Goal: Information Seeking & Learning: Find contact information

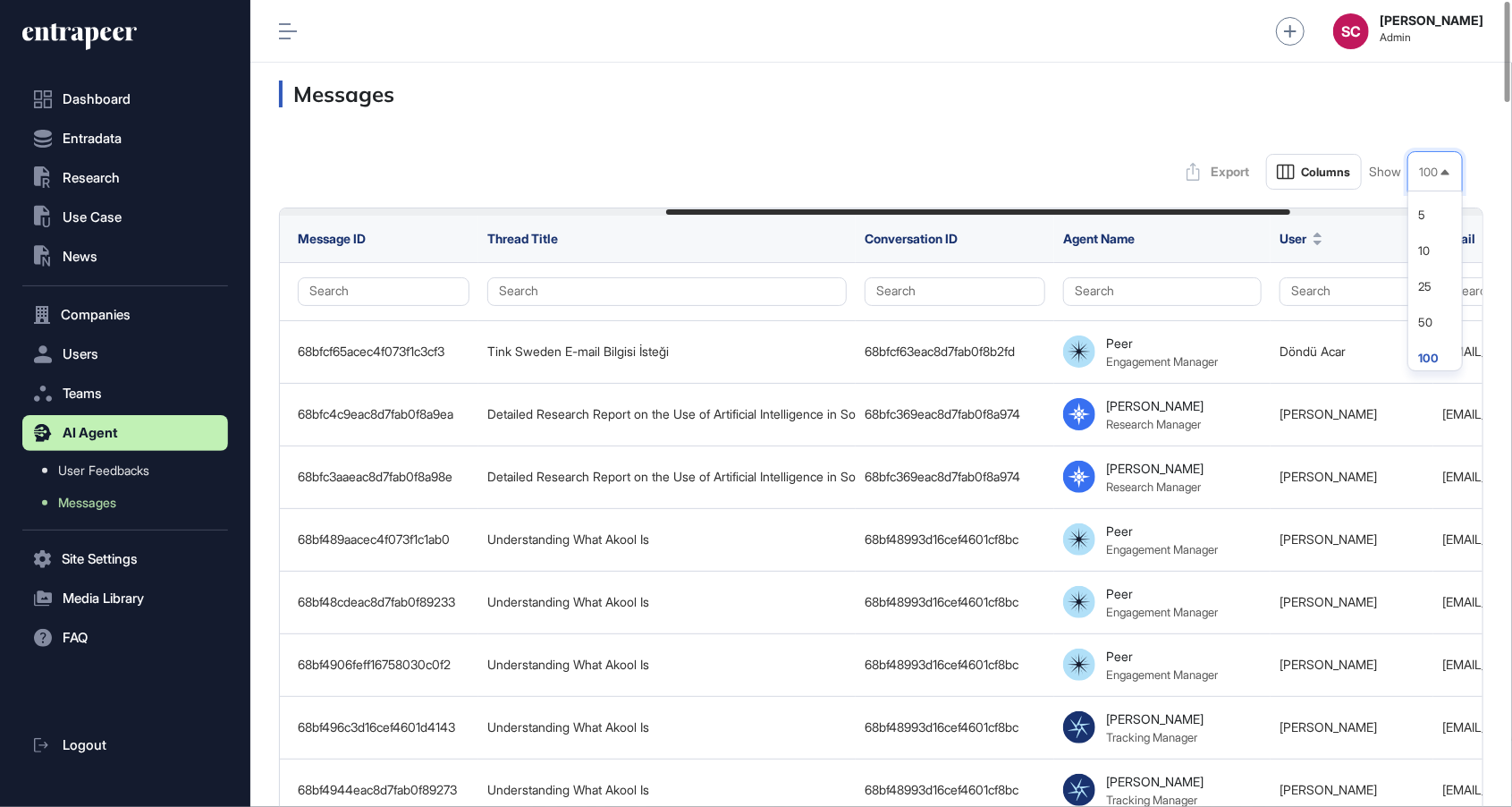
scroll to position [0, 746]
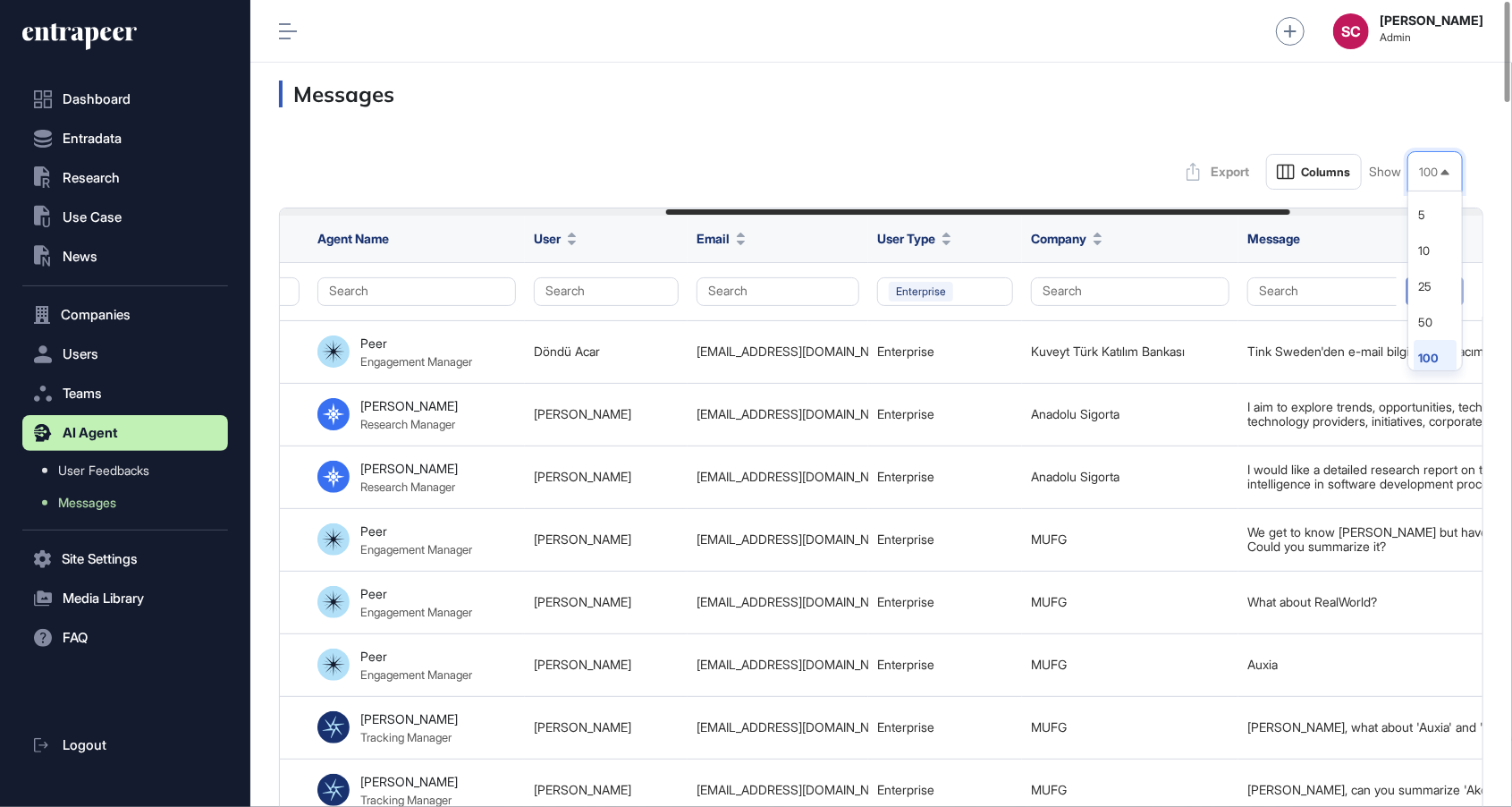
click at [1431, 360] on li "100" at bounding box center [1435, 357] width 43 height 36
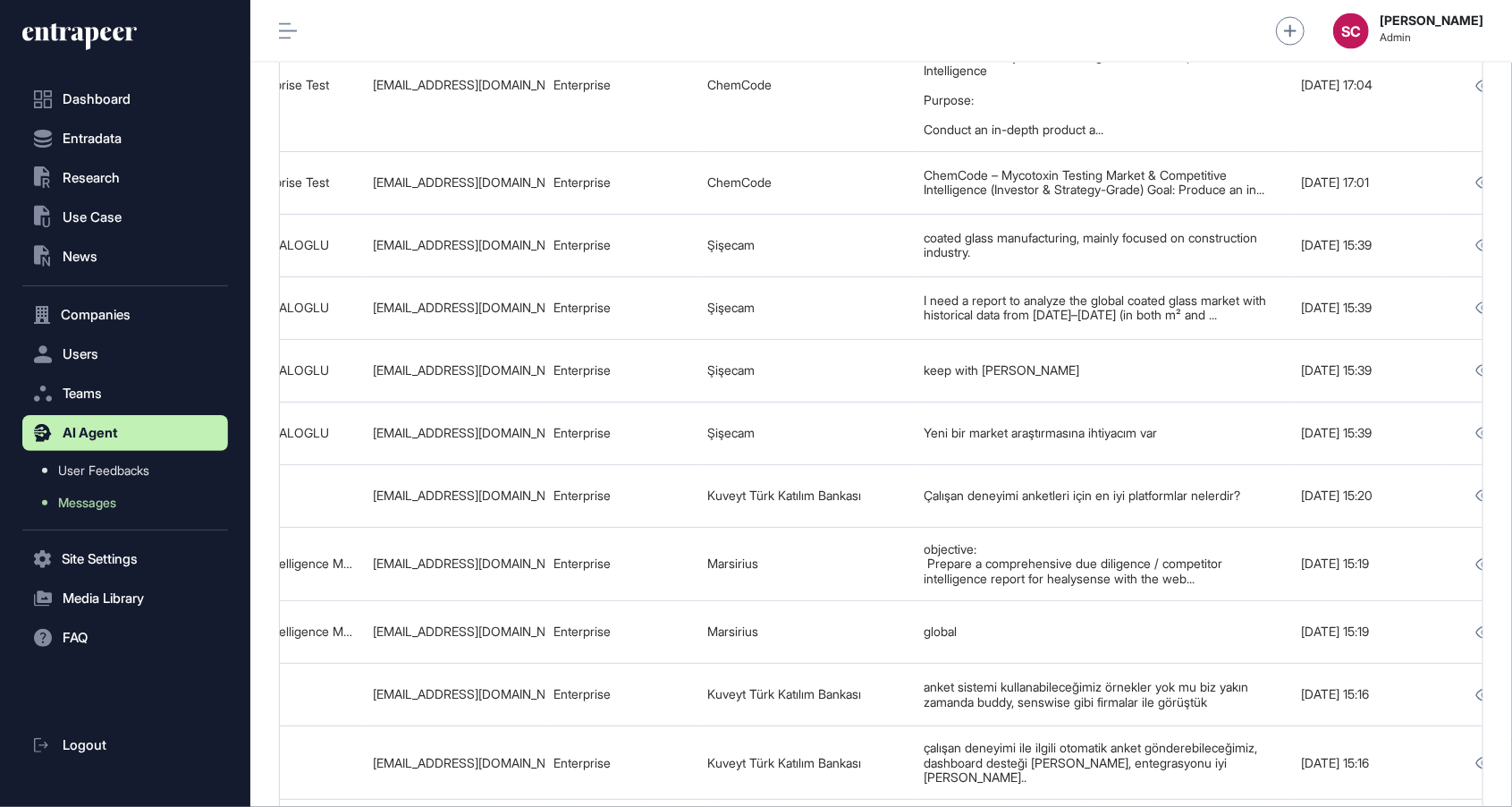
scroll to position [0, 1118]
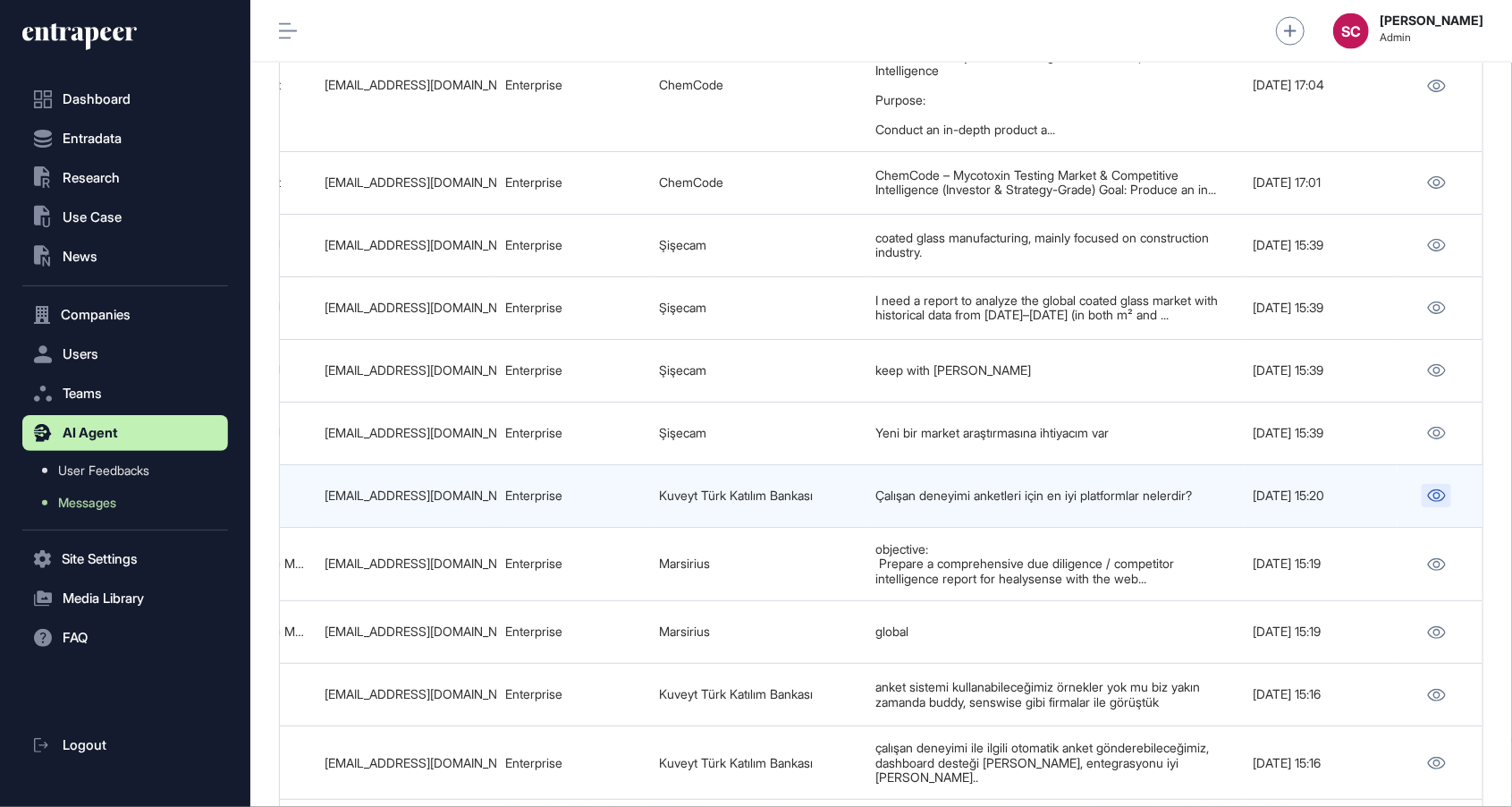
click at [1431, 489] on icon at bounding box center [1437, 495] width 18 height 12
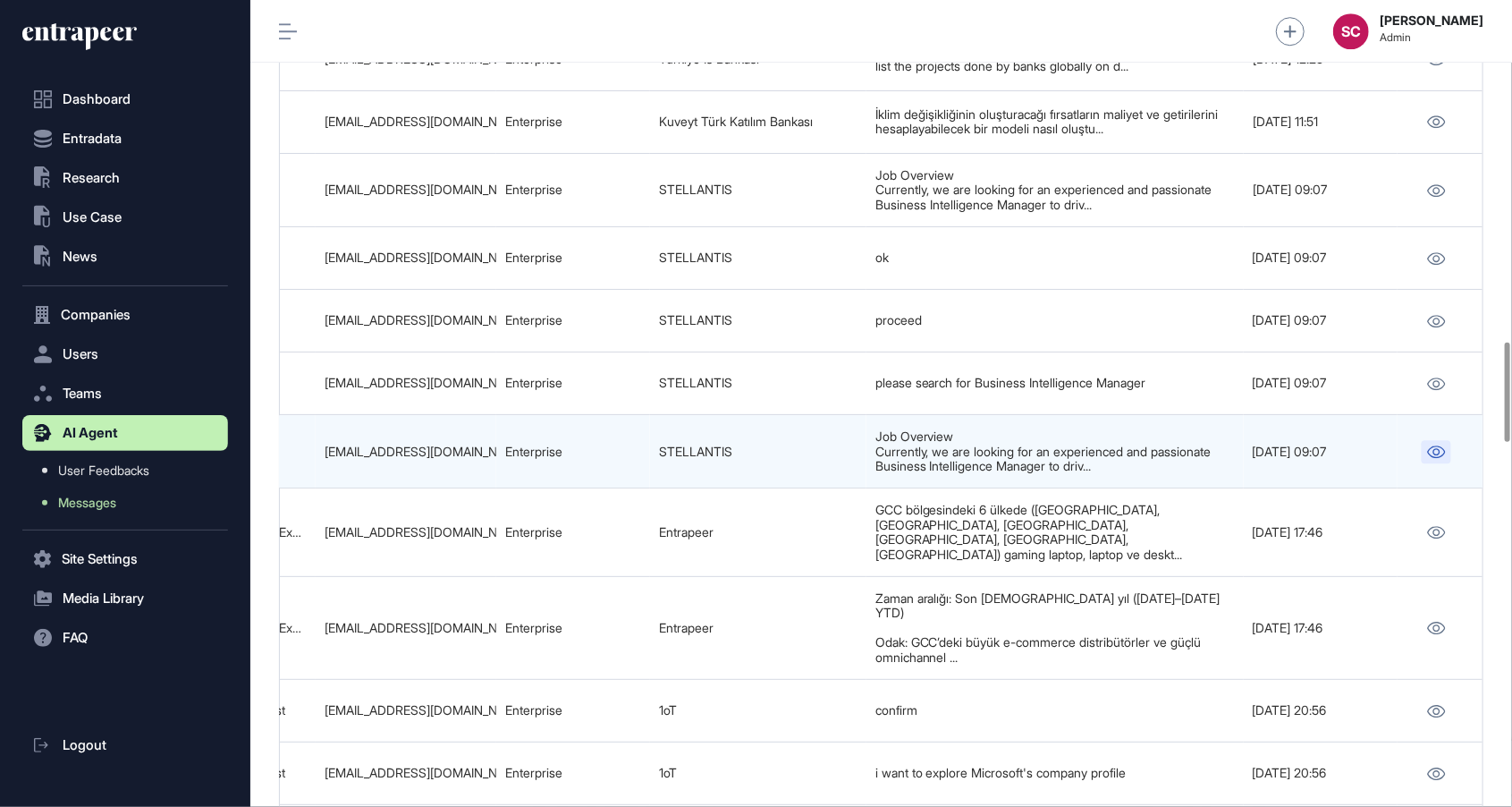
click at [1436, 456] on icon at bounding box center [1437, 451] width 19 height 12
drag, startPoint x: 809, startPoint y: 456, endPoint x: 639, endPoint y: 457, distance: 170.0
click at [639, 457] on tr "68be728bfeff1675802fb8cf New Thread 68be7289feff1675802fb8c8 Peer Engagement Ma…" at bounding box center [324, 452] width 2323 height 73
copy tr "STELLANTIS"
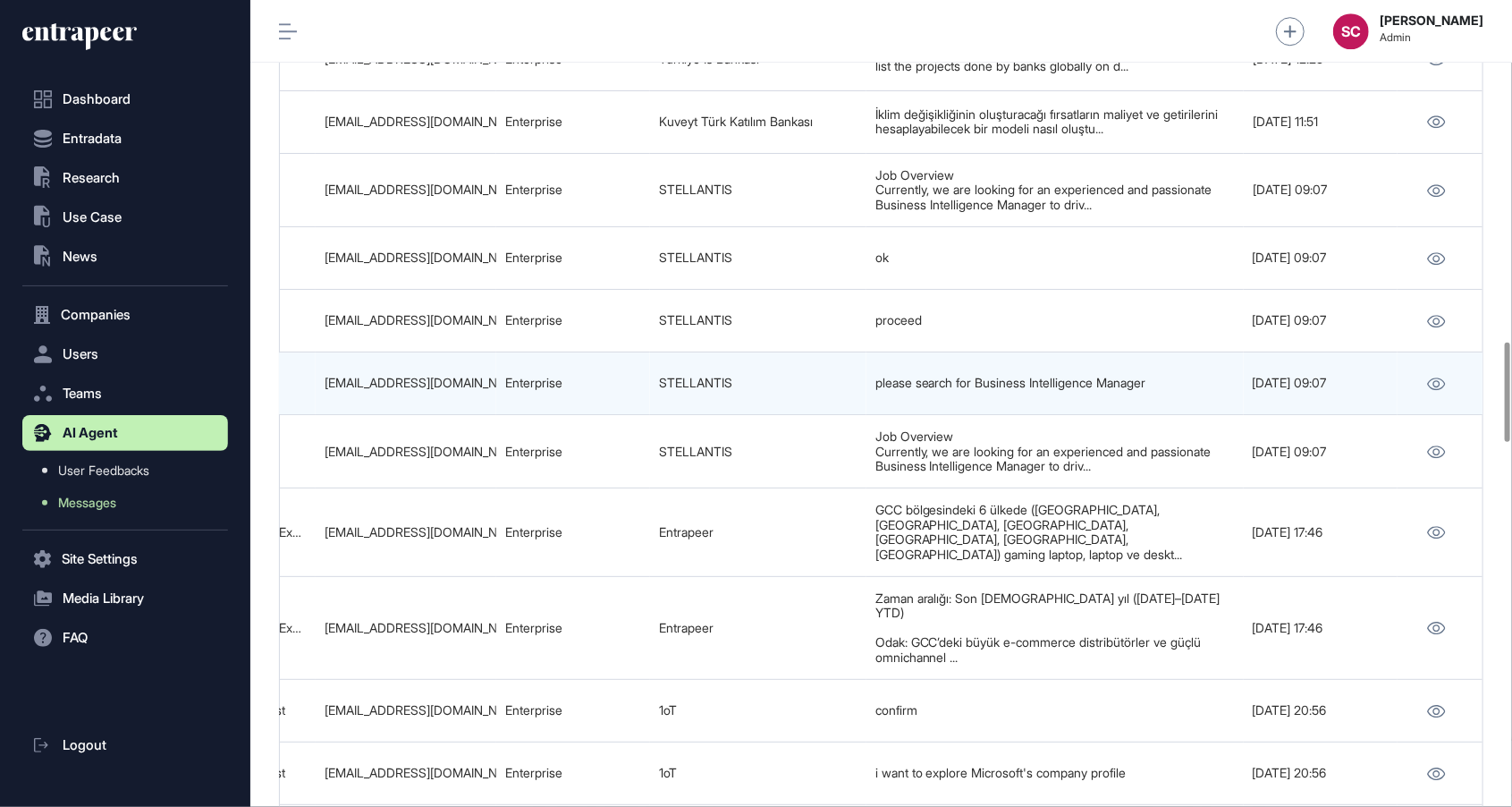
drag, startPoint x: 499, startPoint y: 387, endPoint x: 313, endPoint y: 388, distance: 186.0
click at [313, 388] on tr "68be73e8eac8d7fab0f77397 Job Opening for Business Intelligence Manager in MEA R…" at bounding box center [324, 383] width 2323 height 63
copy tr "feyza.dagistan@stellantis.com"
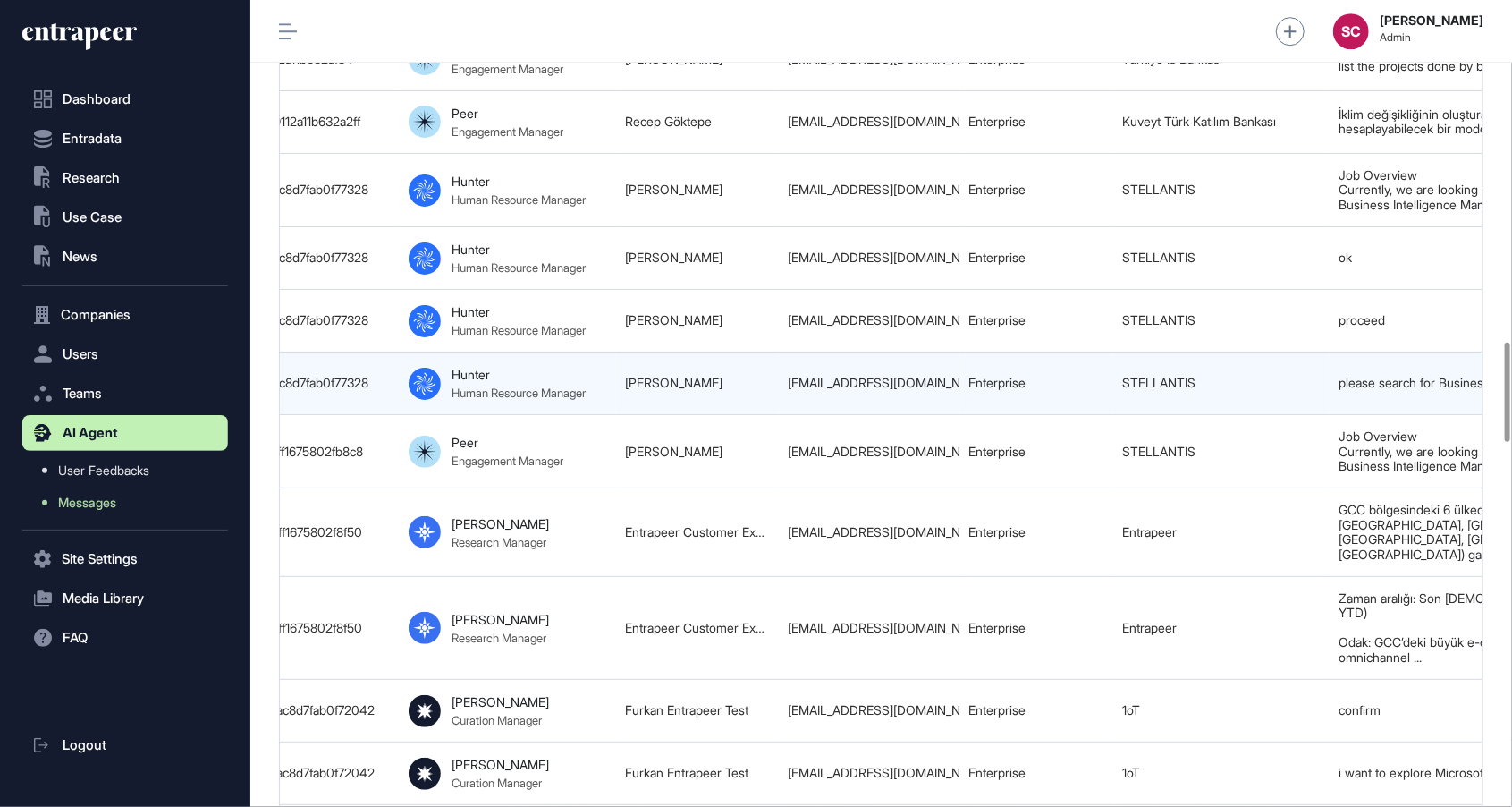
scroll to position [0, 653]
drag, startPoint x: 733, startPoint y: 382, endPoint x: 622, endPoint y: 395, distance: 111.8
click at [622, 395] on td "Feyza Dagistan" at bounding box center [699, 383] width 163 height 63
copy link "Feyza Dagistan"
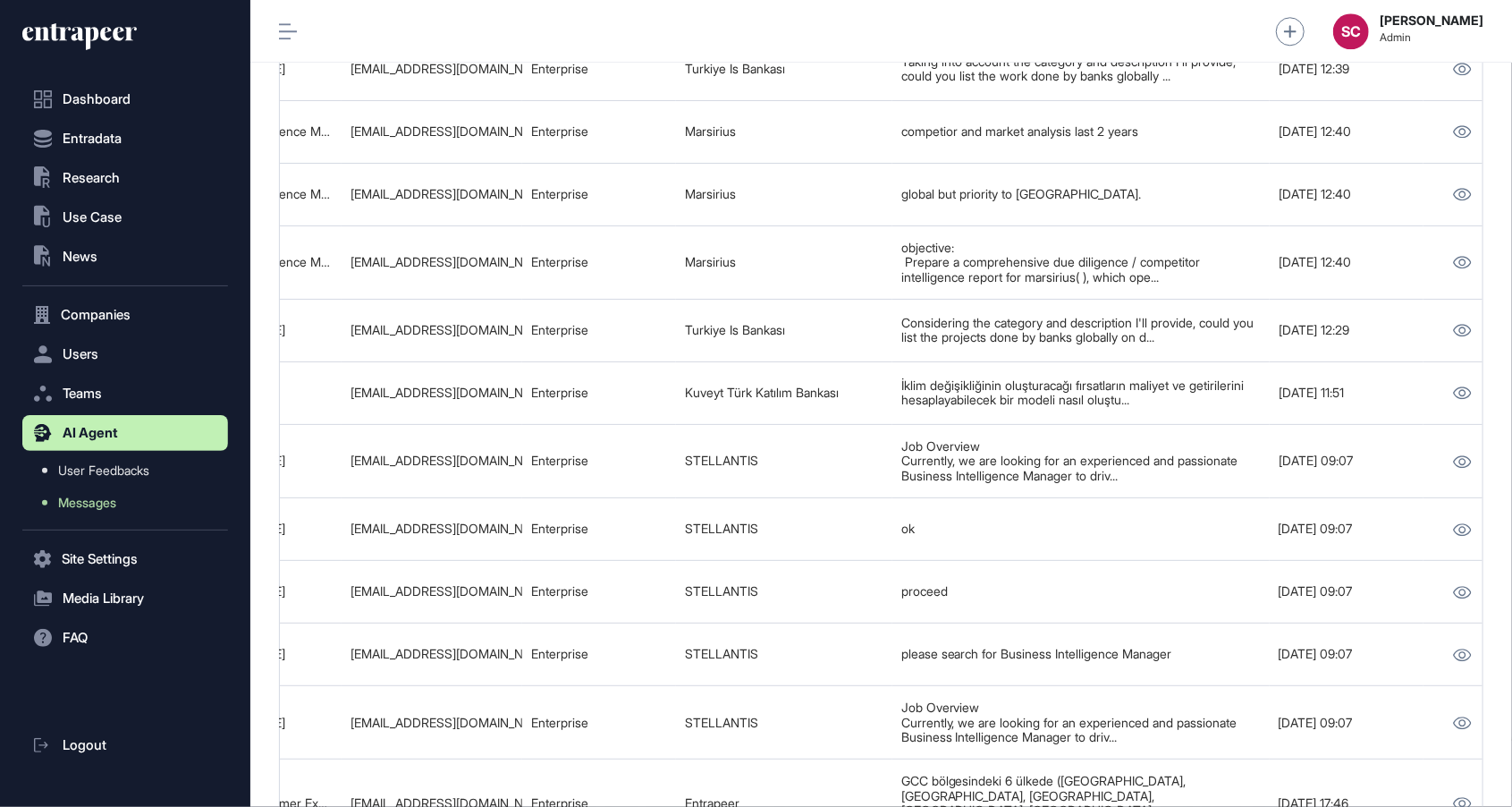
scroll to position [0, 1118]
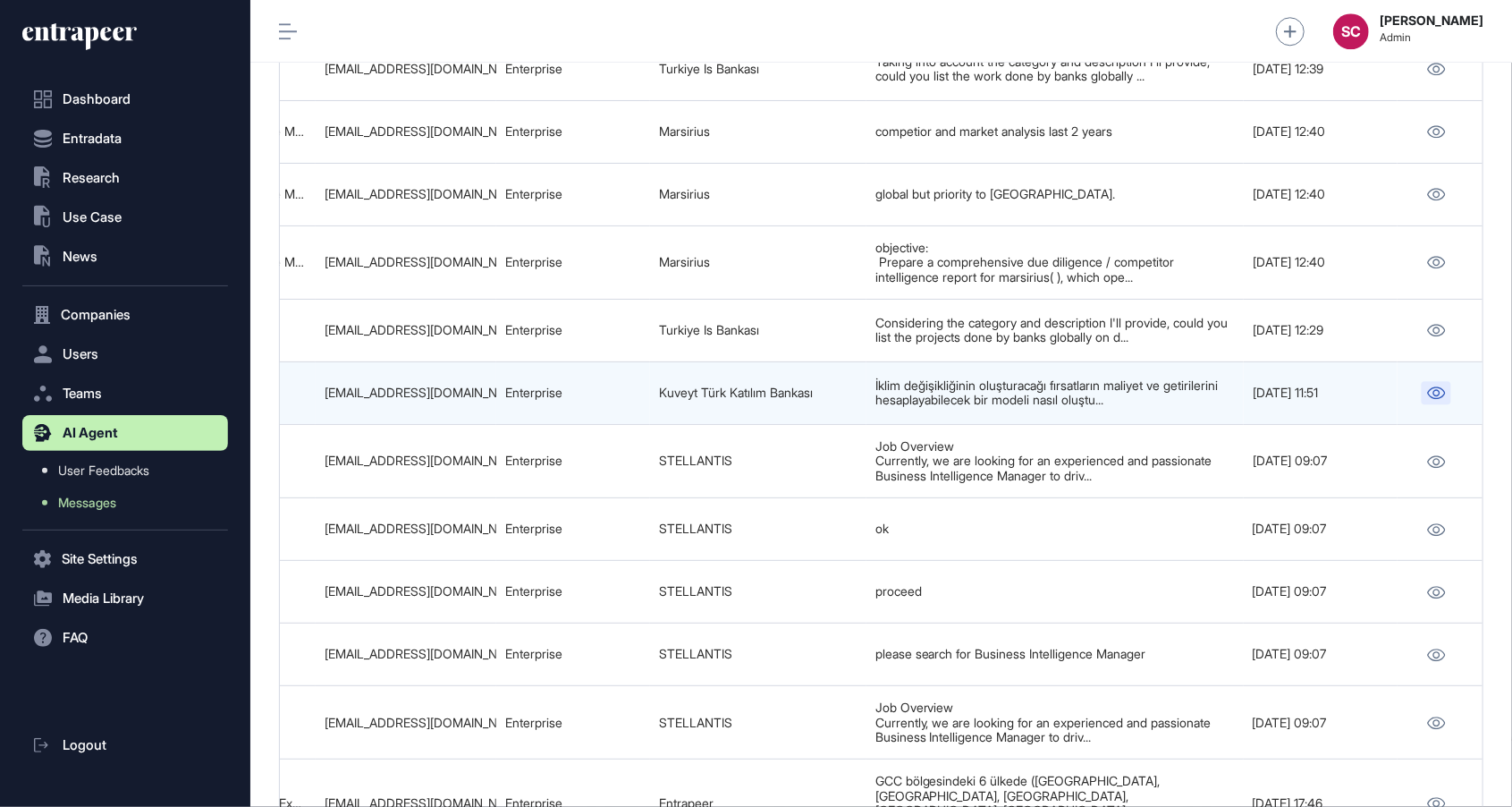
click at [1431, 399] on icon at bounding box center [1437, 392] width 18 height 12
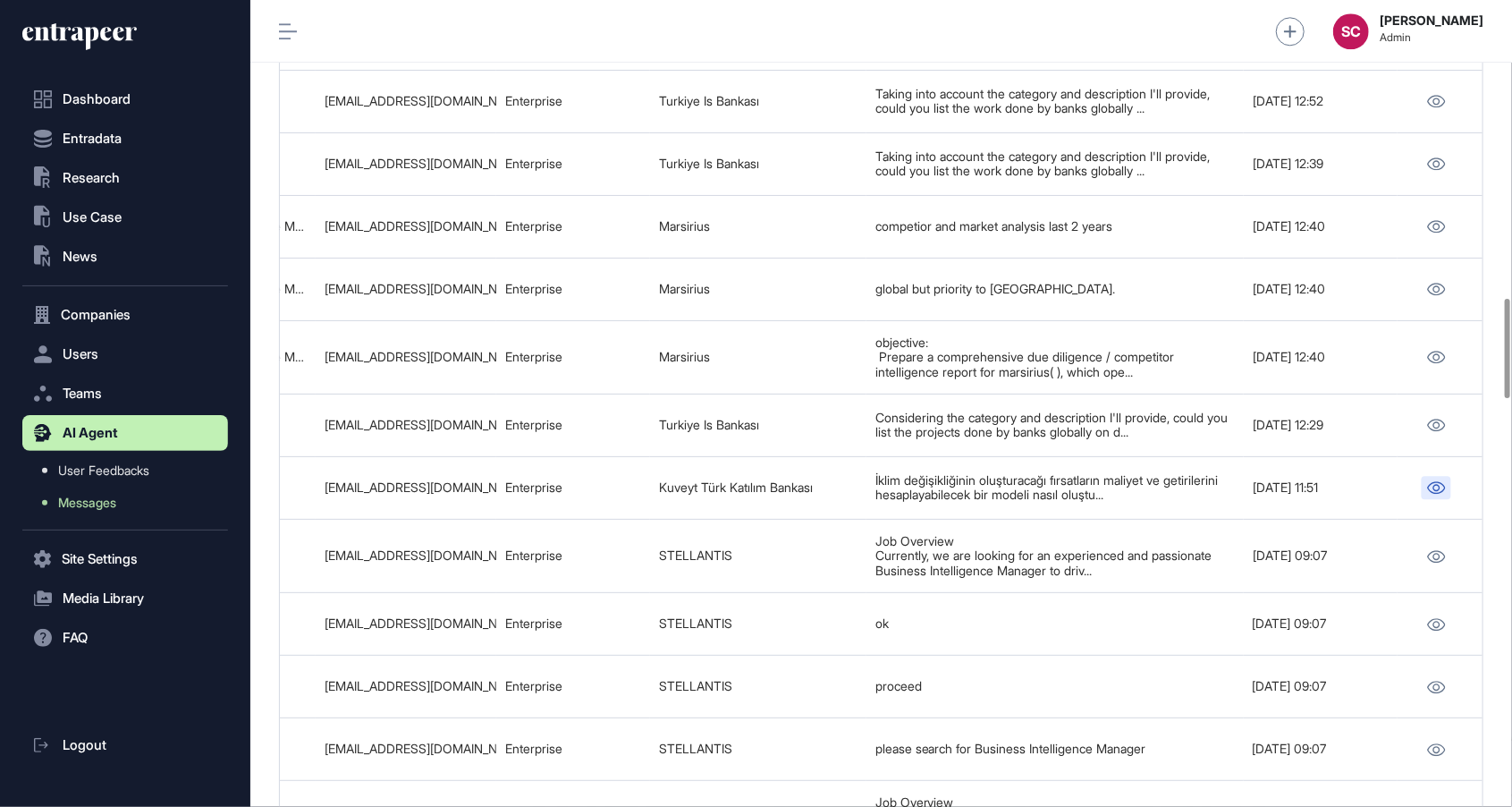
scroll to position [2383, 0]
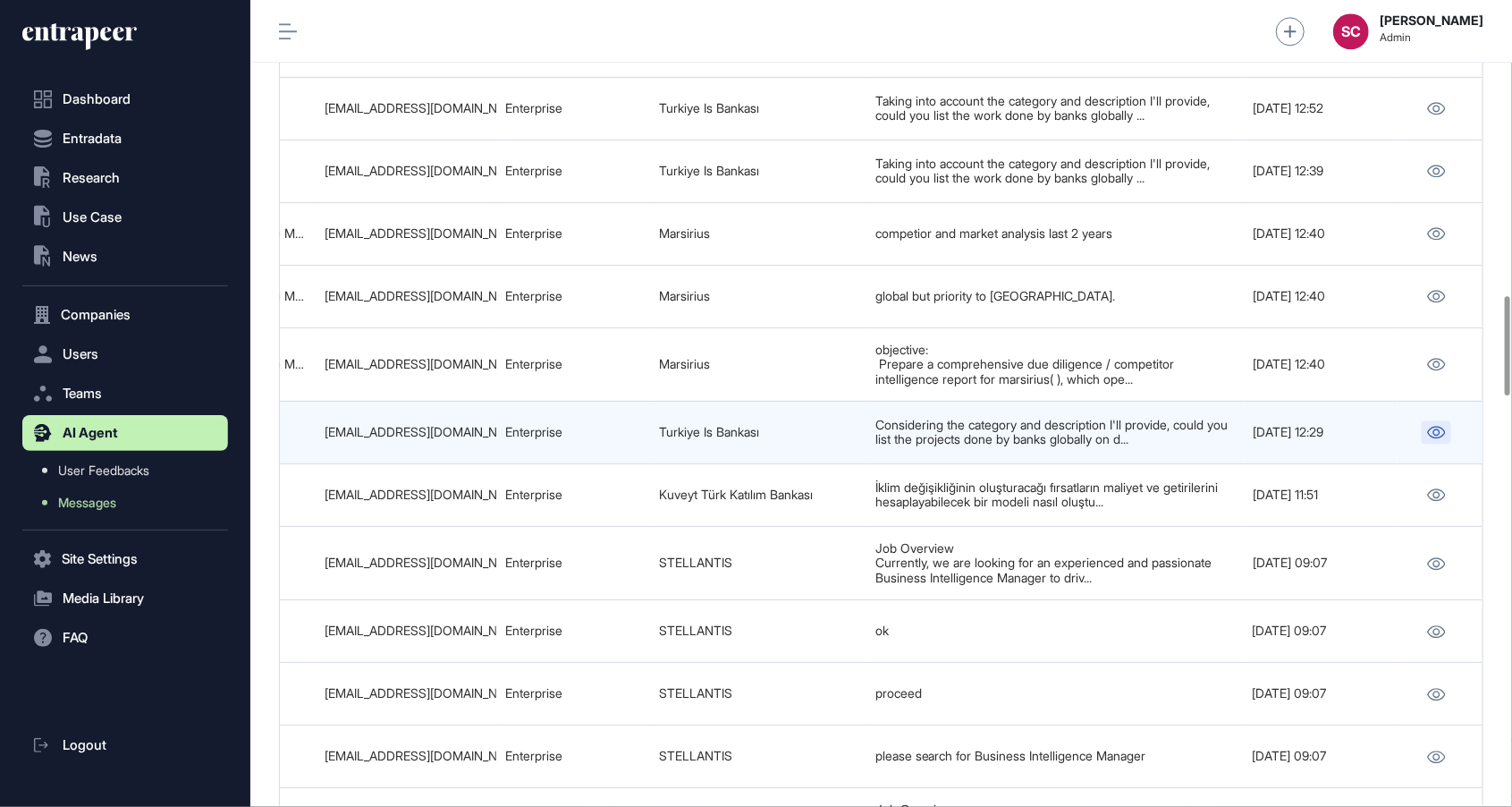
click at [1444, 443] on link at bounding box center [1437, 432] width 30 height 23
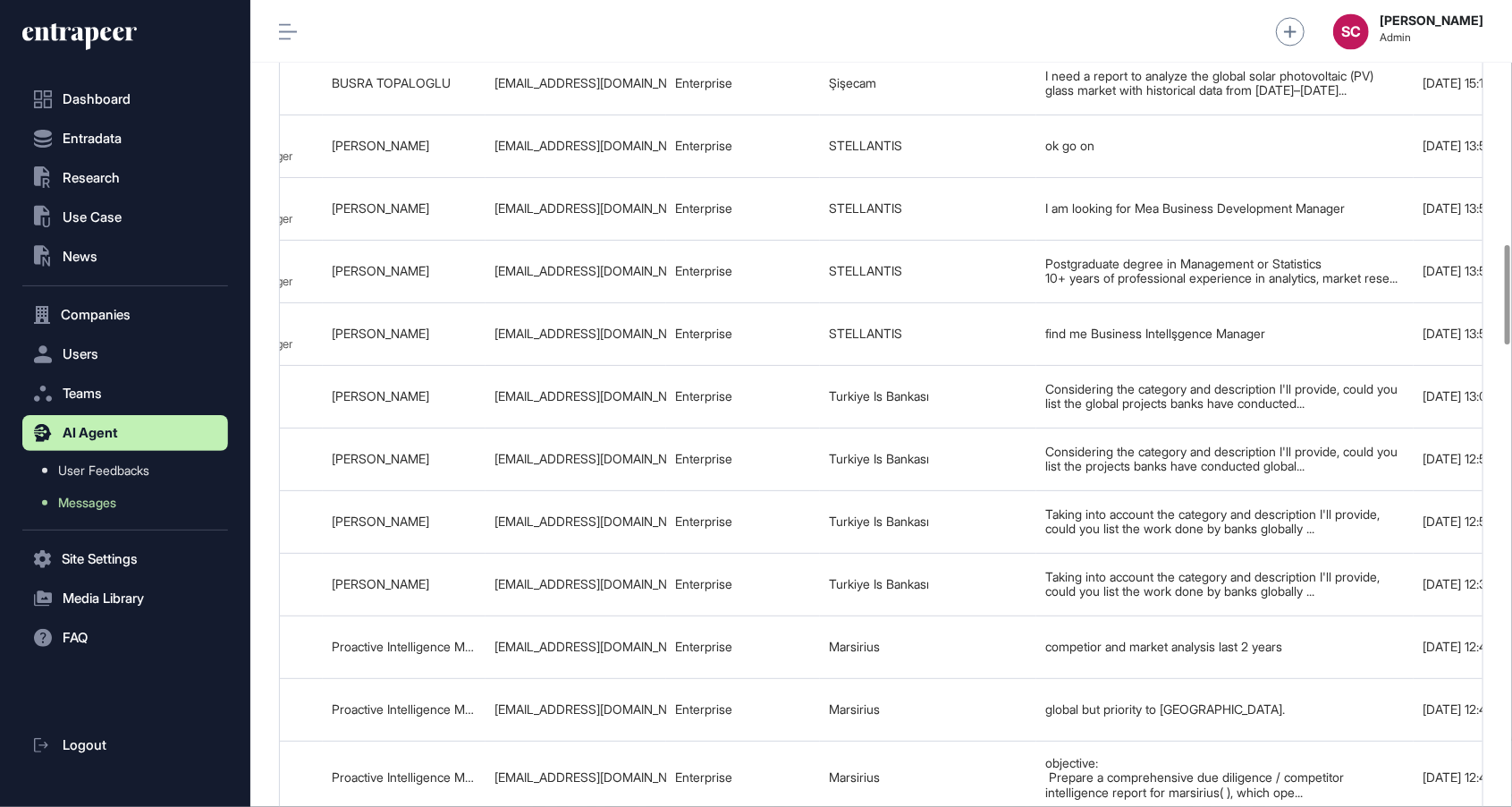
scroll to position [0, 1118]
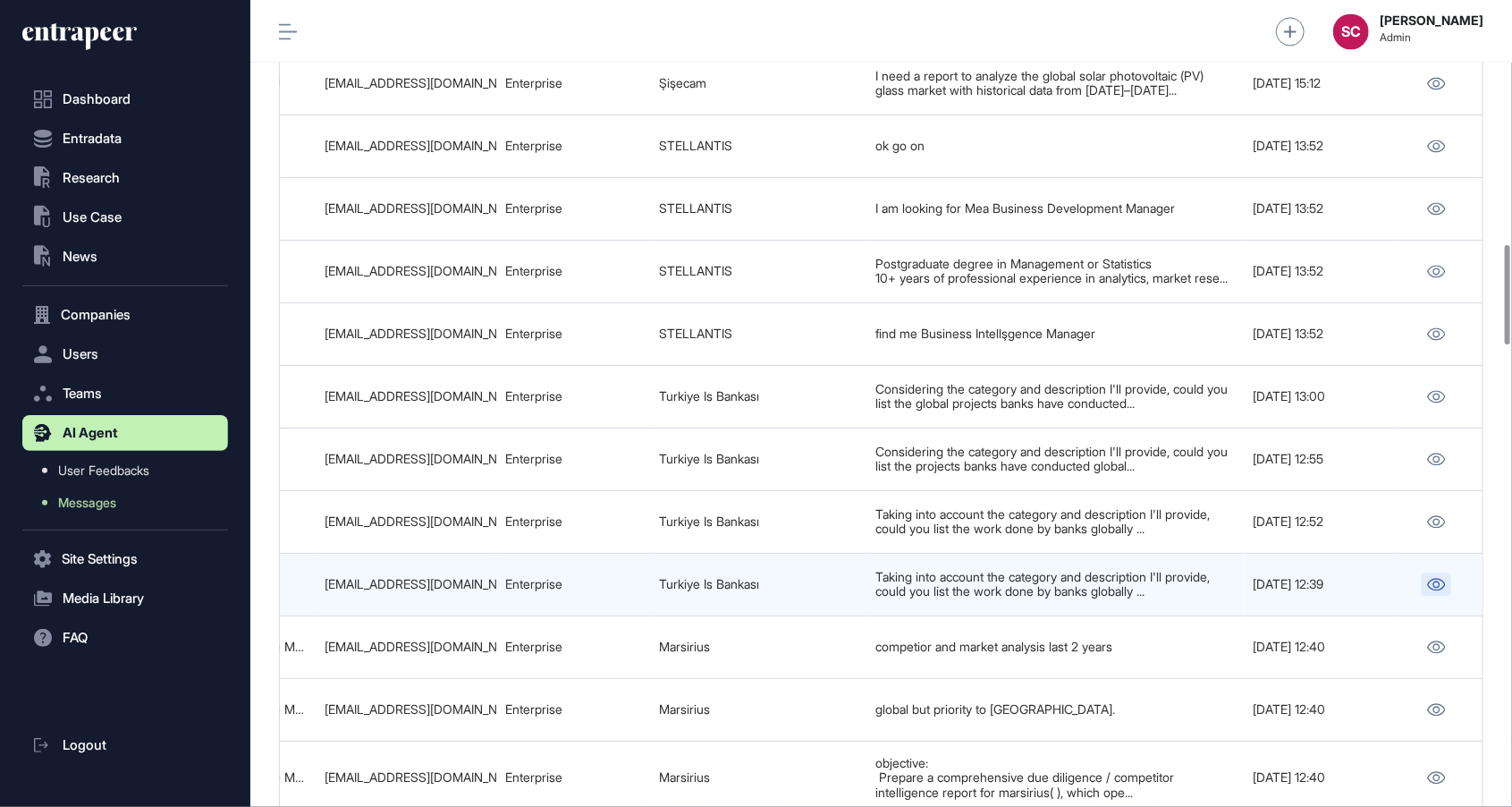
click at [1429, 590] on icon at bounding box center [1437, 584] width 19 height 12
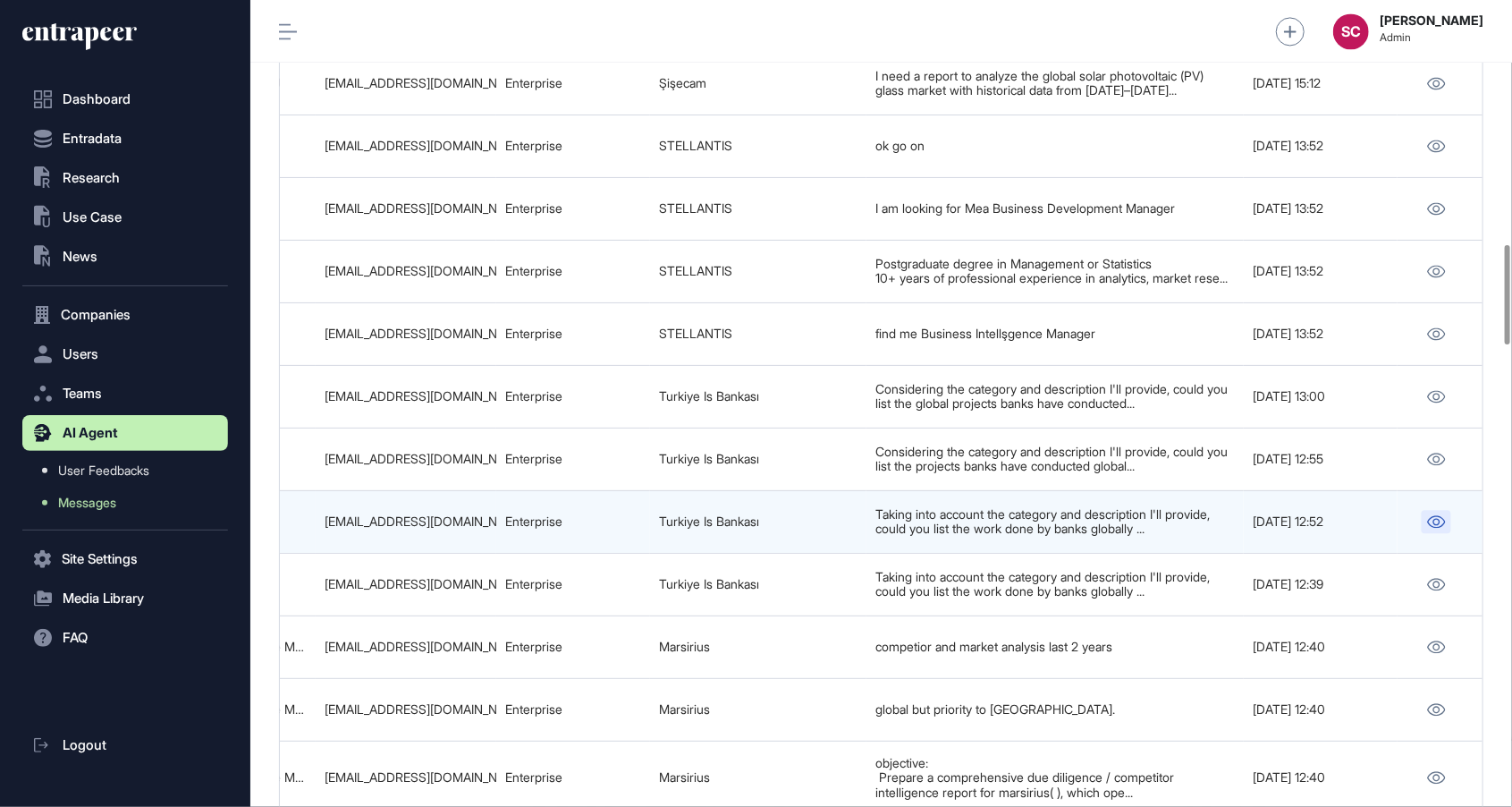
click at [1431, 527] on icon at bounding box center [1437, 521] width 19 height 12
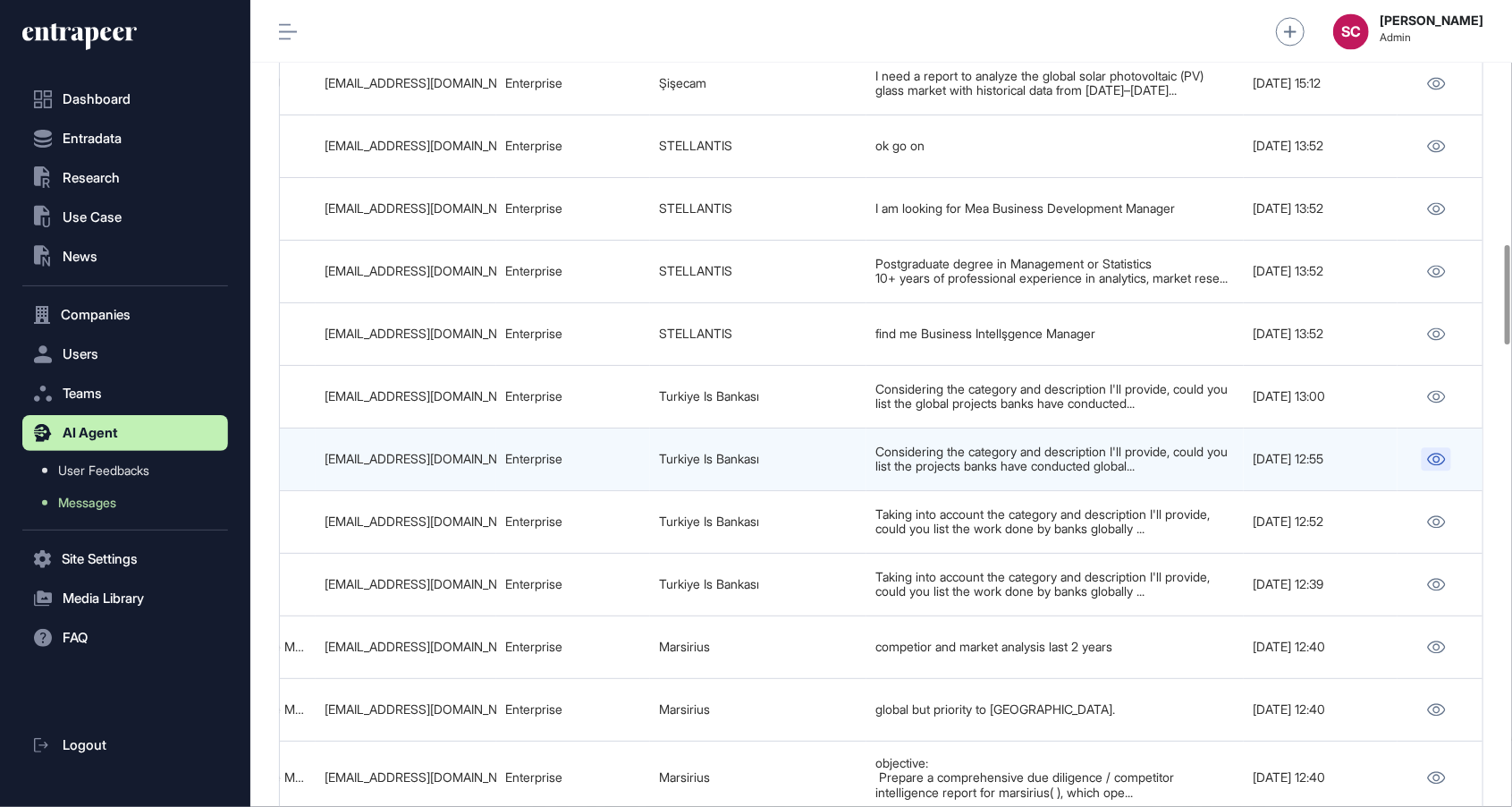
click at [1438, 470] on link at bounding box center [1437, 458] width 30 height 23
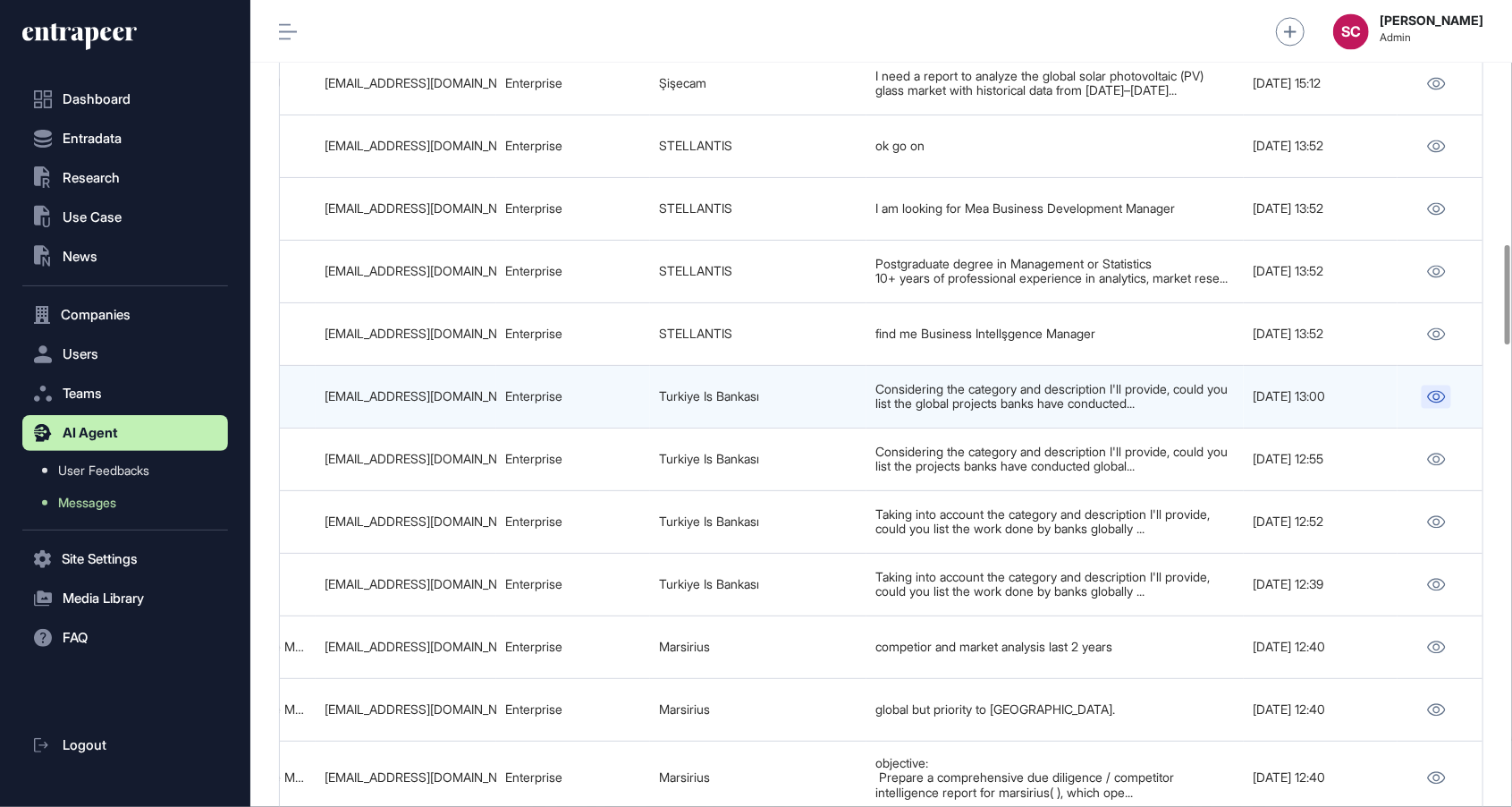
click at [1433, 402] on icon at bounding box center [1437, 396] width 18 height 12
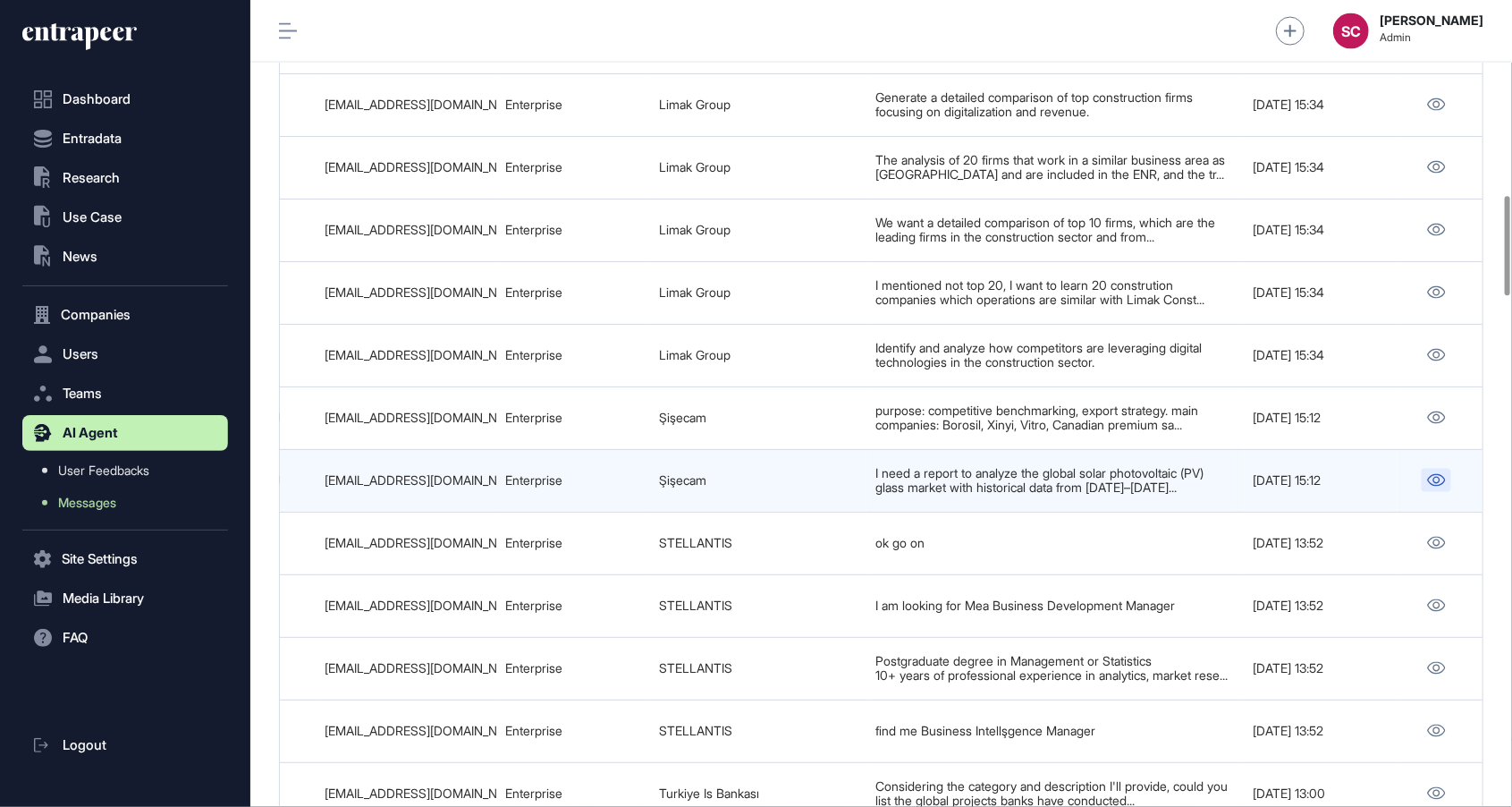
click at [1433, 489] on link at bounding box center [1437, 480] width 30 height 23
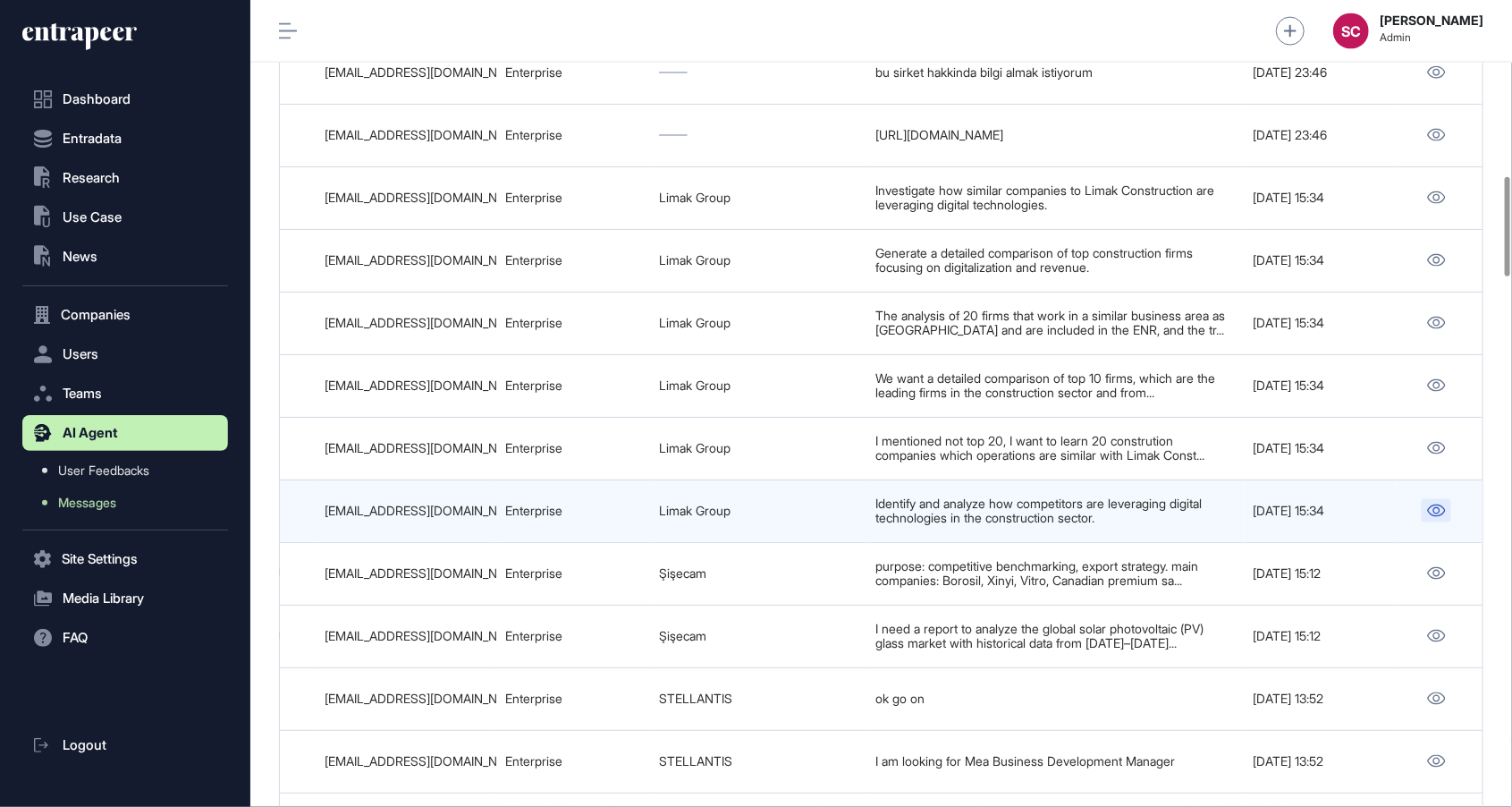
click at [1433, 514] on icon at bounding box center [1437, 510] width 19 height 12
drag, startPoint x: 1140, startPoint y: 526, endPoint x: 868, endPoint y: 508, distance: 272.6
click at [868, 508] on td "Identify and analyze how competitors are leveraging digital technologies in the…" at bounding box center [1056, 511] width 378 height 63
copy div "Identify and analyze how competitors are leveraging digital technologies in the…"
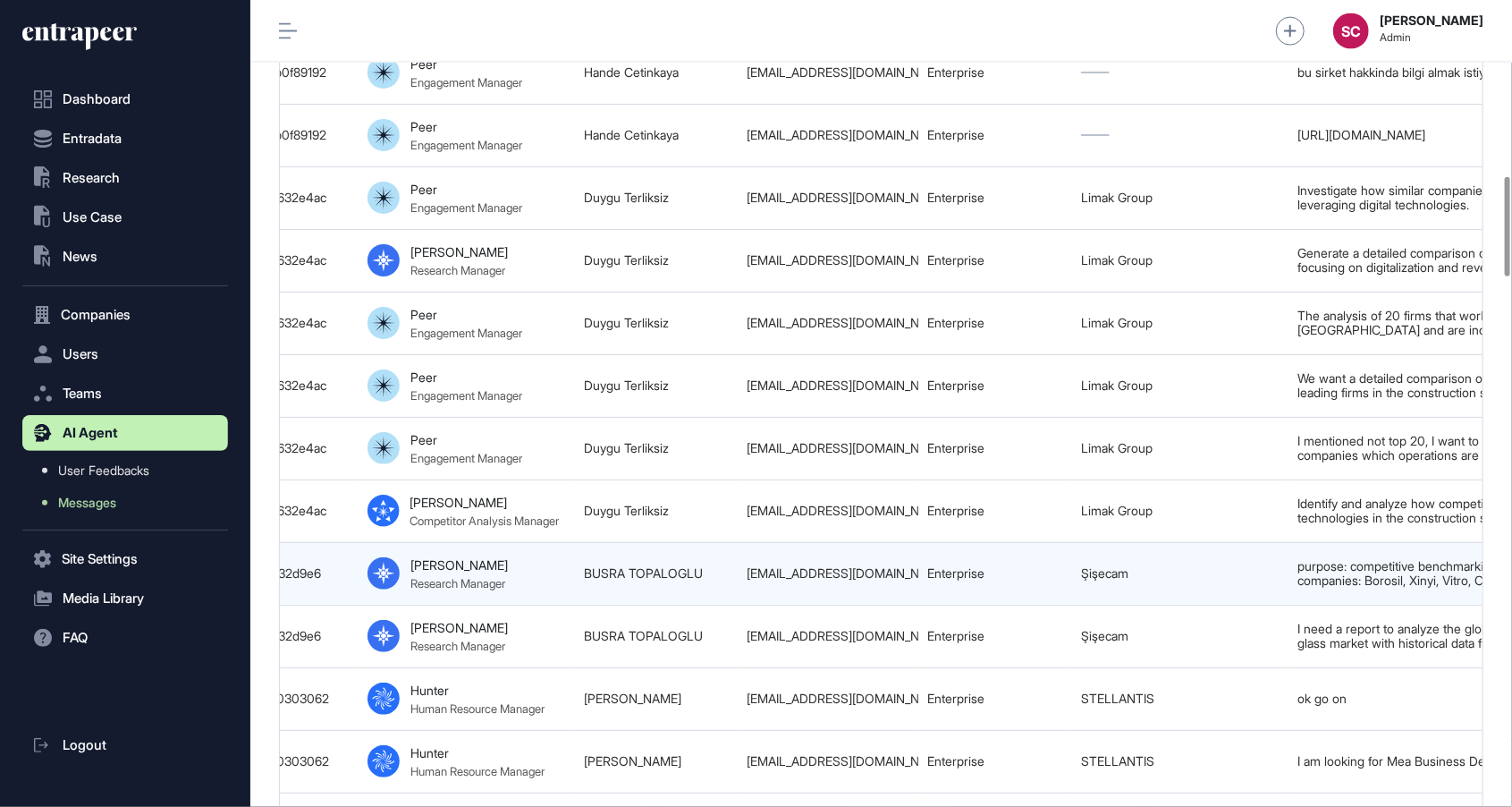
scroll to position [0, 690]
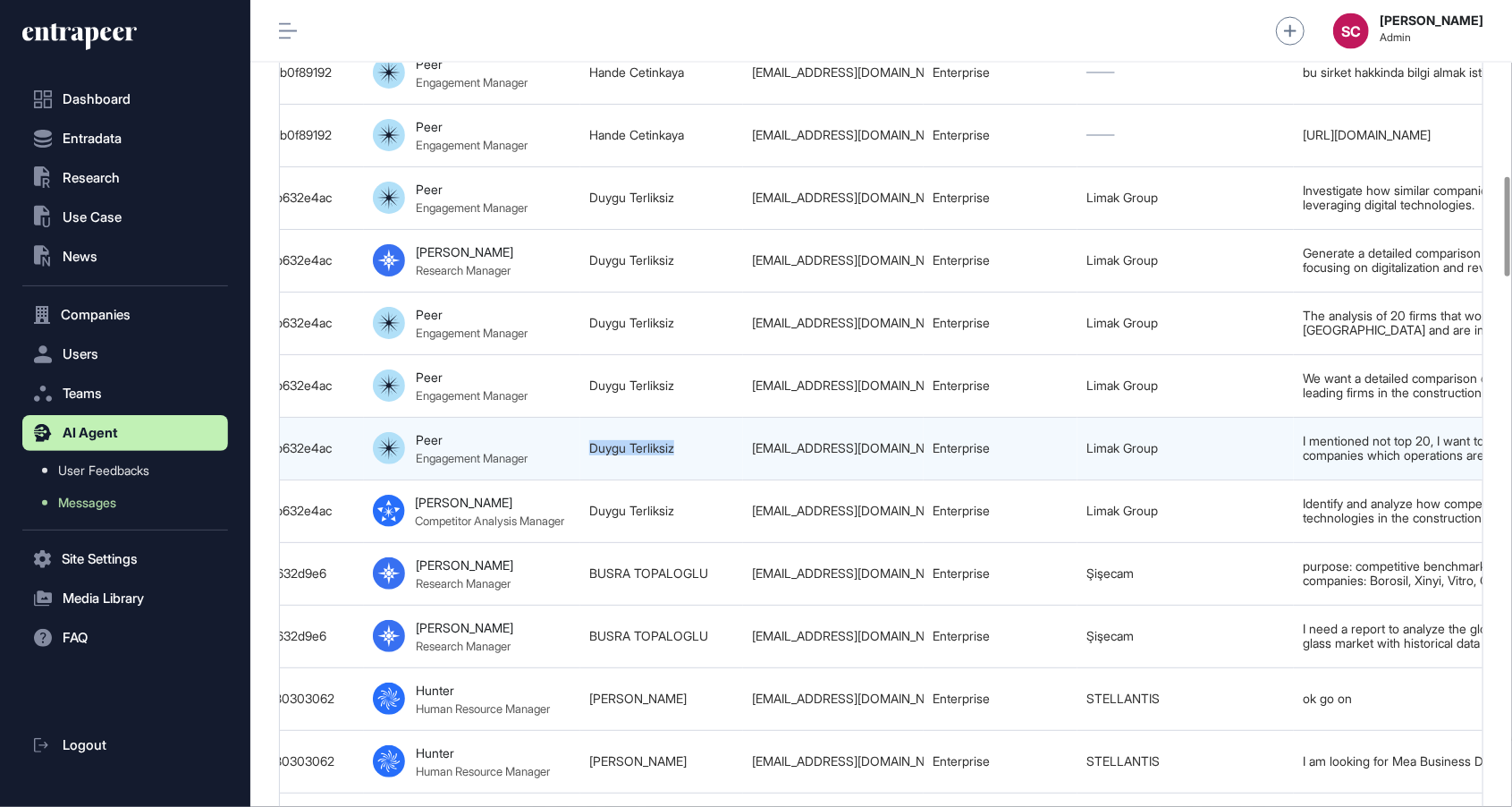
drag, startPoint x: 688, startPoint y: 454, endPoint x: 570, endPoint y: 455, distance: 118.0
click at [571, 455] on tr "68bed28dfeff167580305029 Comparison of Top 10 Construction Firms from ENR250 Li…" at bounding box center [751, 448] width 2323 height 63
copy tr "Duygu Terliksiz"
drag, startPoint x: 905, startPoint y: 456, endPoint x: 712, endPoint y: 468, distance: 193.4
click at [712, 468] on tr "68bed28dfeff167580305029 Comparison of Top 10 Construction Firms from ENR250 Li…" at bounding box center [751, 448] width 2323 height 63
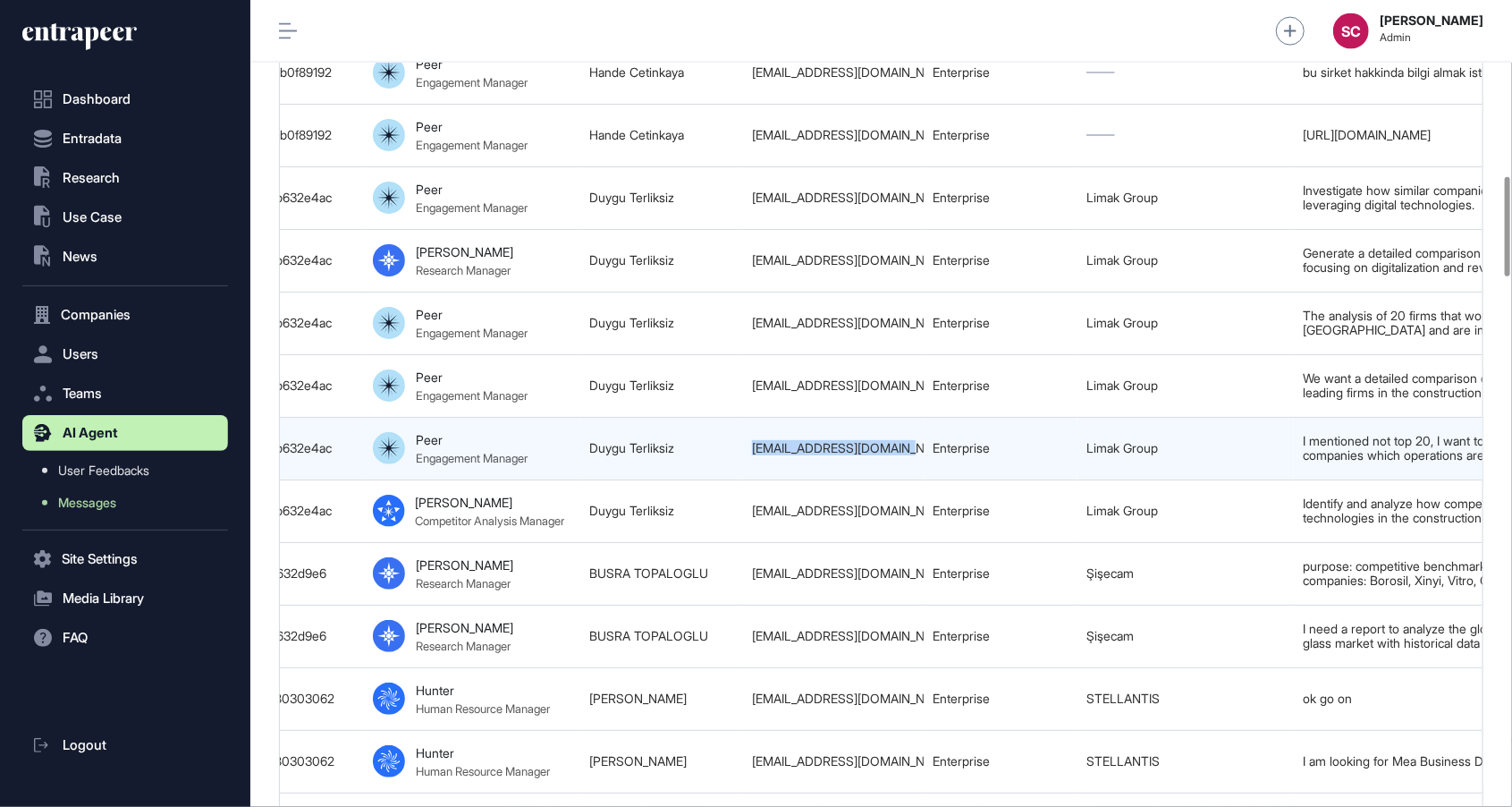
copy tr "dterliksiz@limak.com.tr"
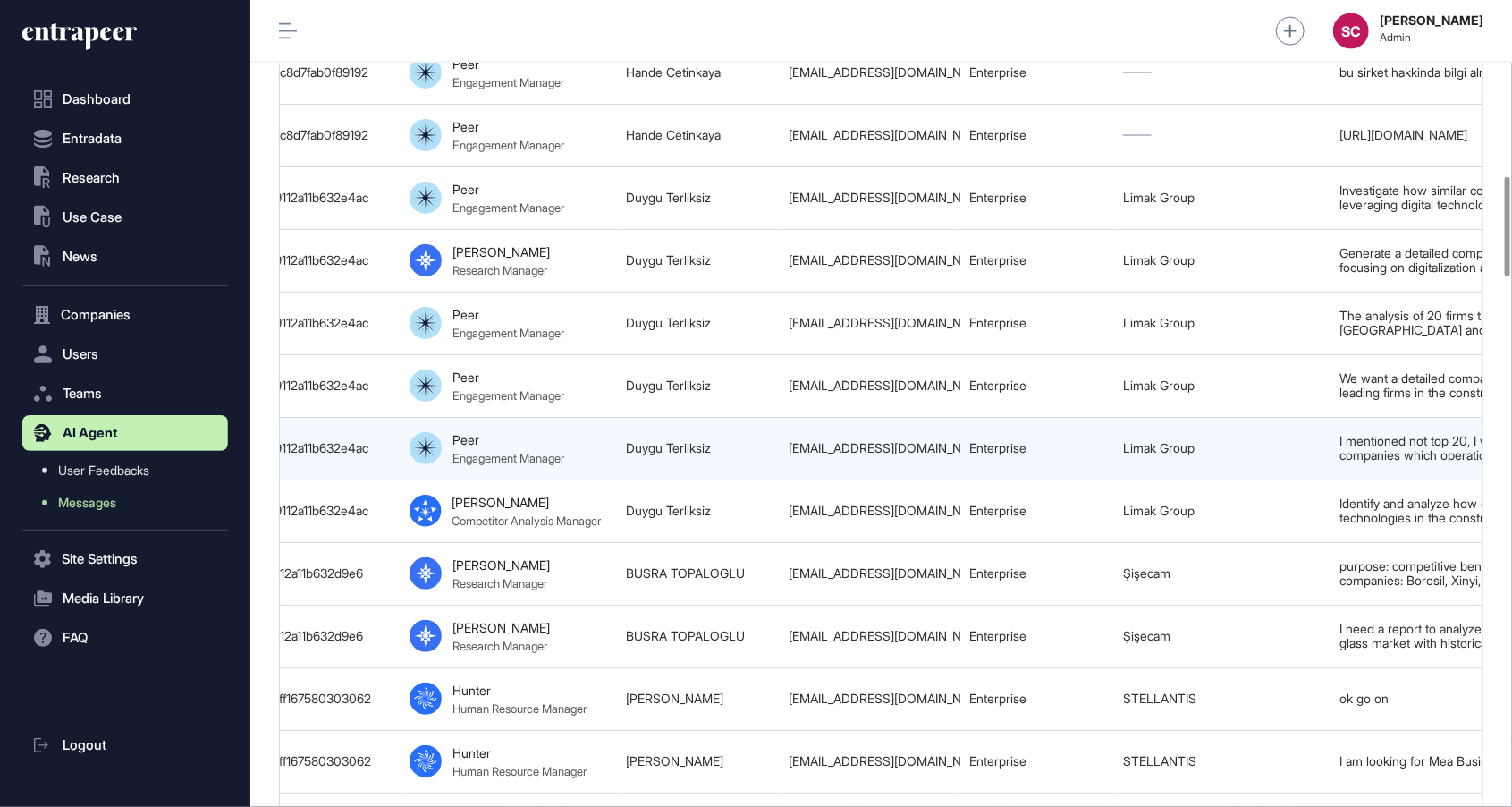
scroll to position [0, 655]
drag, startPoint x: 1223, startPoint y: 453, endPoint x: 1057, endPoint y: 446, distance: 166.1
click at [1058, 446] on tr "68bed28dfeff167580305029 Comparison of Top 10 Construction Firms from ENR250 Li…" at bounding box center [786, 448] width 2323 height 63
copy tr "Limak Group"
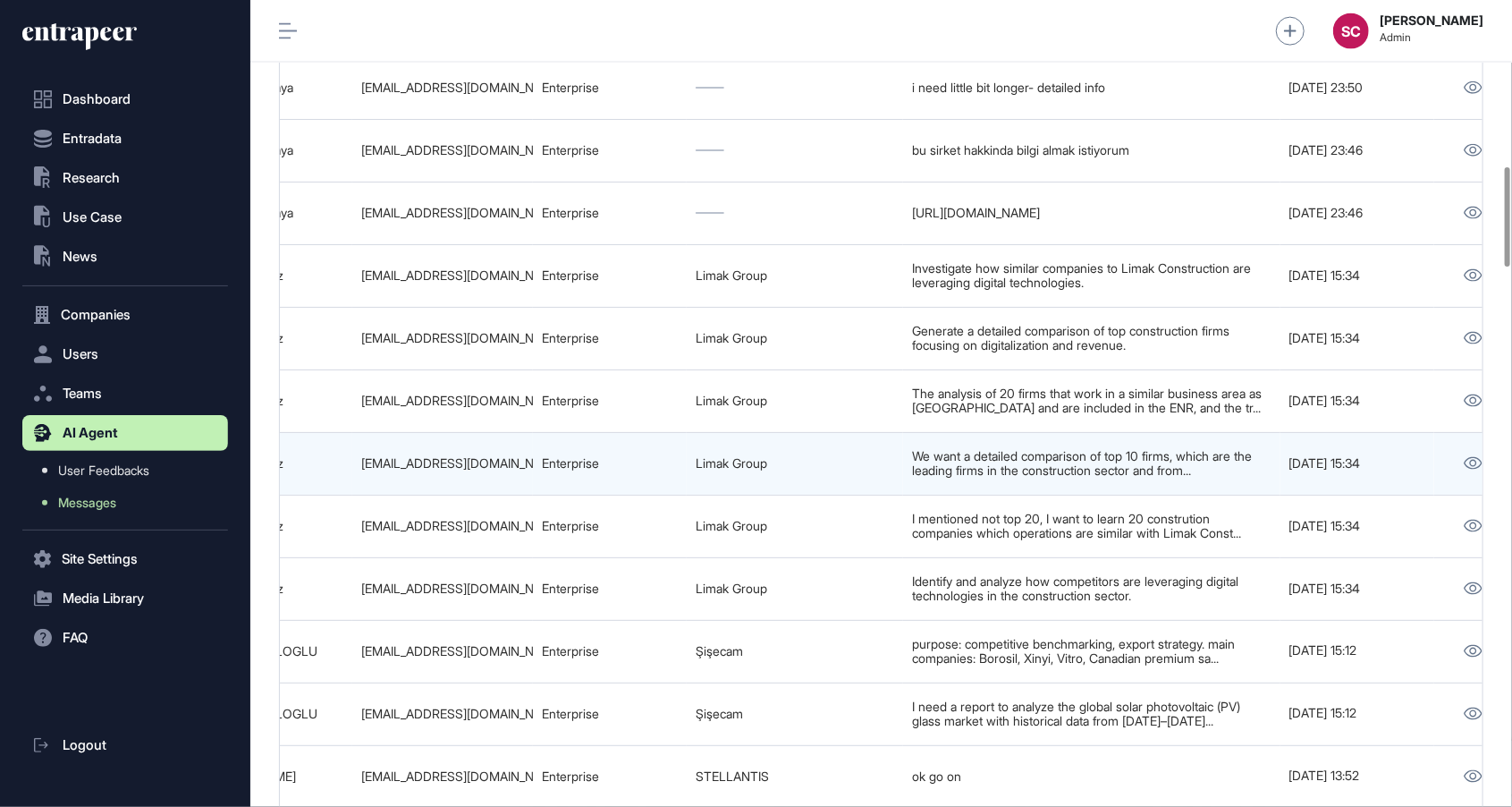
scroll to position [0, 1118]
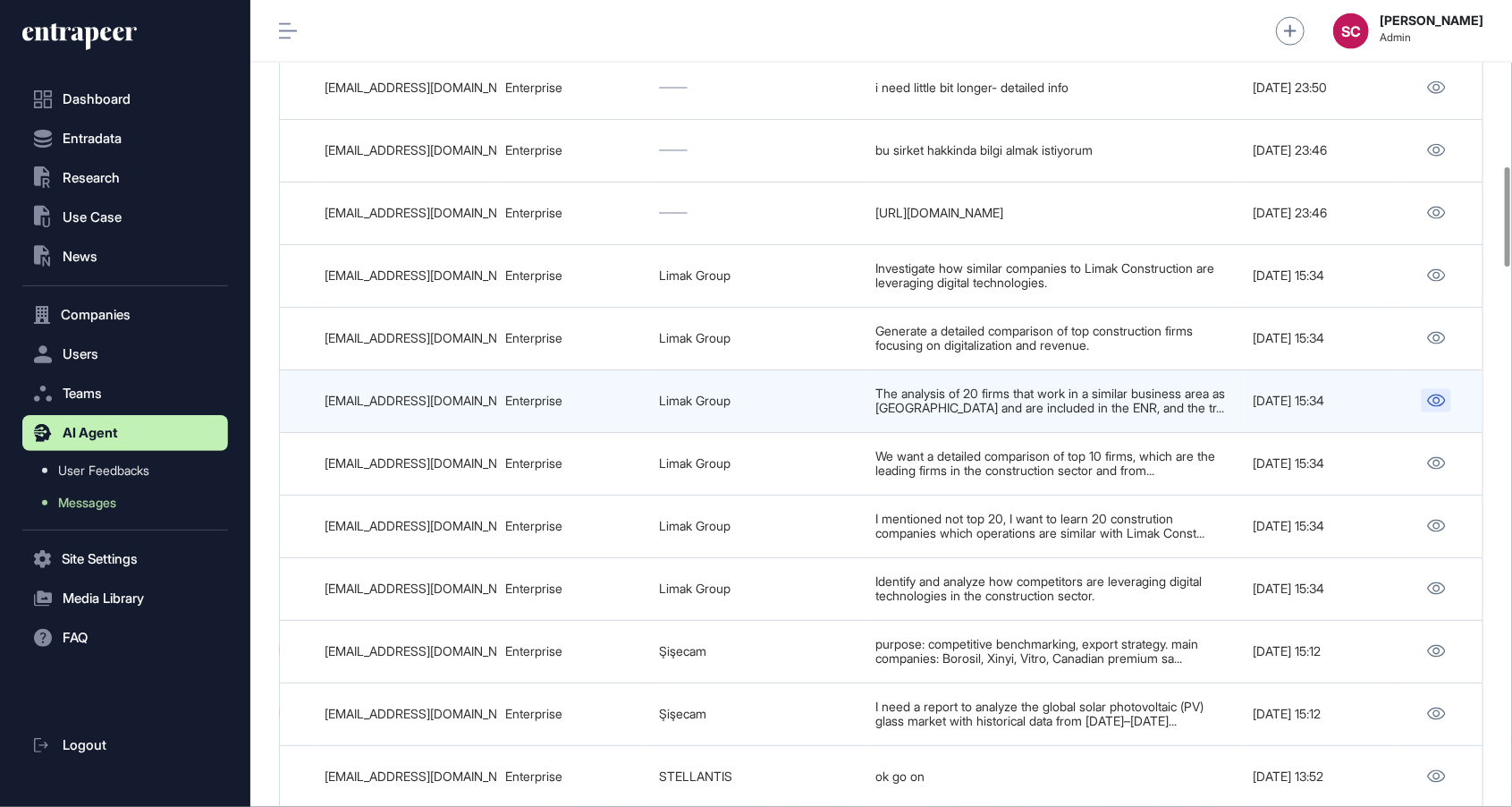
click at [1435, 404] on icon at bounding box center [1437, 400] width 19 height 12
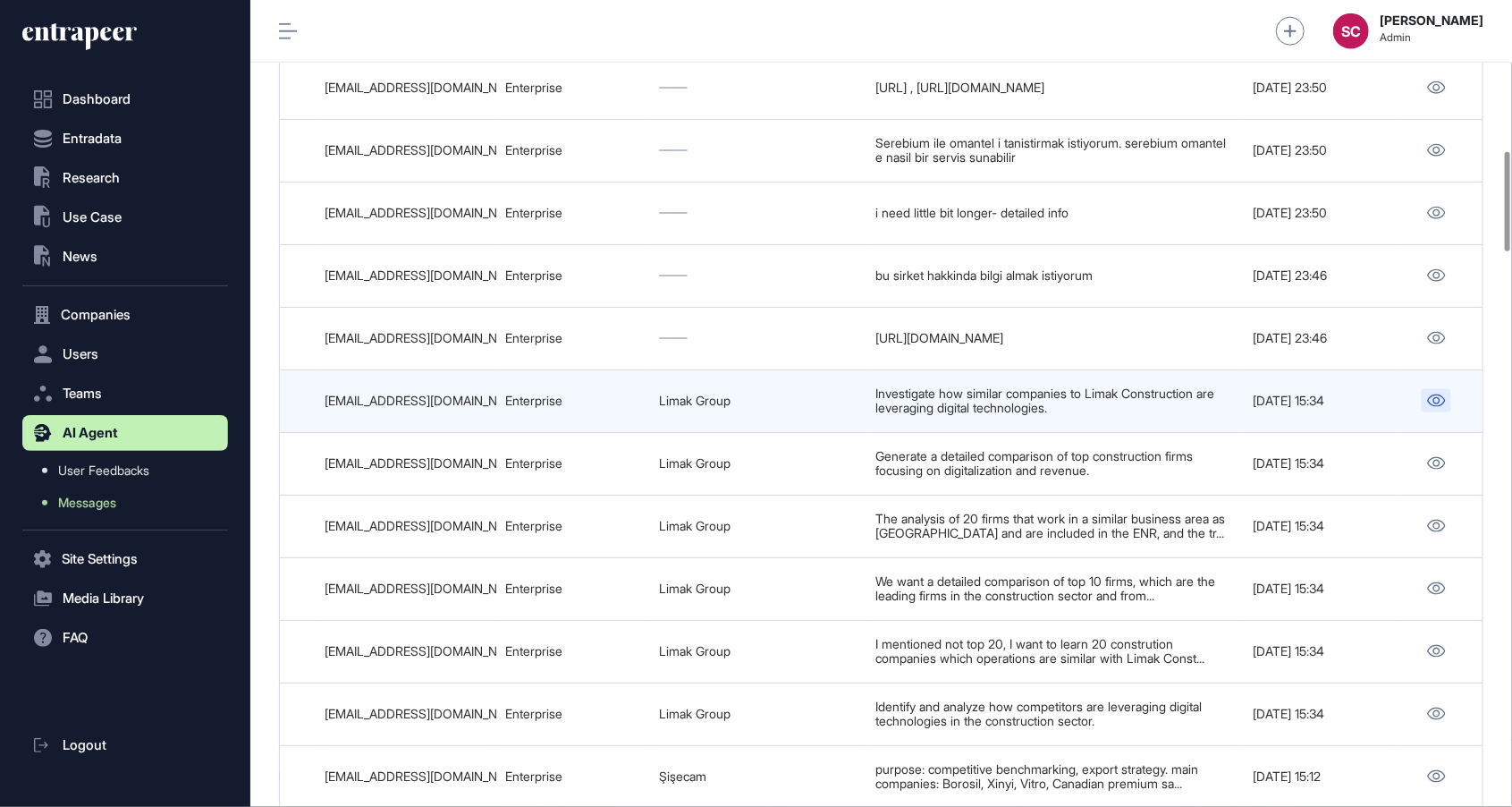
click at [1435, 412] on link at bounding box center [1437, 400] width 30 height 23
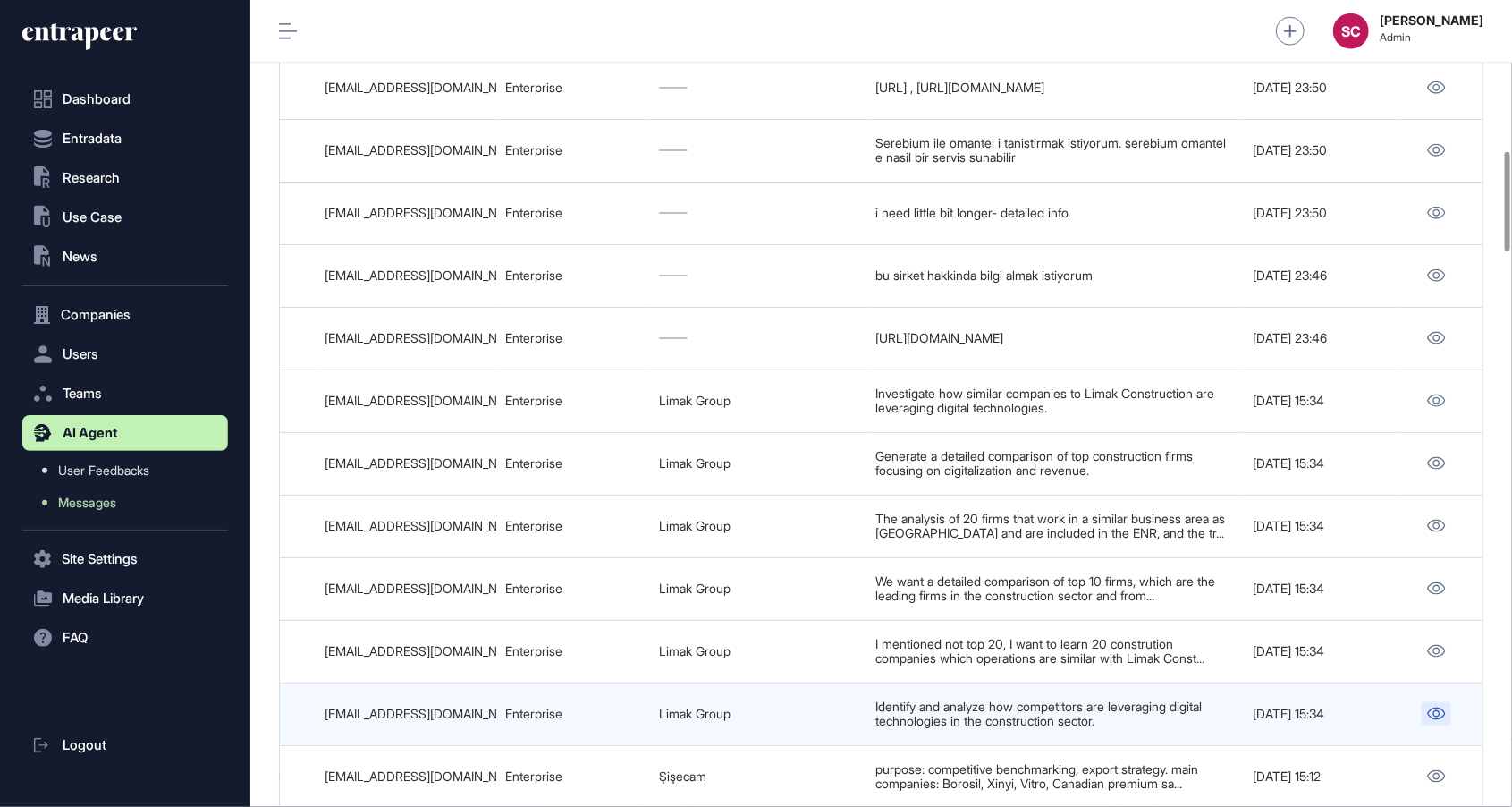
click at [1425, 713] on link at bounding box center [1437, 713] width 30 height 23
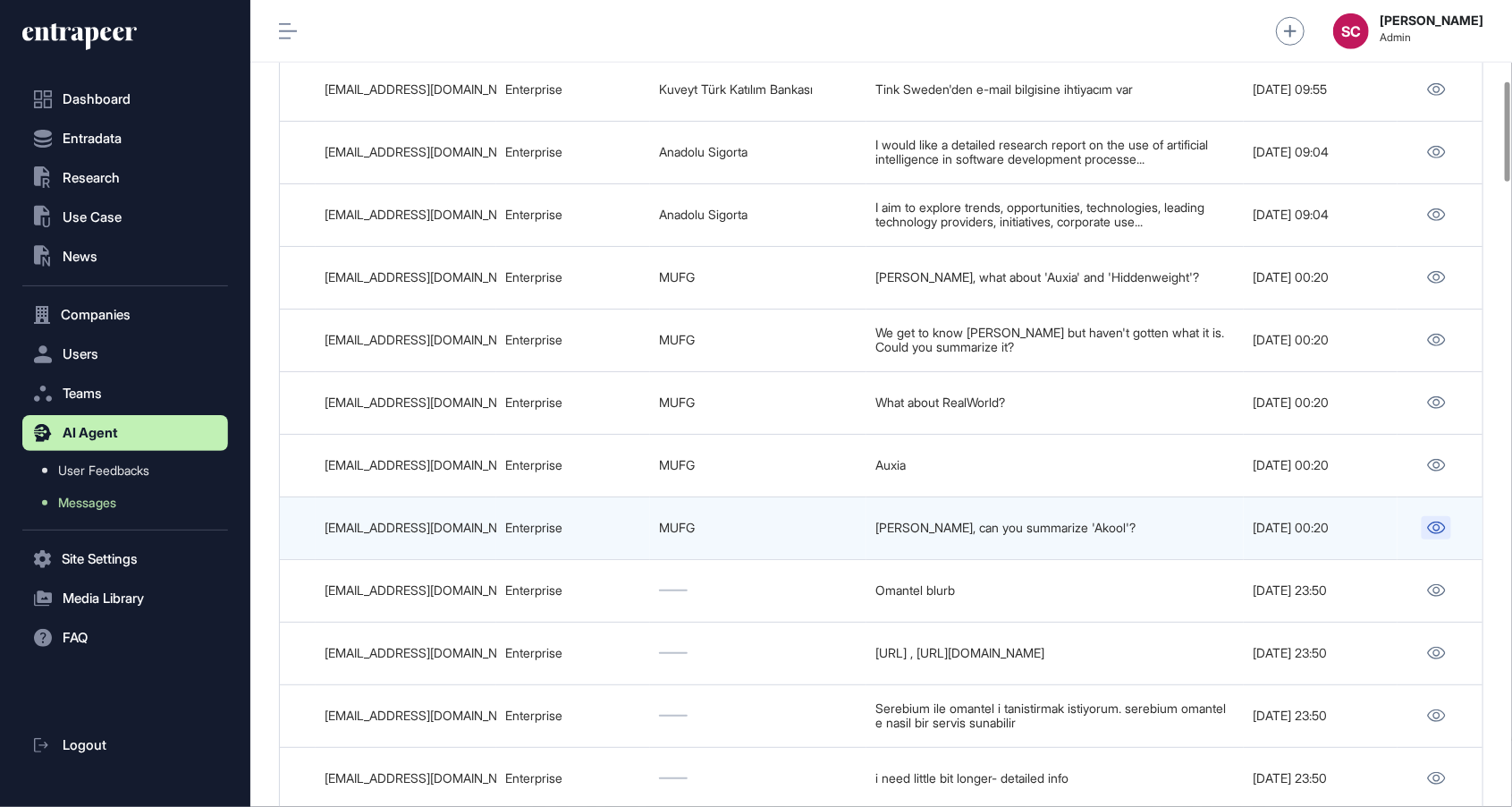
click at [1431, 534] on icon at bounding box center [1437, 527] width 18 height 12
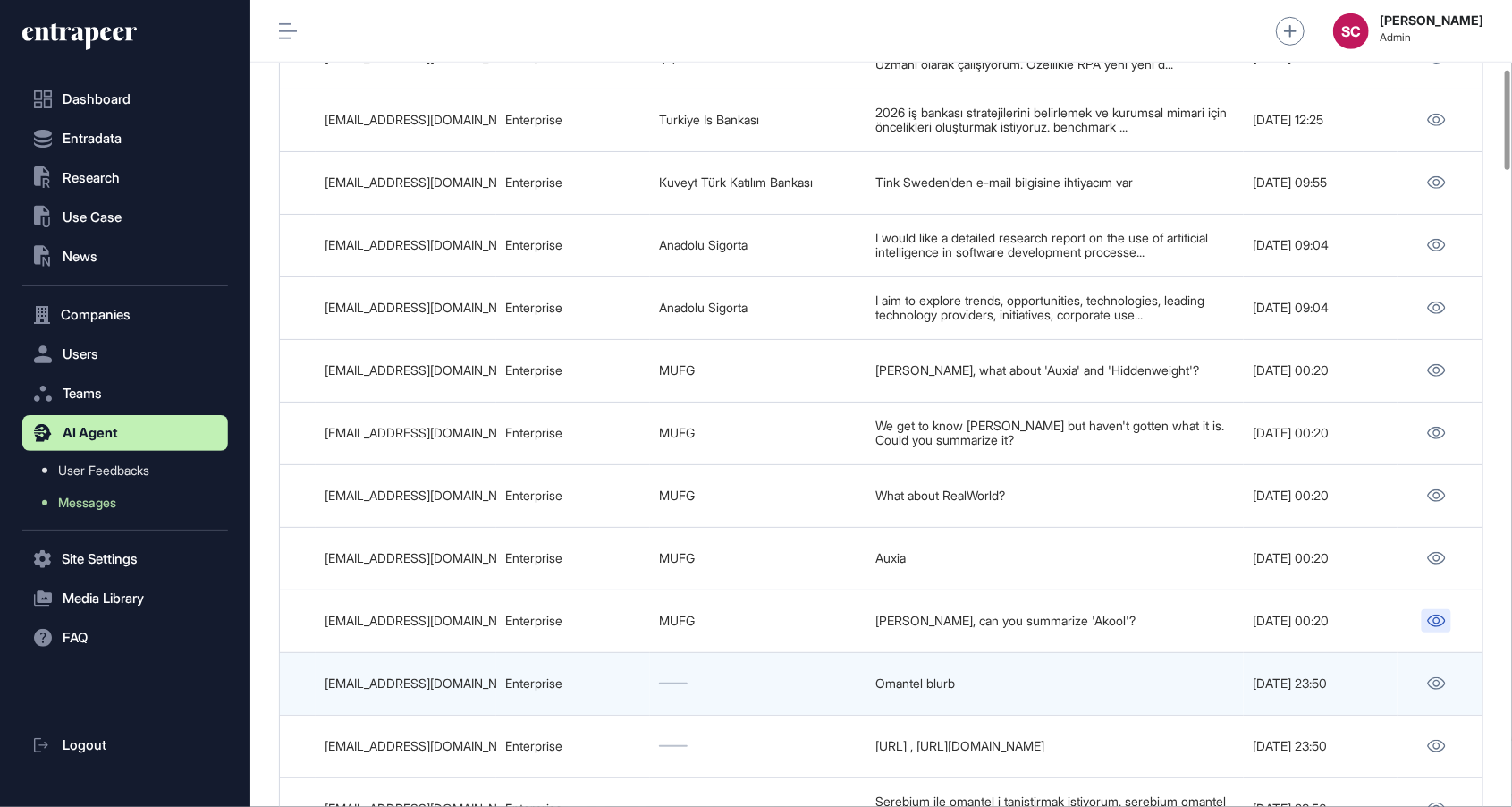
scroll to position [555, 0]
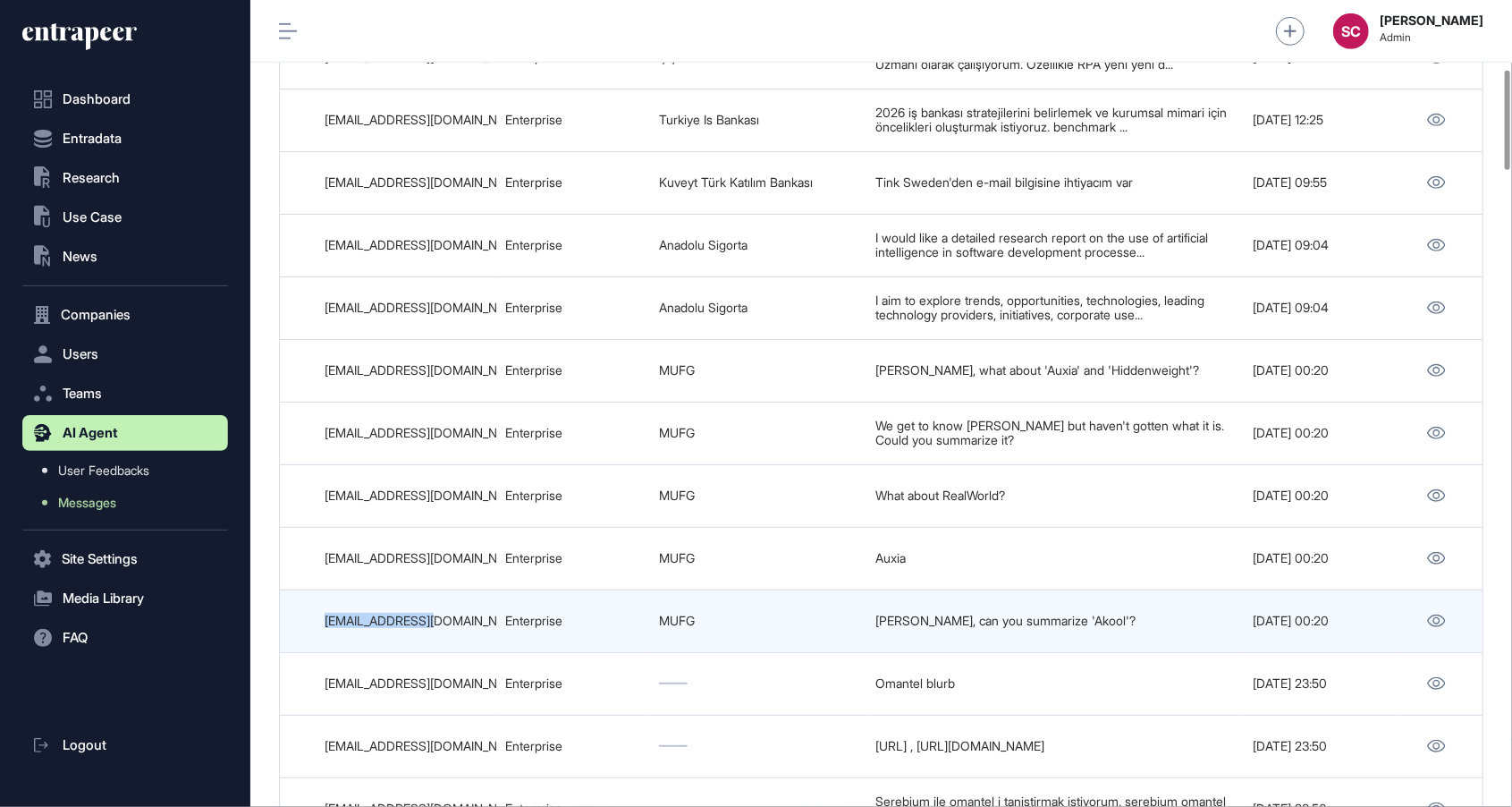
drag, startPoint x: 465, startPoint y: 643, endPoint x: 309, endPoint y: 635, distance: 156.2
click at [309, 635] on tr "68bf4944eac8d7fab0f89273 Understanding What Akool Is 68bf48993d16cef4601cf8bc T…" at bounding box center [324, 620] width 2323 height 63
copy tr "rwada@us.mufg.jp"
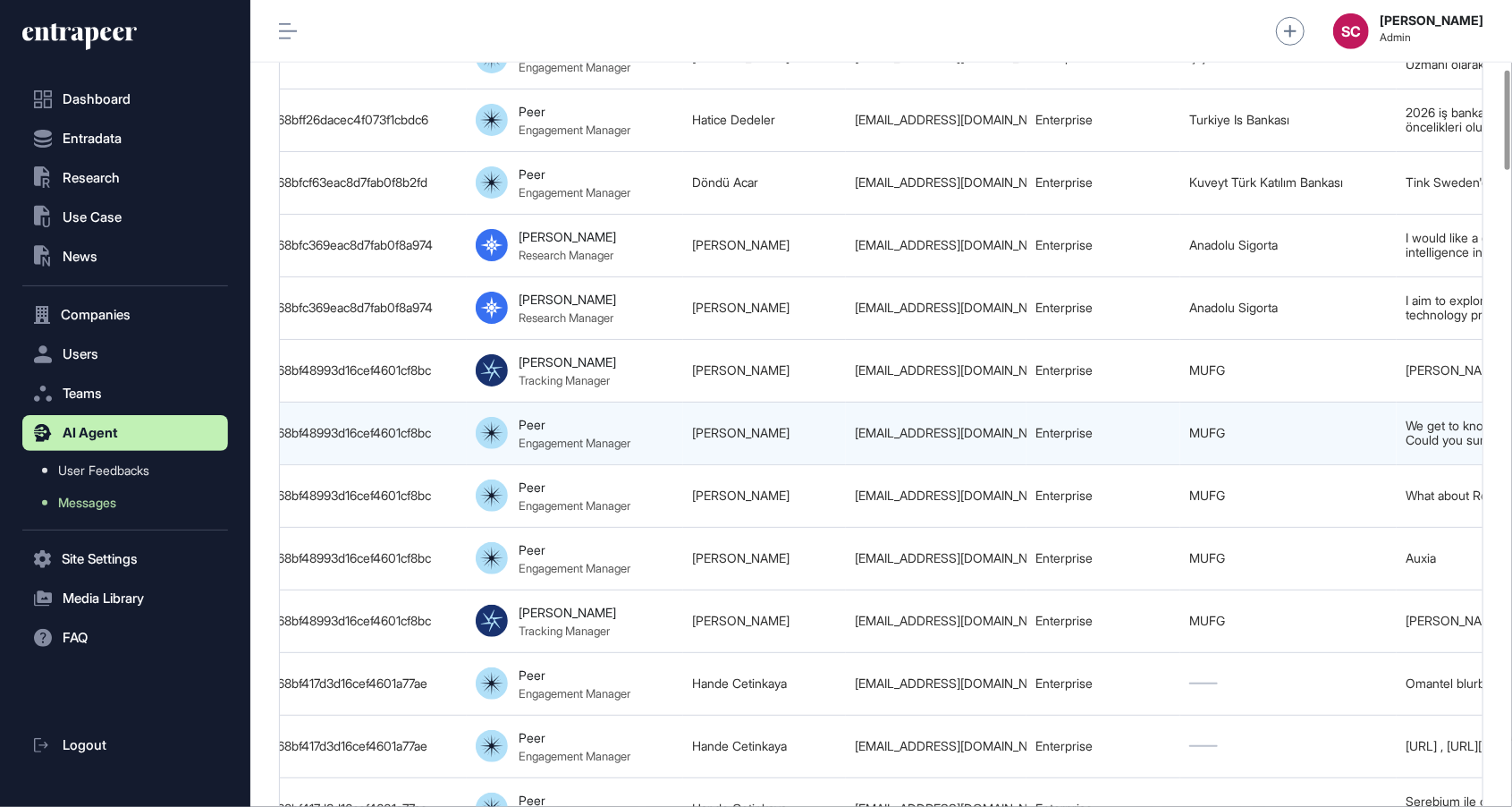
scroll to position [0, 580]
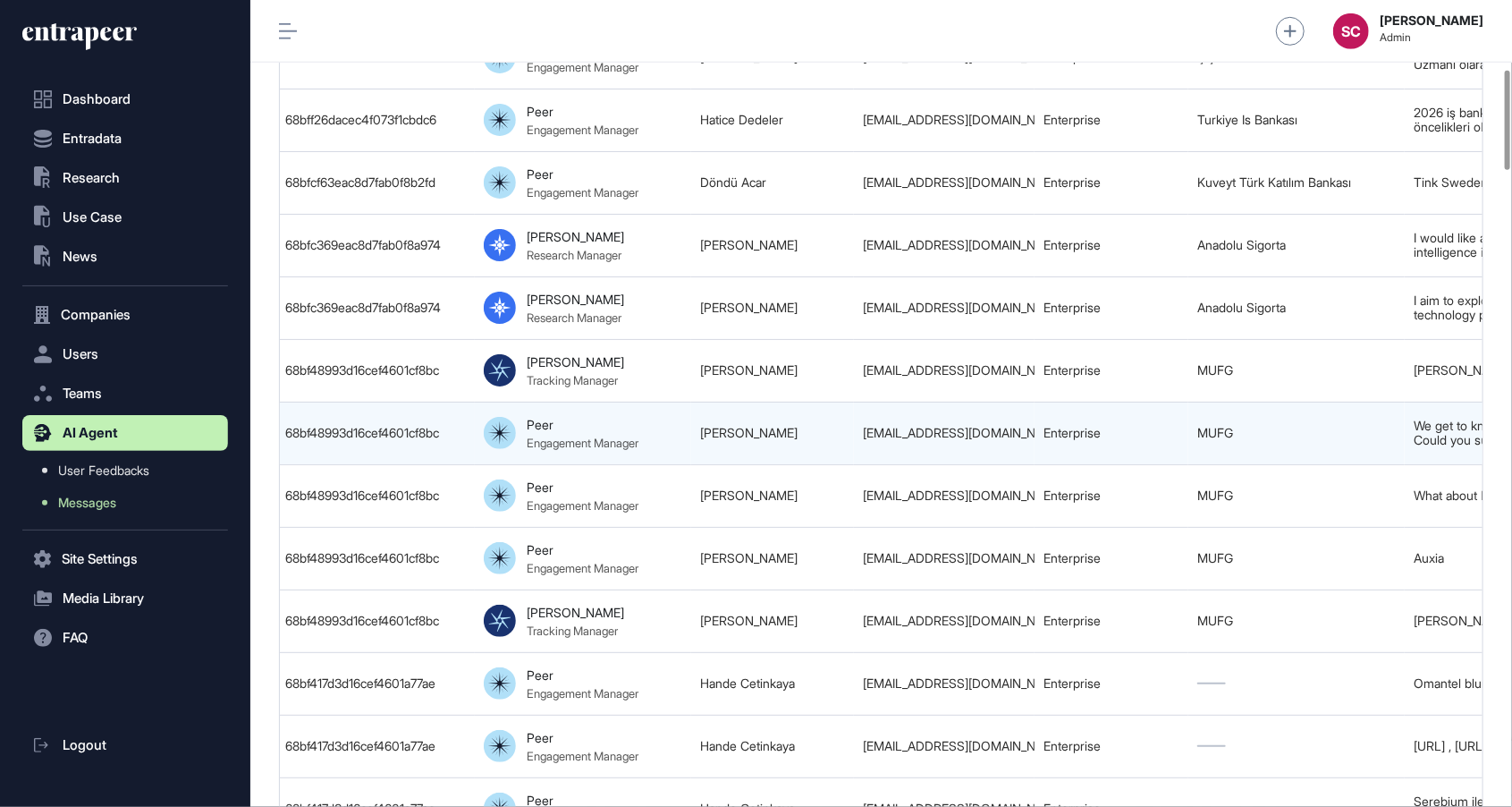
click at [788, 445] on td "Eddie Wada" at bounding box center [772, 432] width 163 height 63
copy tr "Eddie Wada"
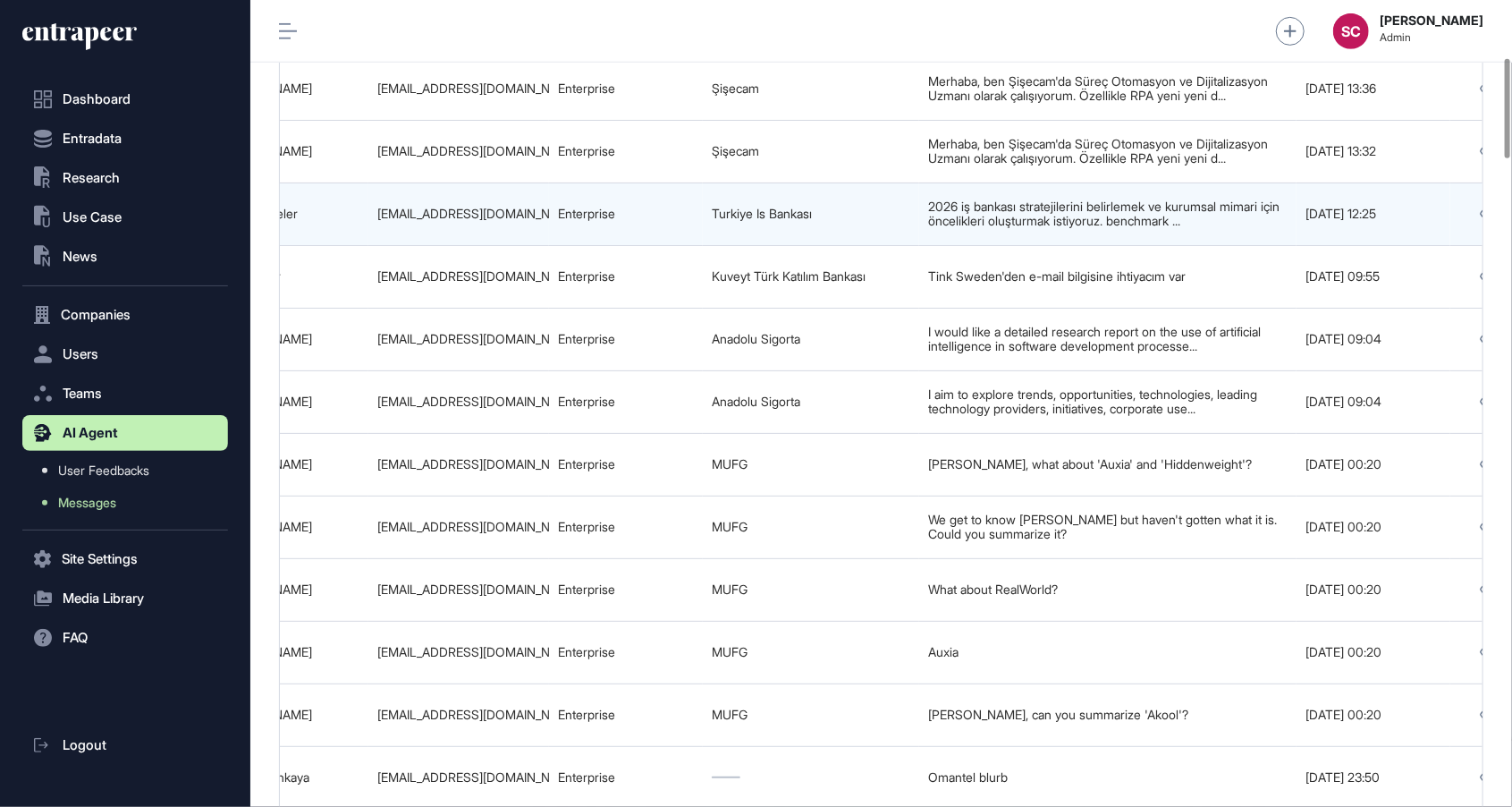
scroll to position [0, 1118]
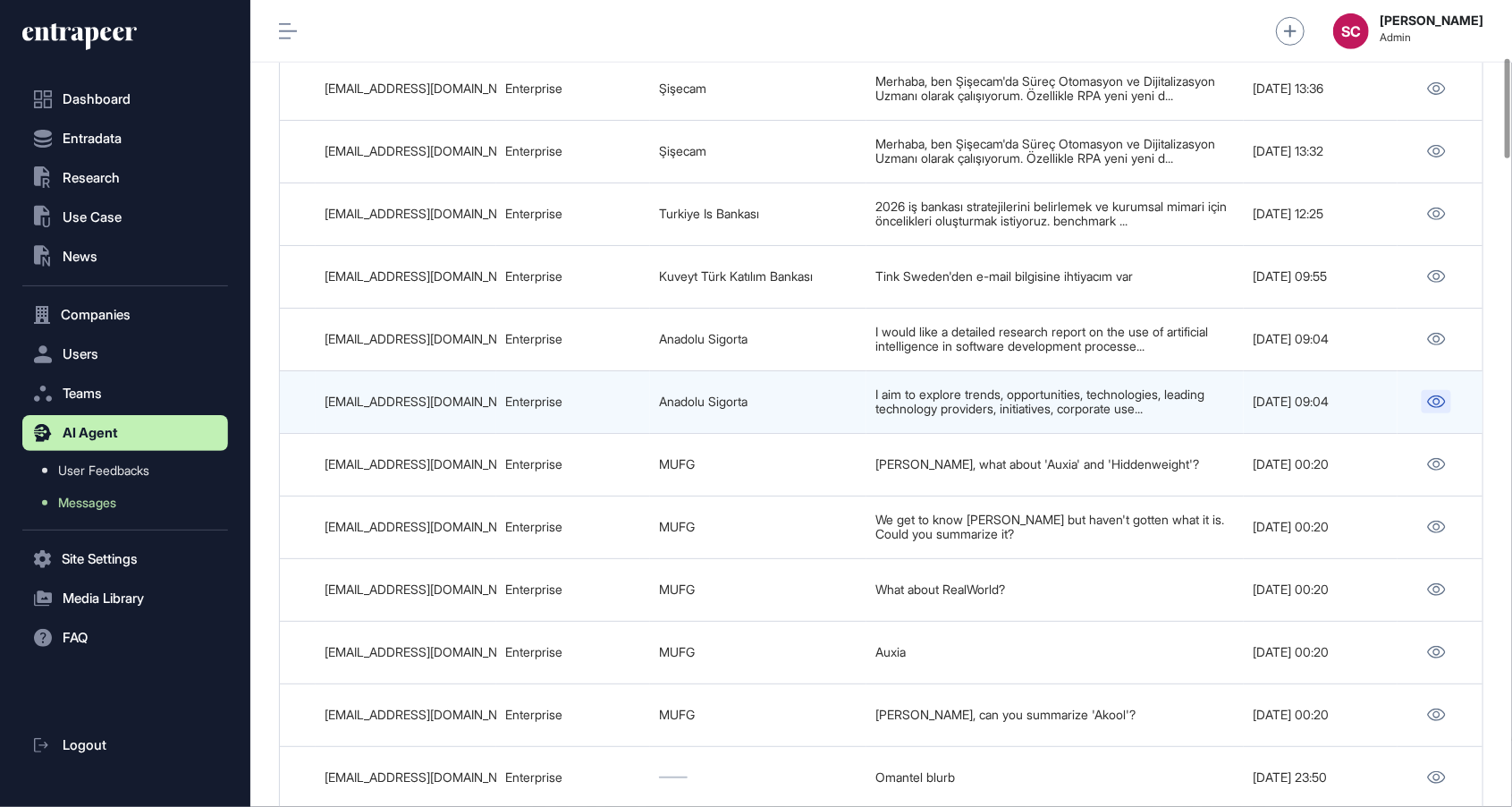
click at [1428, 408] on icon at bounding box center [1437, 401] width 19 height 12
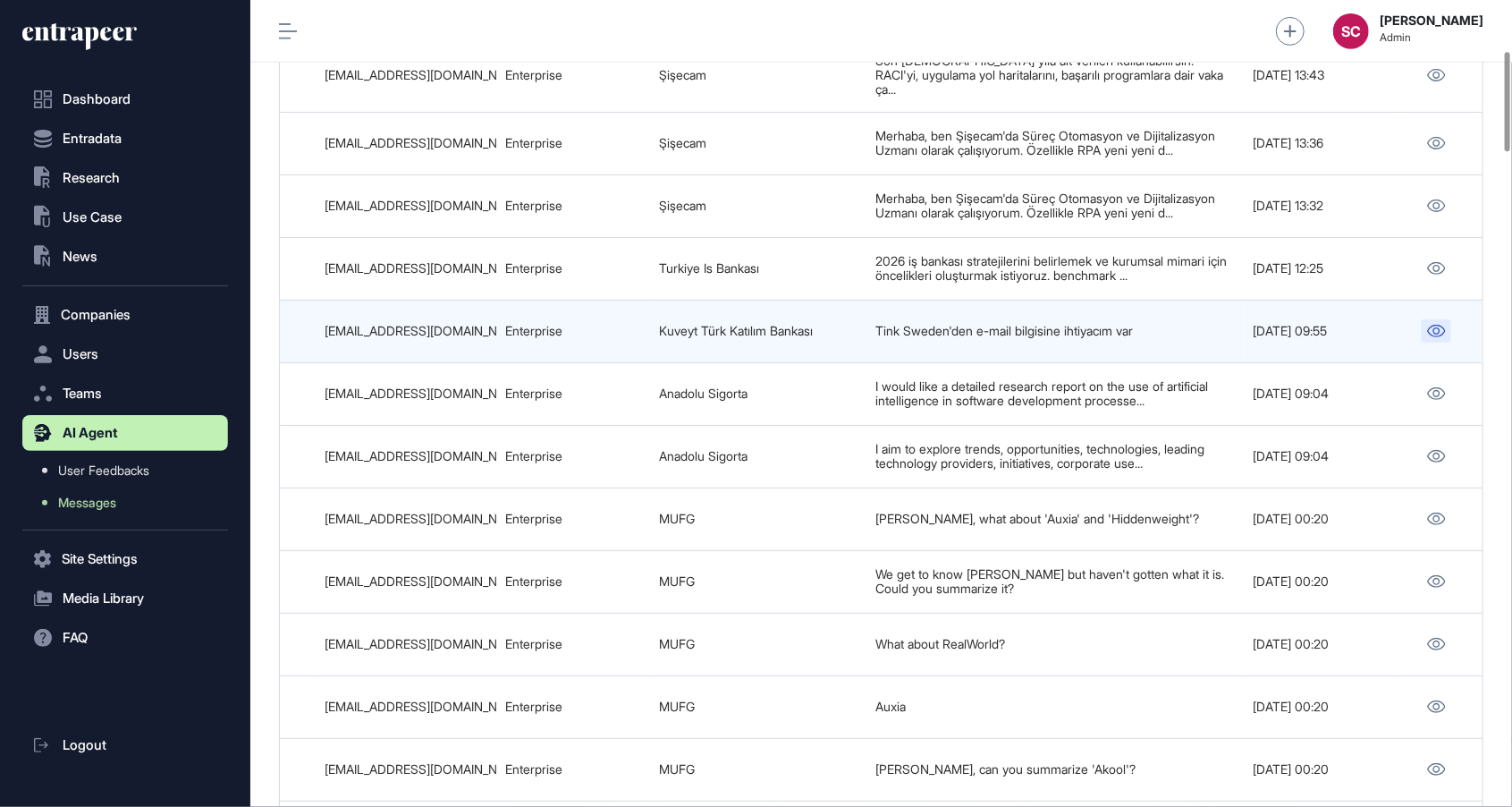
click at [1433, 339] on link at bounding box center [1437, 330] width 30 height 23
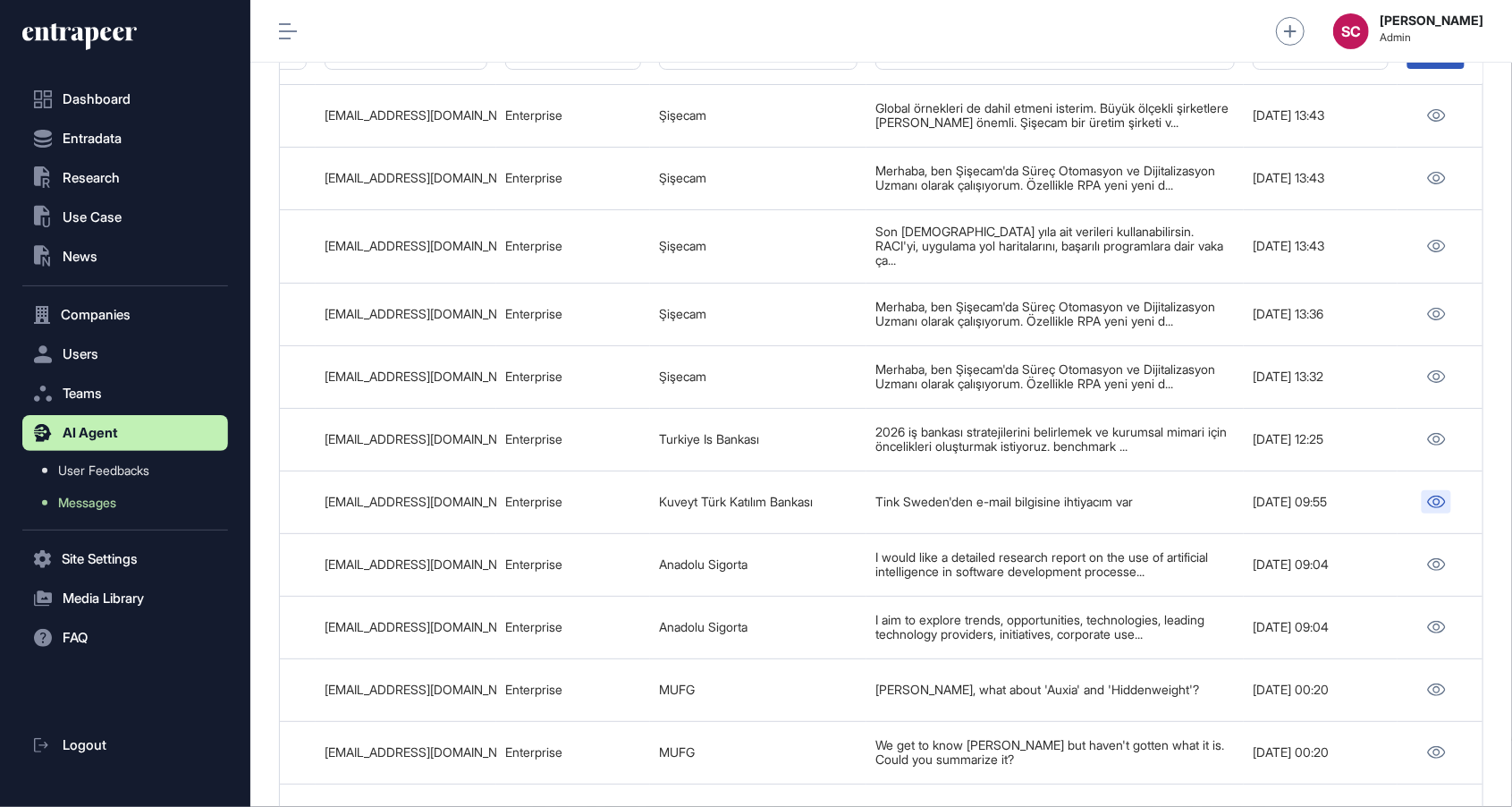
scroll to position [237, 0]
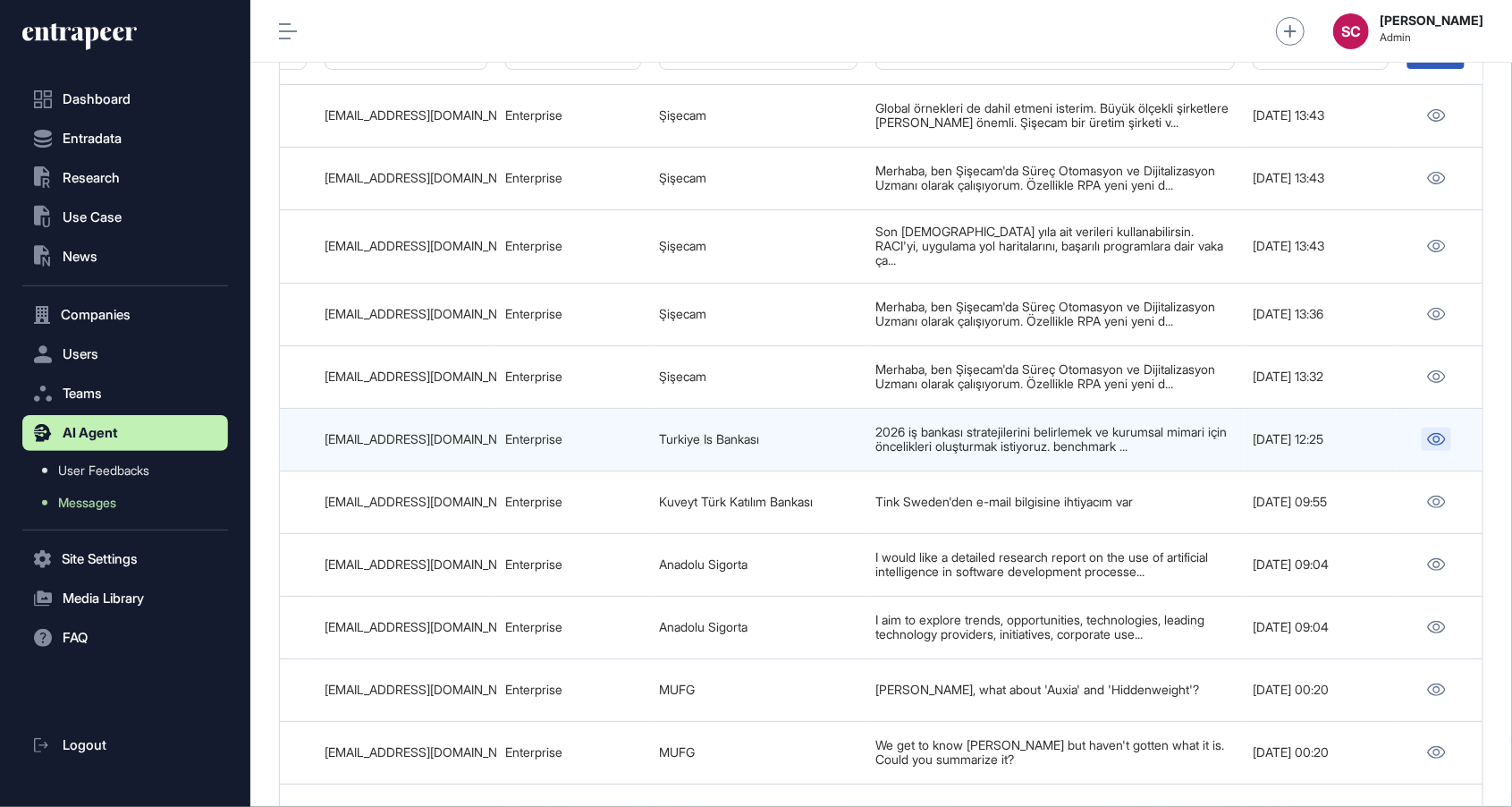
click at [1436, 445] on icon at bounding box center [1437, 439] width 18 height 12
click at [483, 446] on div "hatice.dedeler@isbank.com.tr" at bounding box center [406, 439] width 163 height 14
copy tr "hatice.dedeler@isbank.com.tr"
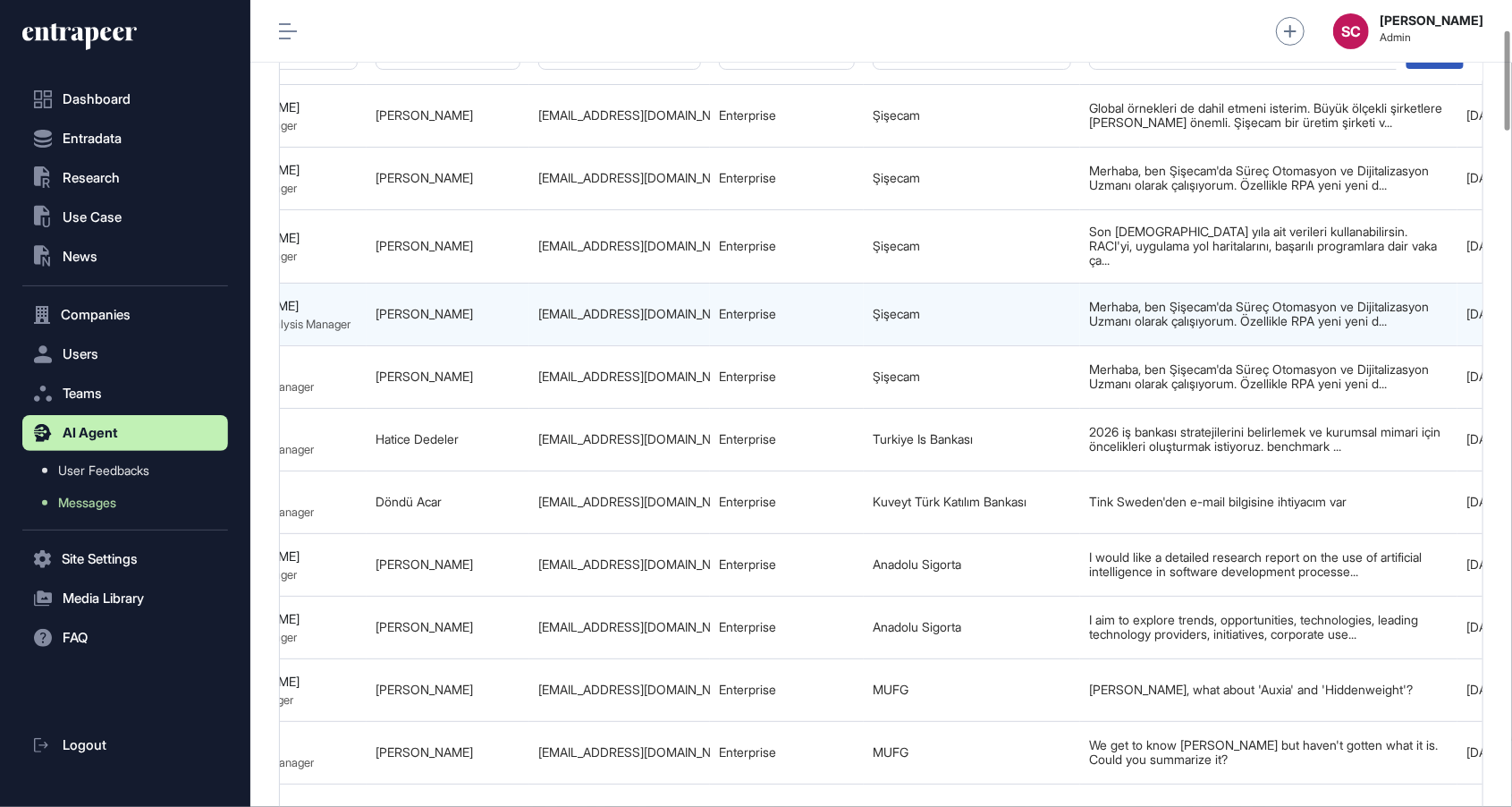
scroll to position [0, 1118]
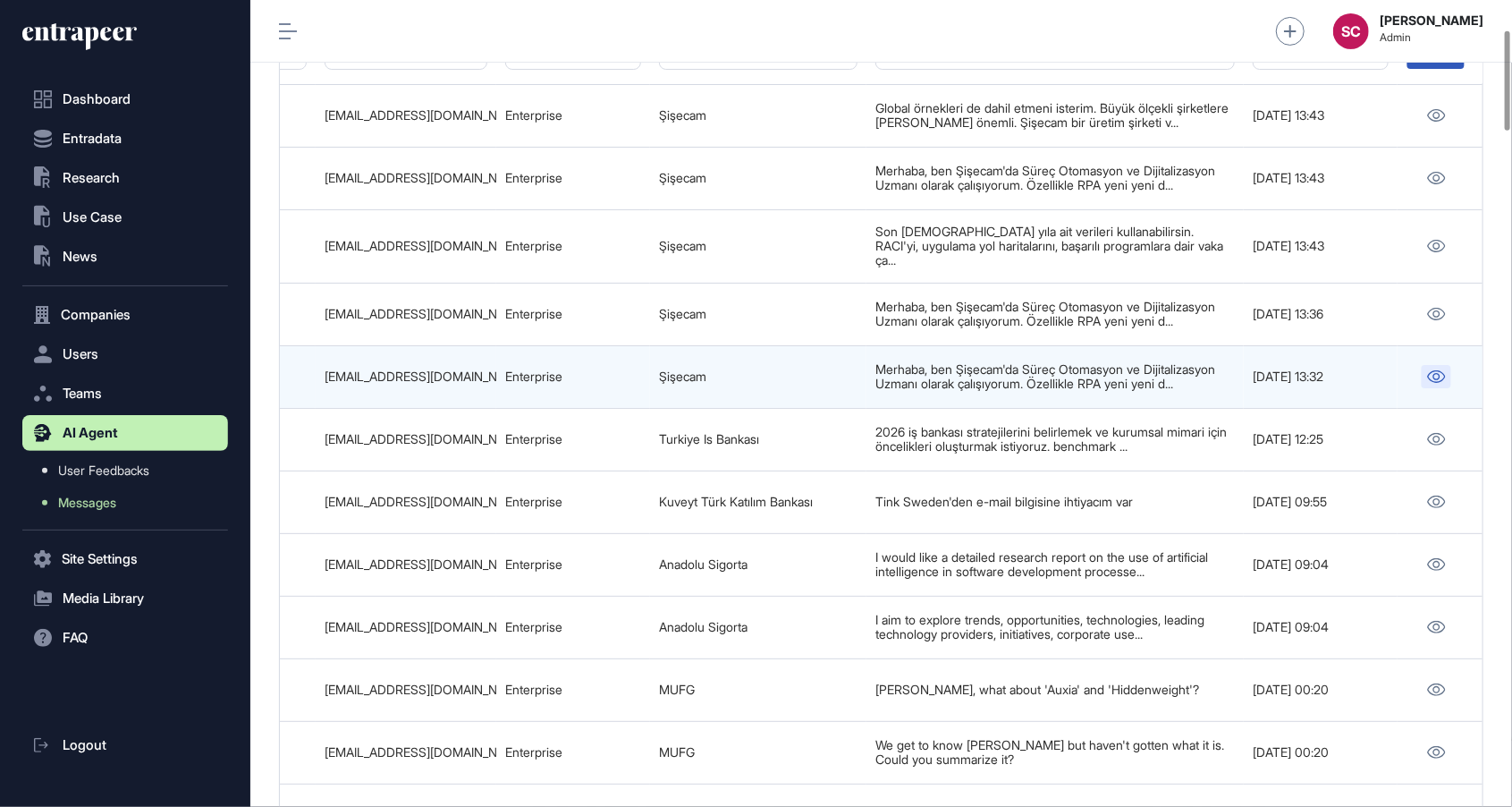
click at [1428, 382] on icon at bounding box center [1437, 376] width 19 height 12
drag, startPoint x: 487, startPoint y: 391, endPoint x: 309, endPoint y: 392, distance: 178.0
click at [309, 392] on tr "68c00241eac8d7fab0f92963 New Thread 68c00240feff1675803166b7 Peer Engagement Ma…" at bounding box center [324, 376] width 2323 height 63
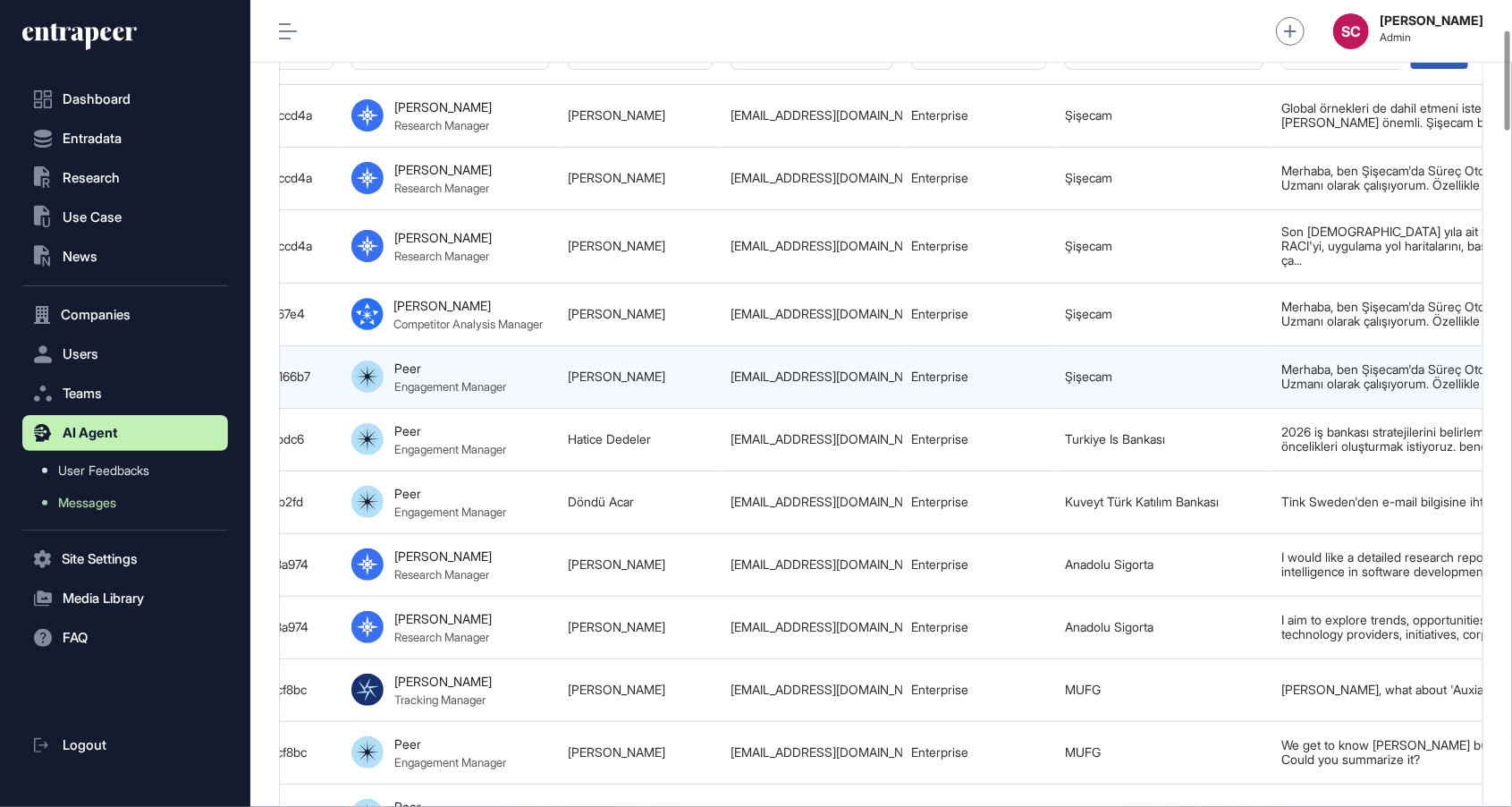
scroll to position [0, 716]
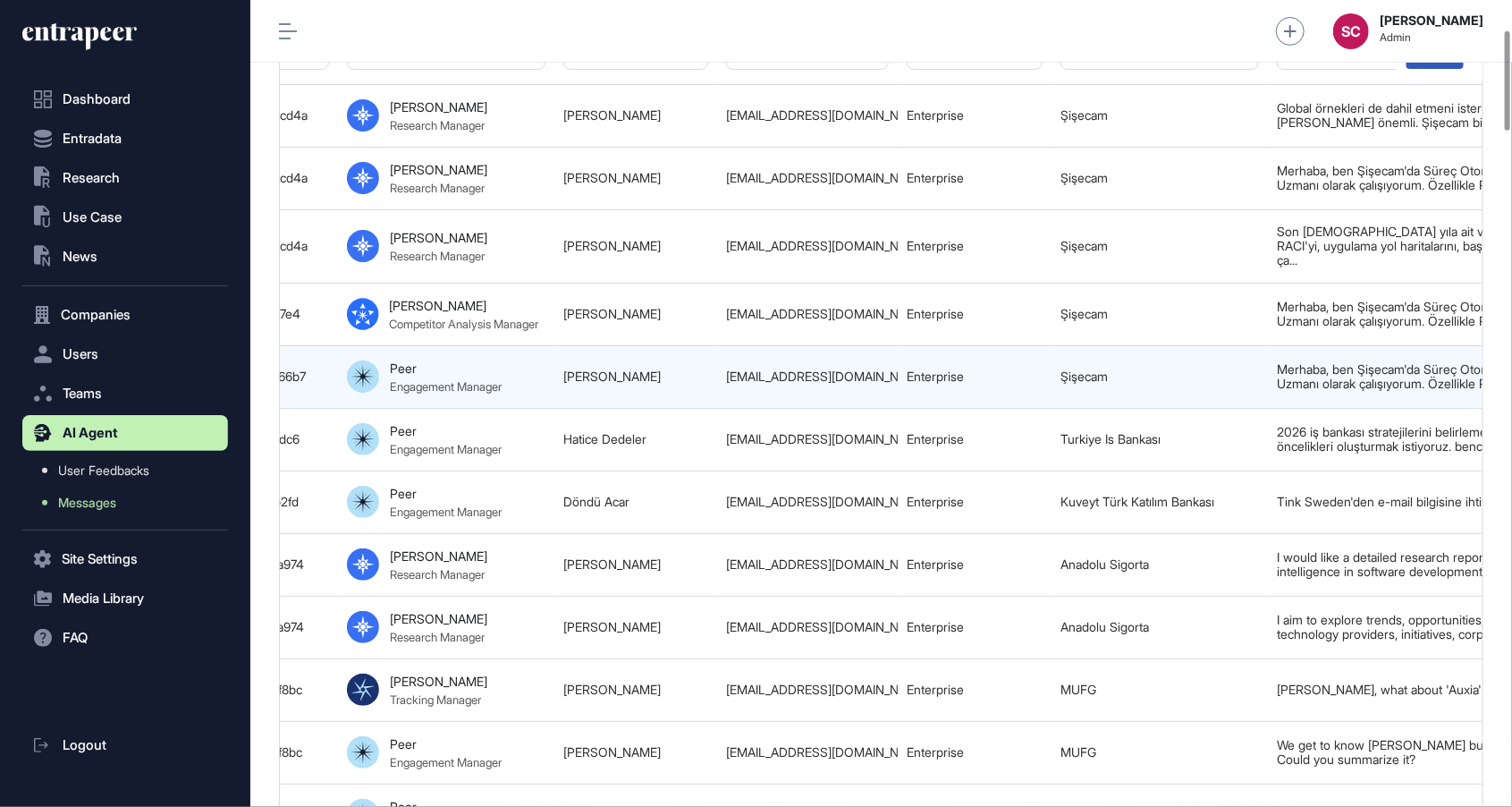
drag, startPoint x: 677, startPoint y: 394, endPoint x: 539, endPoint y: 386, distance: 138.2
click at [539, 386] on tr "68c00241eac8d7fab0f92963 New Thread 68c00240feff1675803166b7 Peer Engagement Ma…" at bounding box center [725, 376] width 2323 height 63
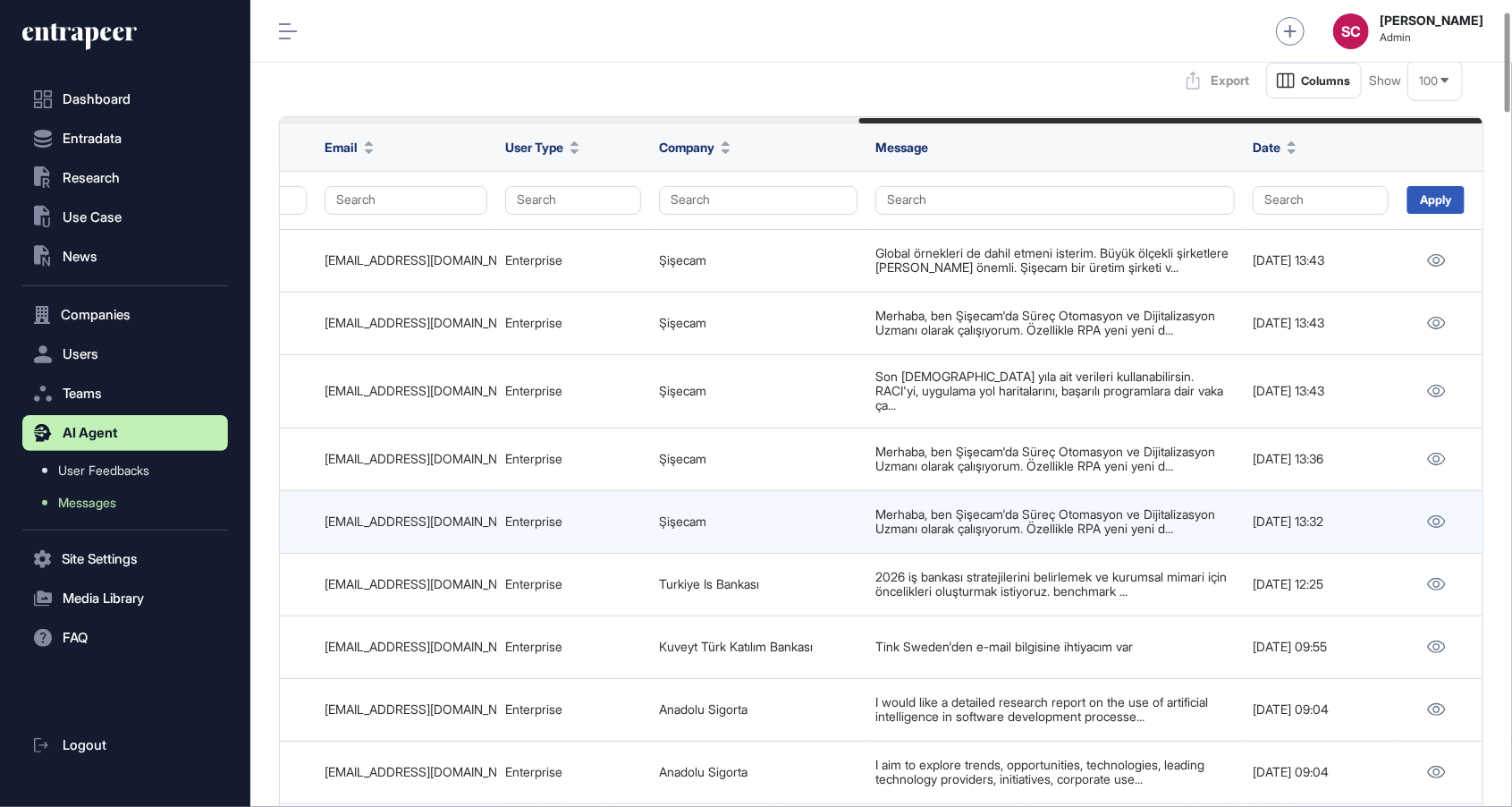
scroll to position [93, 0]
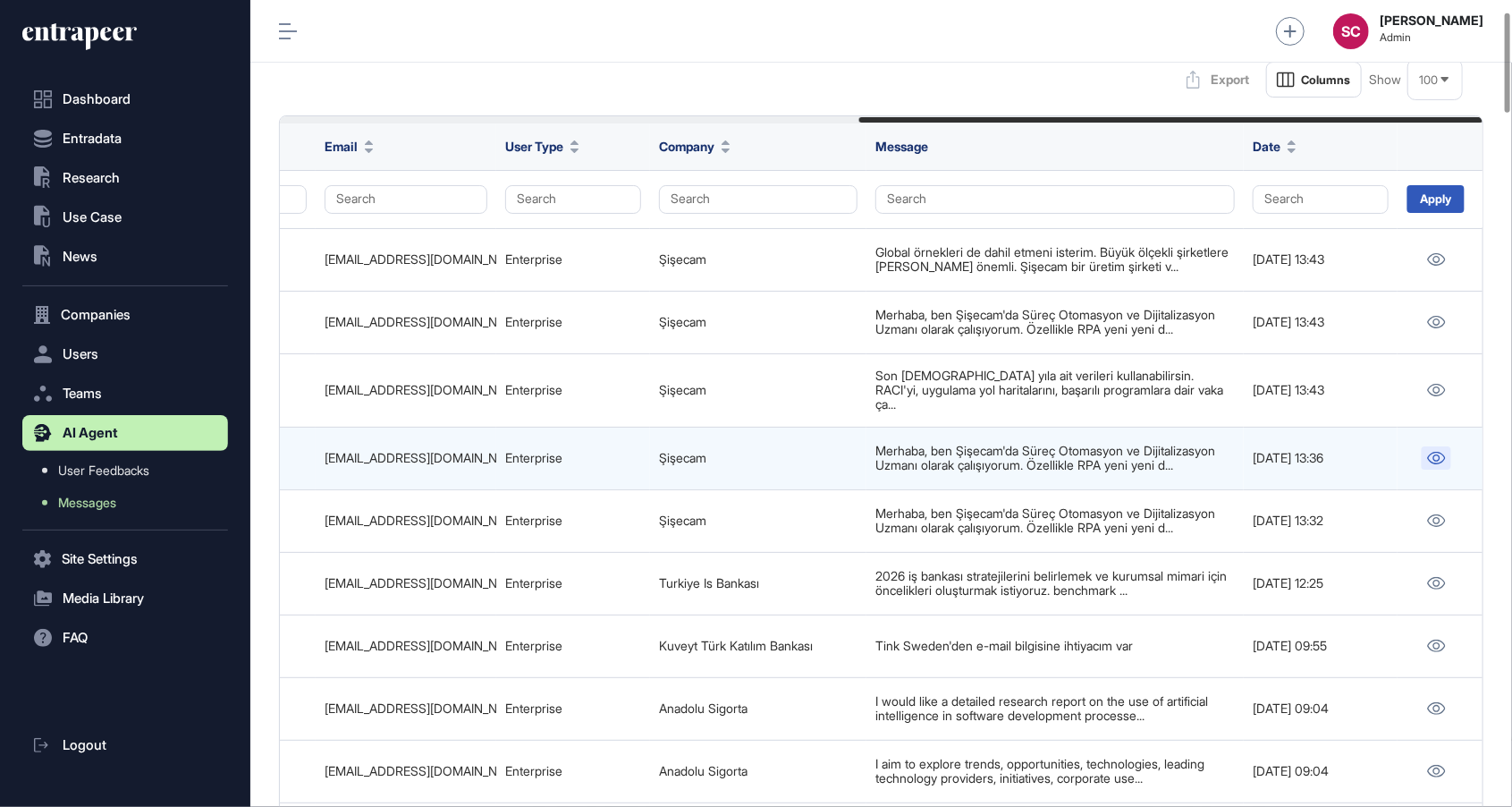
click at [1434, 463] on icon at bounding box center [1437, 457] width 18 height 12
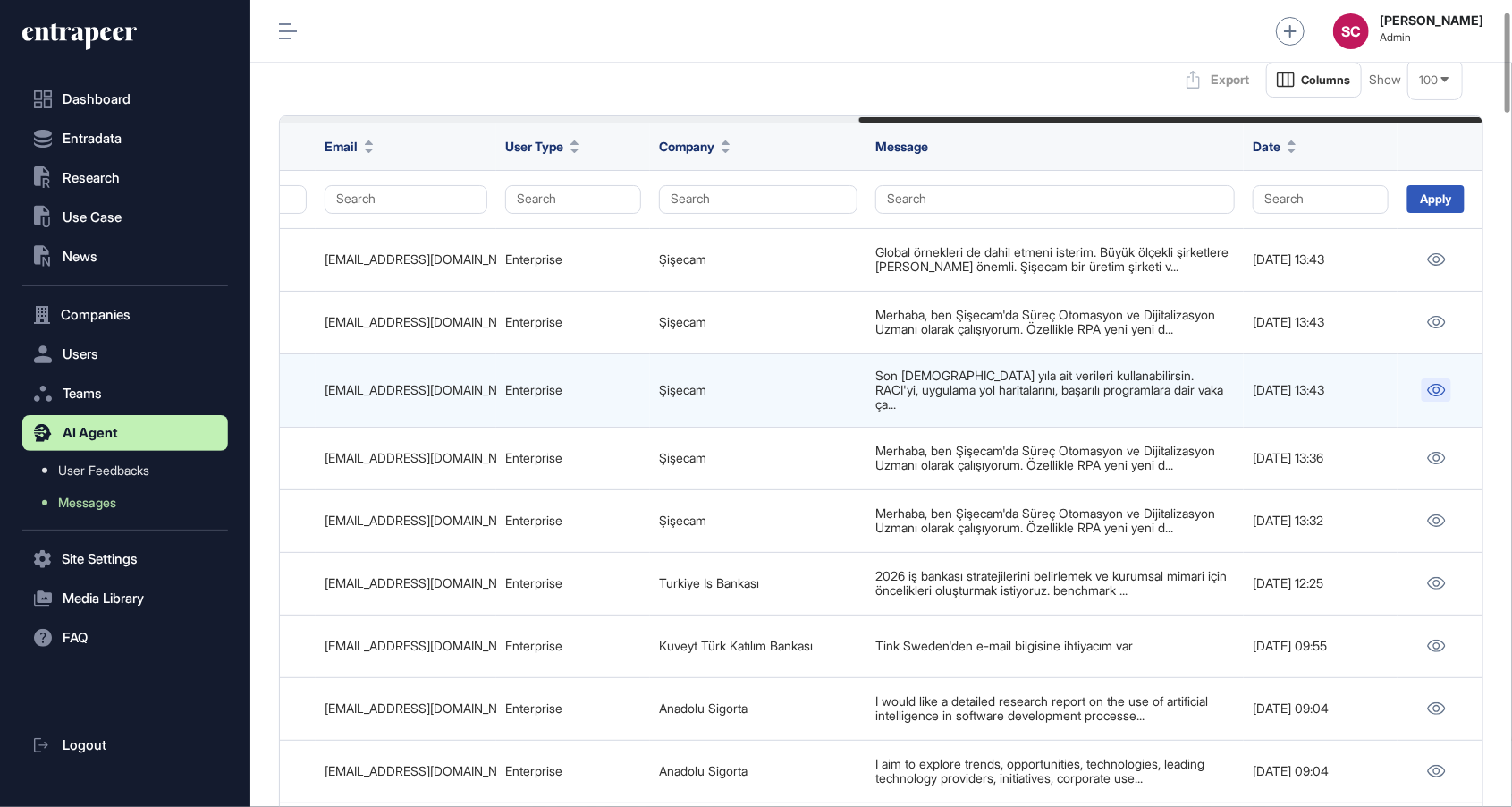
click at [1441, 396] on icon at bounding box center [1437, 389] width 19 height 12
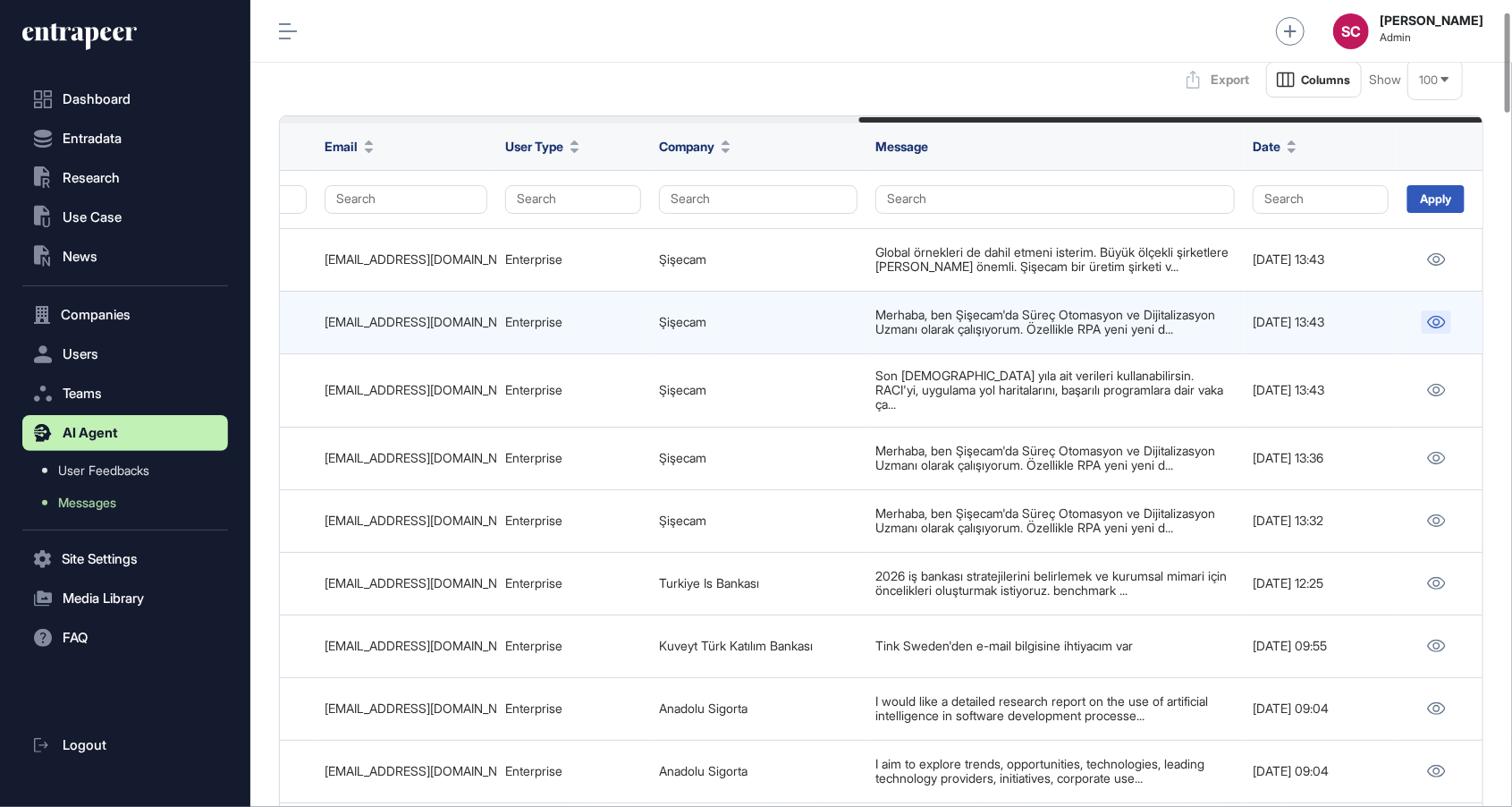
click at [1433, 317] on link at bounding box center [1437, 322] width 30 height 23
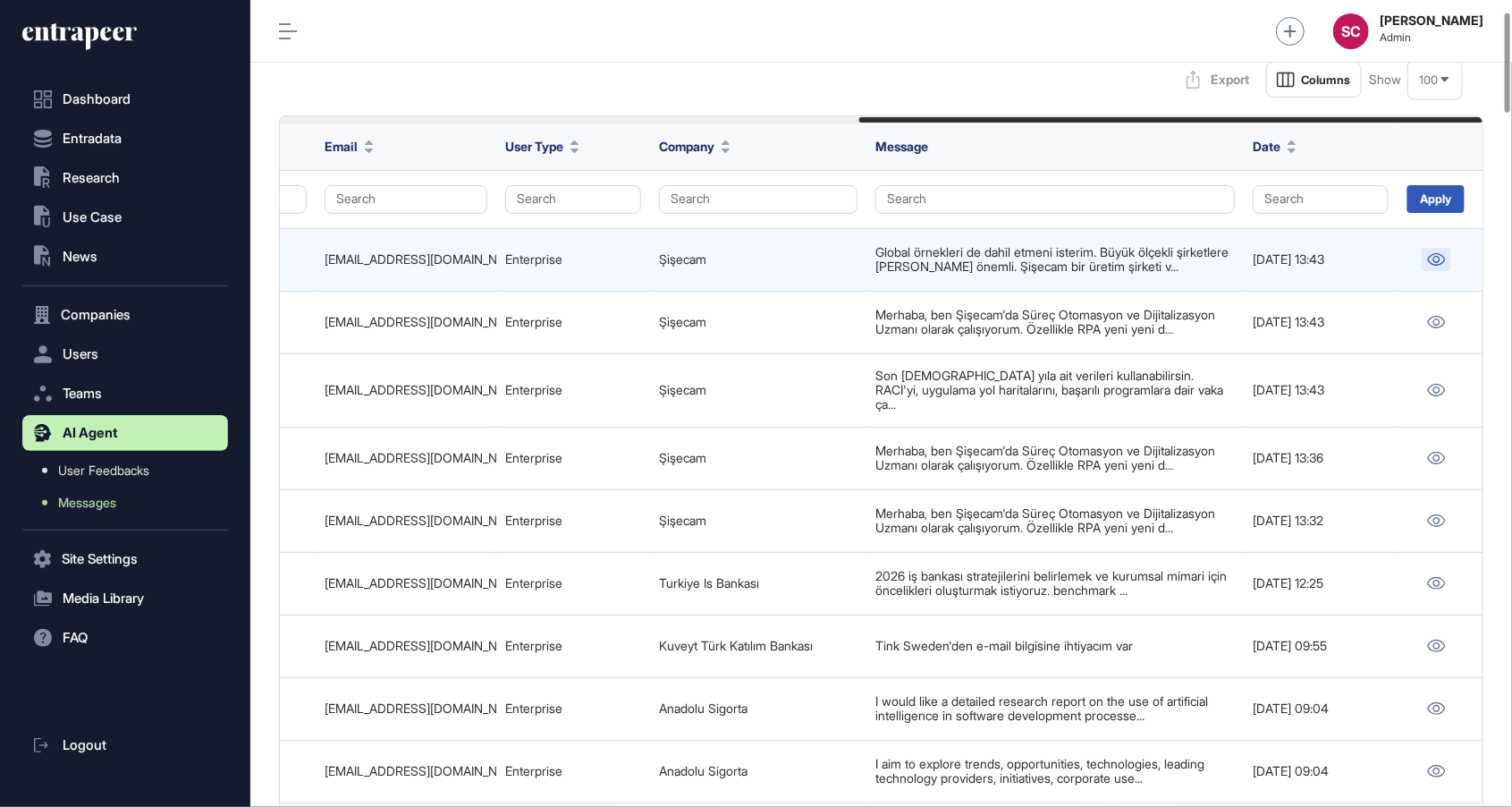
click at [1440, 256] on icon at bounding box center [1437, 259] width 19 height 12
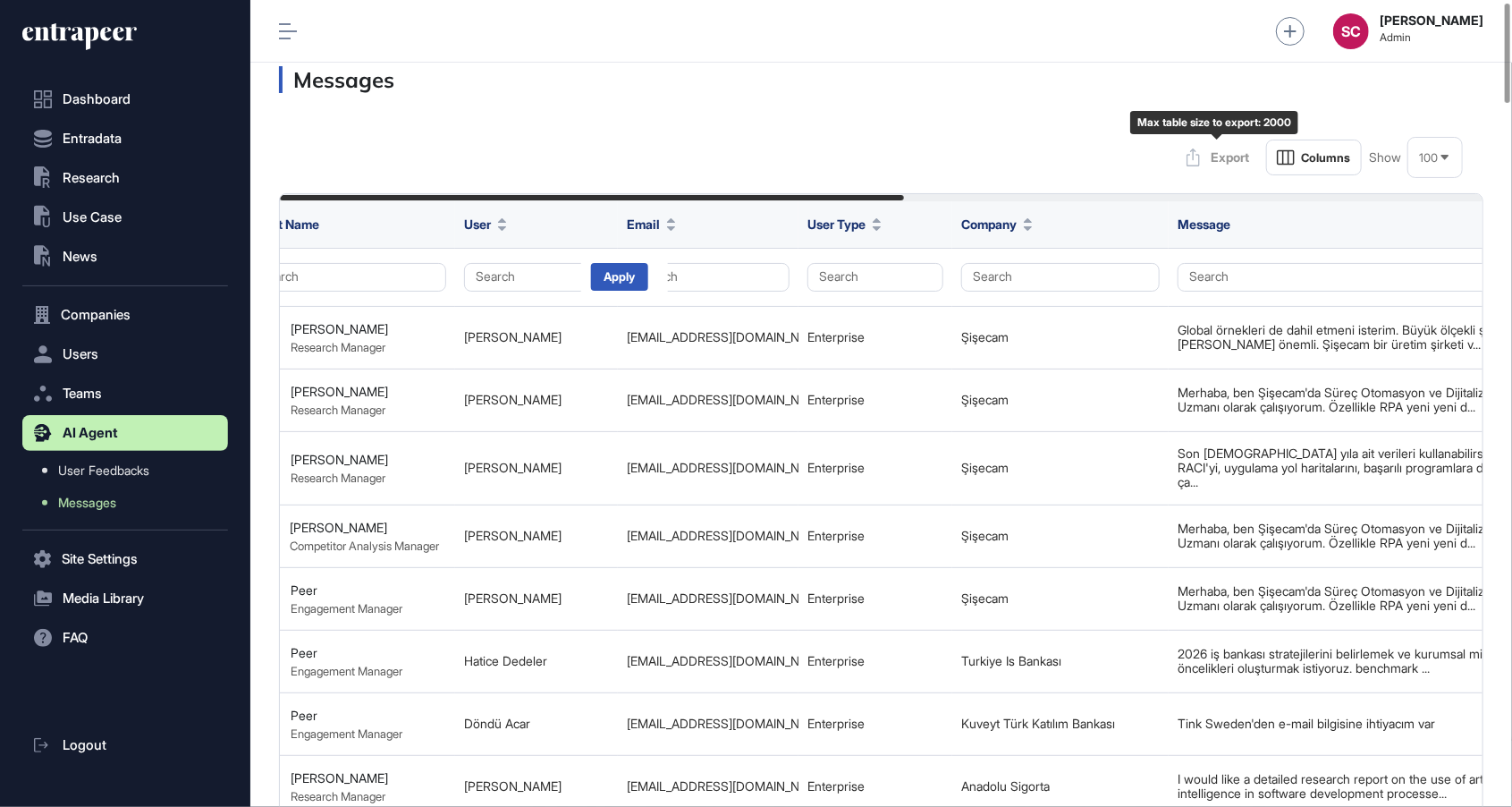
scroll to position [0, 1118]
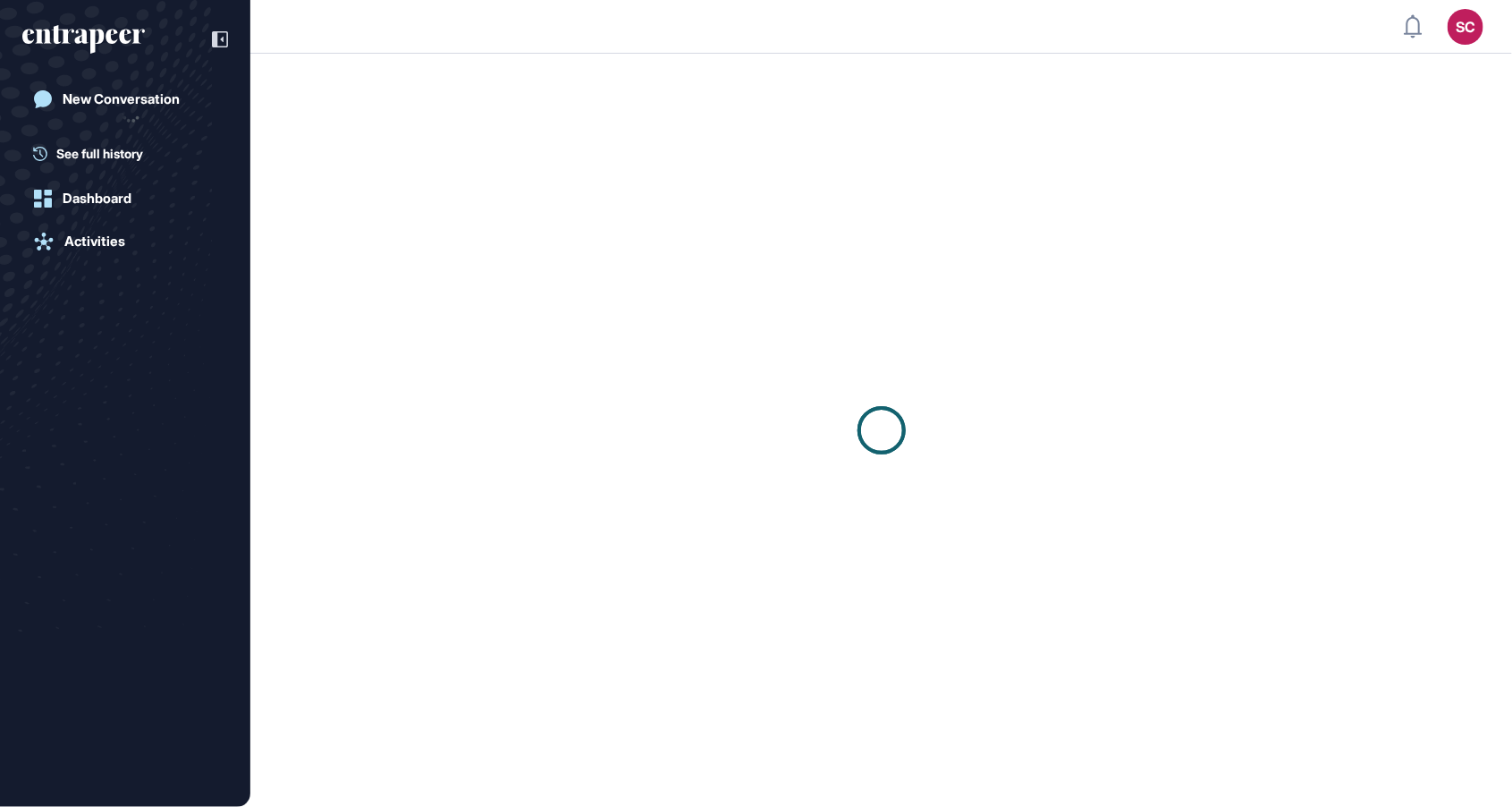
scroll to position [1, 1]
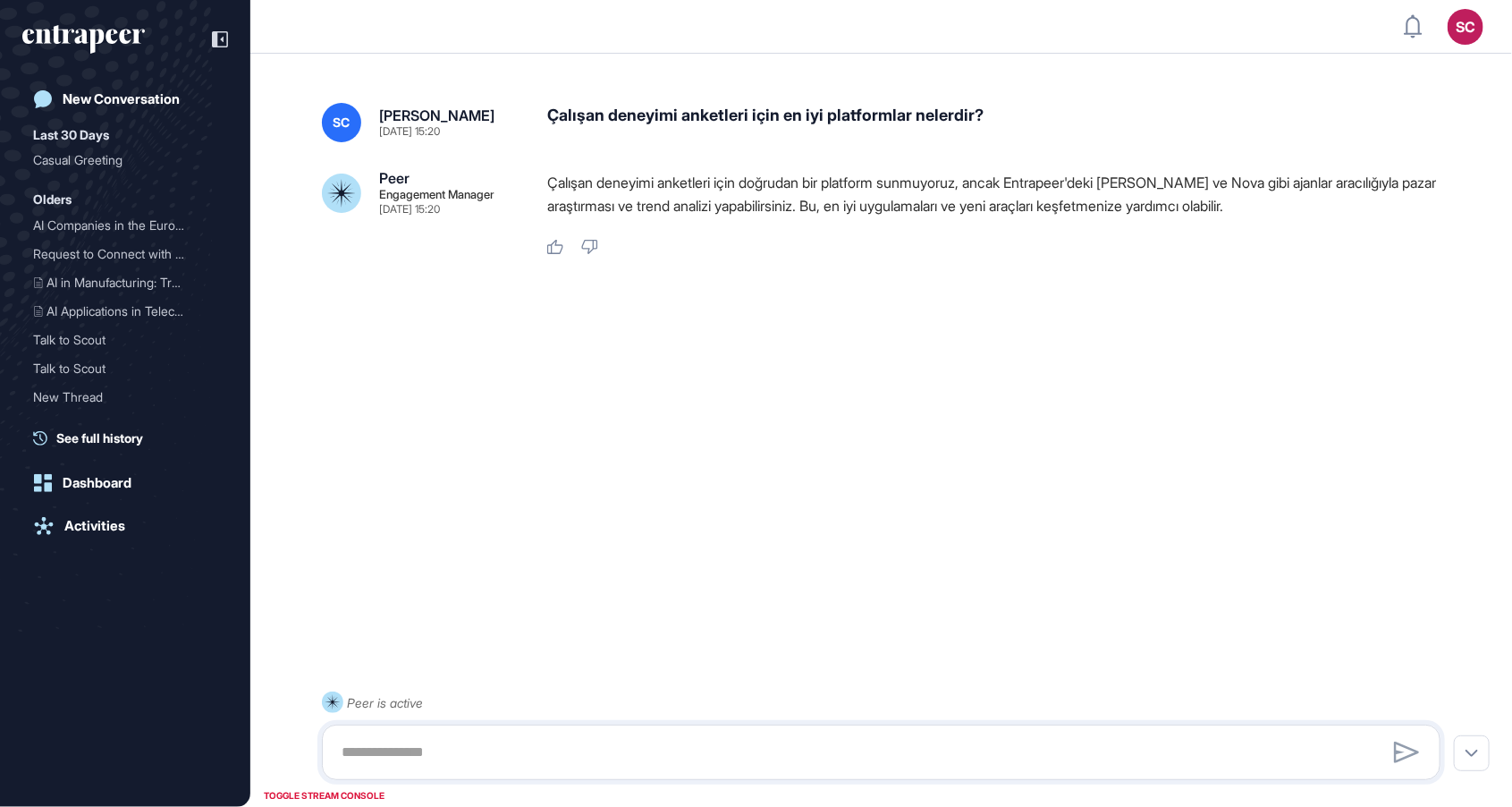
click at [828, 381] on div "SC Serenay Cetinkaya Sep 05, 2025 15:20 Çalışan deneyimi anketleri için en iyi …" at bounding box center [882, 430] width 1262 height 727
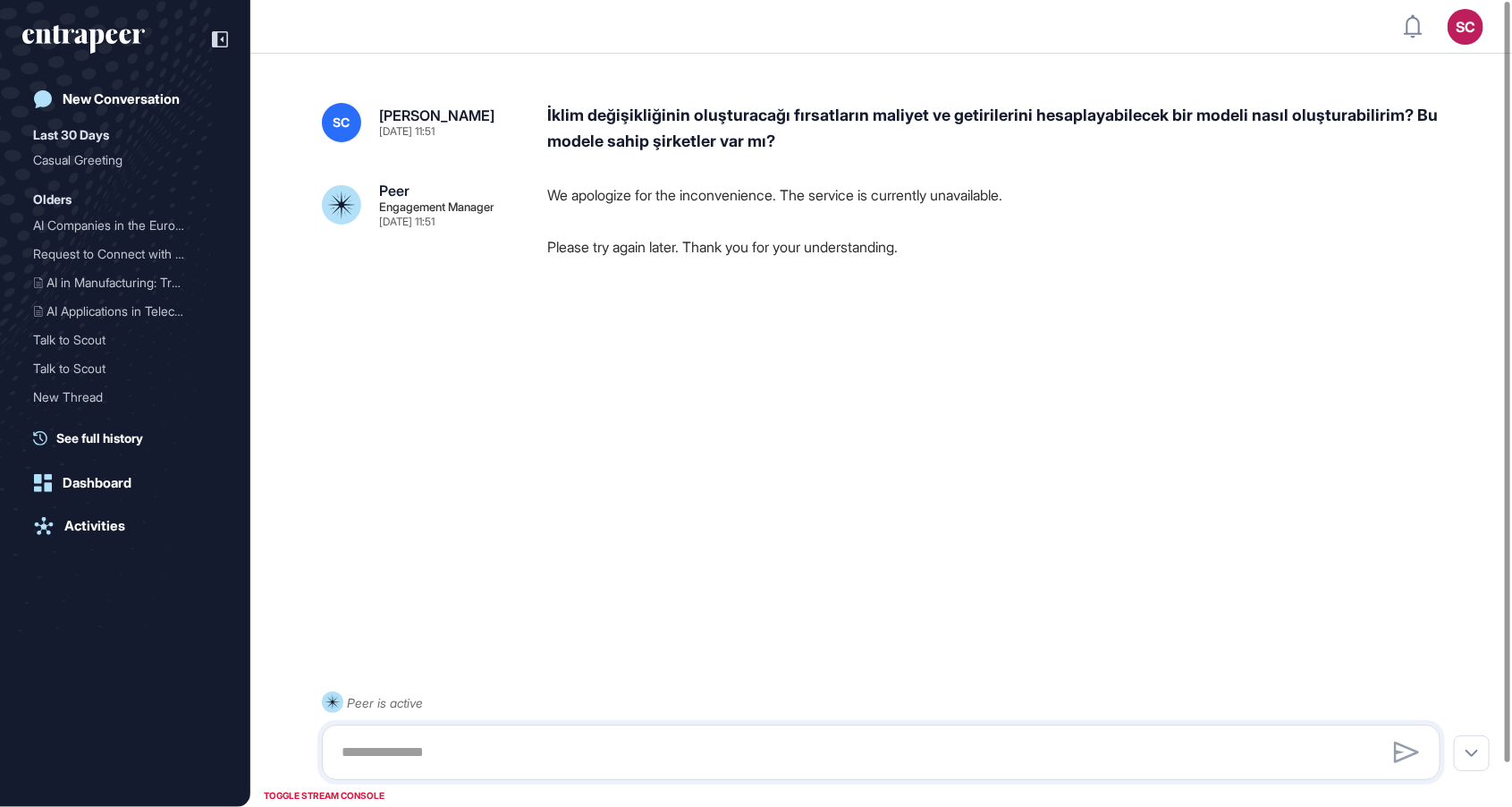
click at [889, 143] on div "İklim değişikliğinin oluşturacağı fırsatların maliyet ve getirilerini hesaplaya…" at bounding box center [1001, 128] width 908 height 51
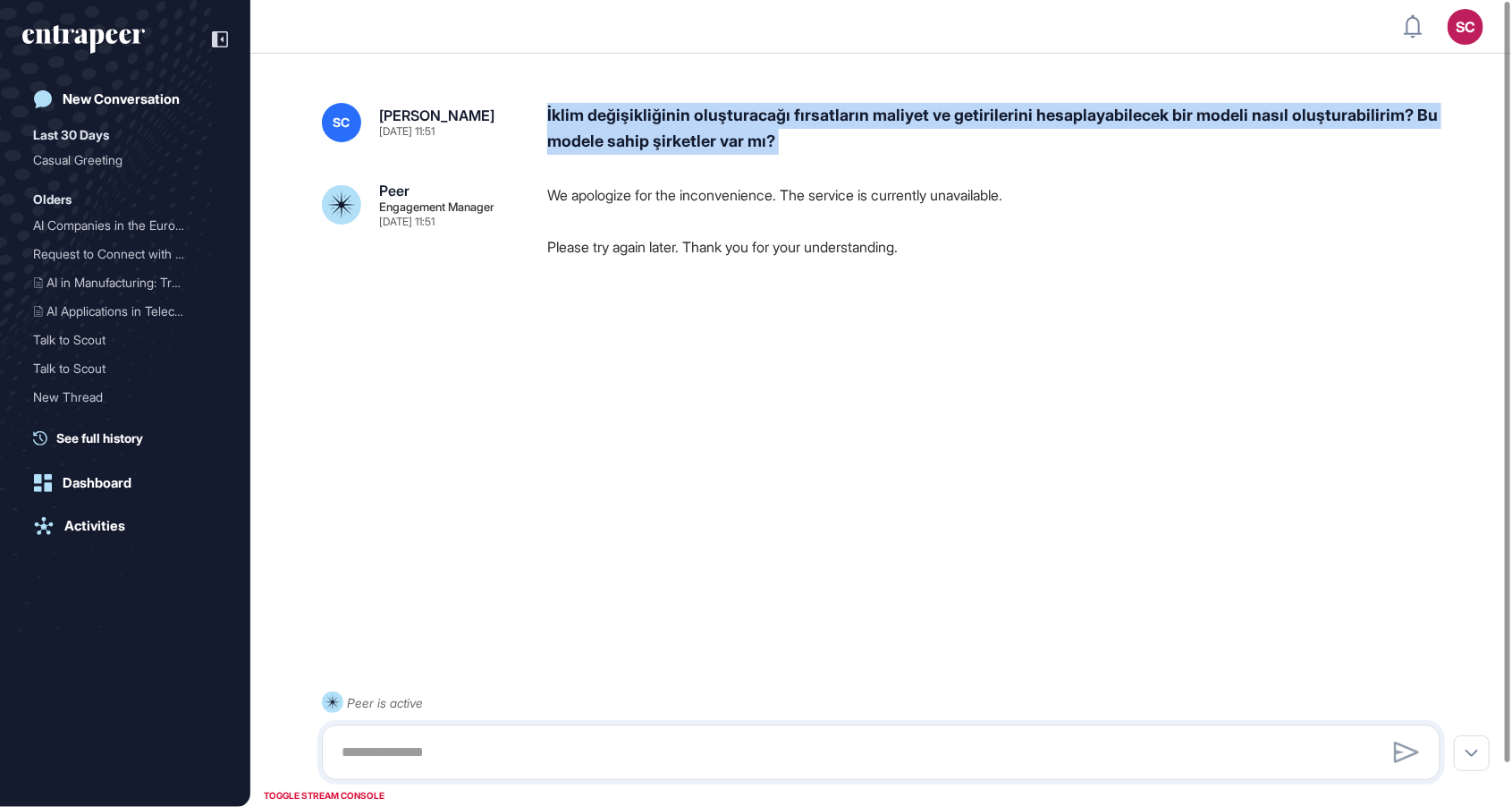
click at [889, 143] on div "İklim değişikliğinin oluşturacağı fırsatların maliyet ve getirilerini hesaplaya…" at bounding box center [1001, 128] width 908 height 51
copy div "İklim değişikliğinin oluşturacağı fırsatların maliyet ve getirilerini hesaplaya…"
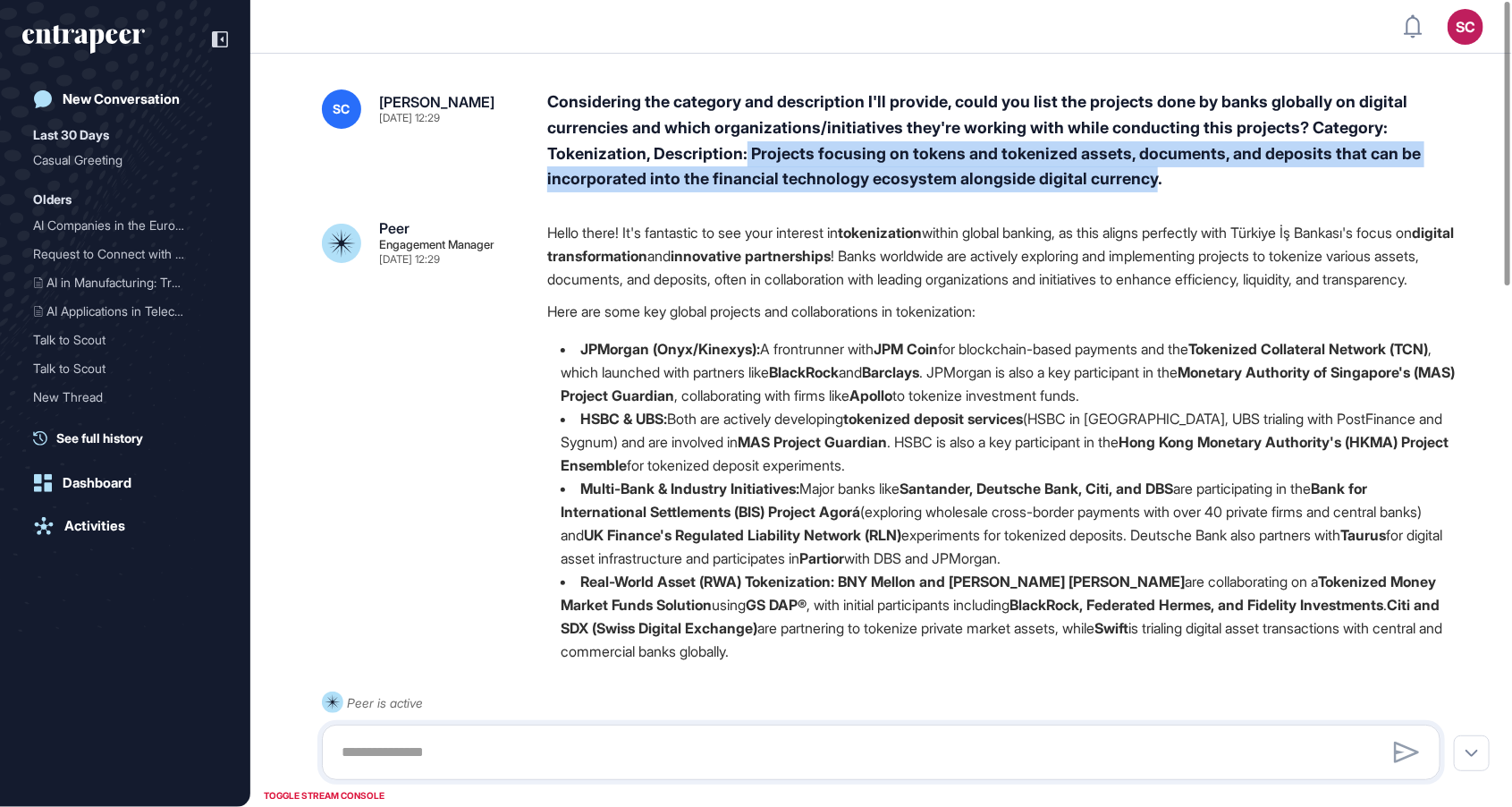
drag, startPoint x: 750, startPoint y: 153, endPoint x: 1163, endPoint y: 188, distance: 414.5
click at [1163, 188] on div "Considering the category and description I'll provide, could you list the proje…" at bounding box center [1001, 141] width 908 height 103
copy div "Projects focusing on tokens and tokenized assets, documents, and deposits that …"
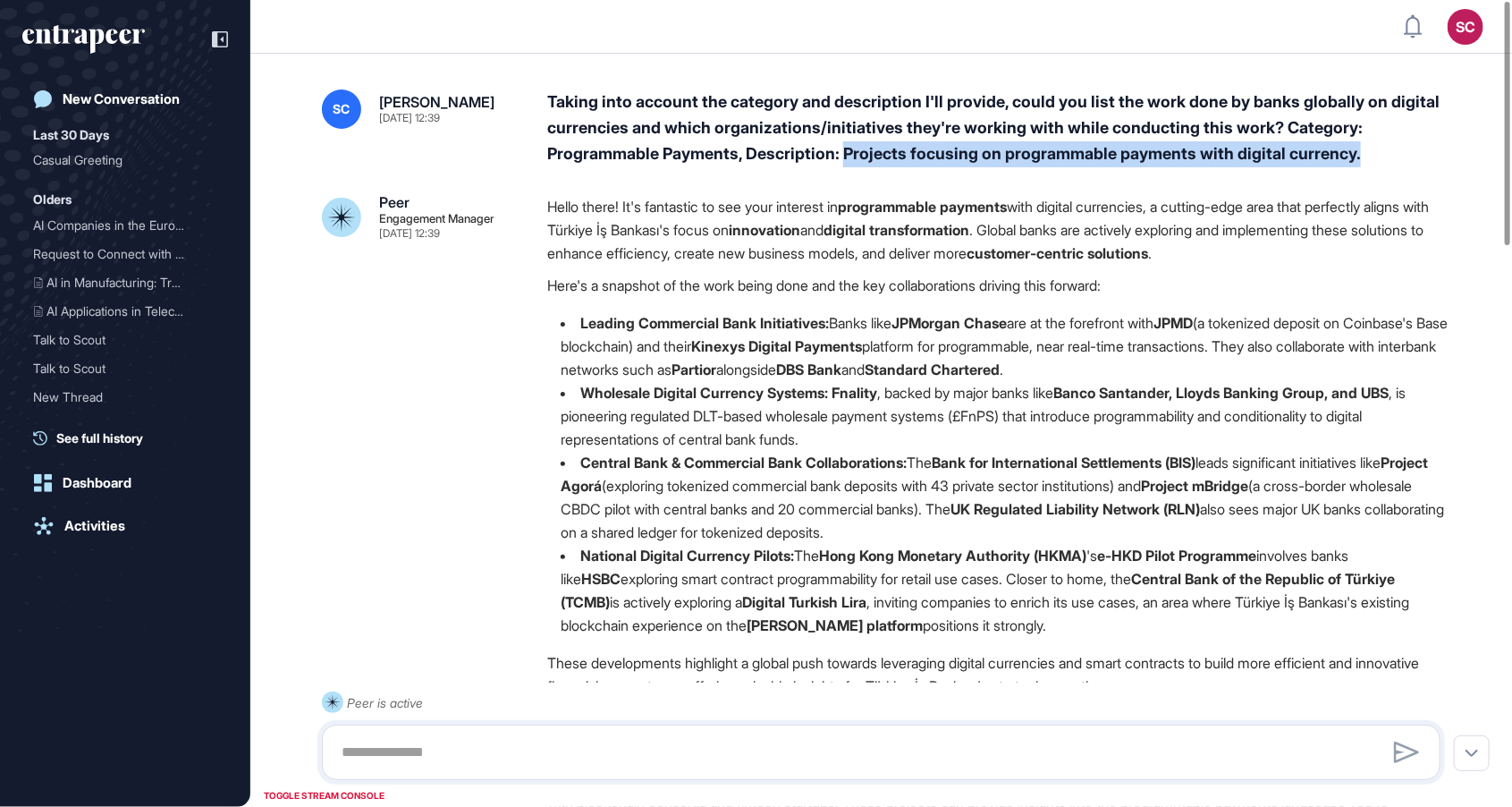
drag, startPoint x: 1400, startPoint y: 154, endPoint x: 852, endPoint y: 161, distance: 548.0
click at [852, 161] on div "Taking into account the category and description I'll provide, could you list t…" at bounding box center [1001, 128] width 908 height 77
copy div "Projects focusing on programmable payments with digital currency."
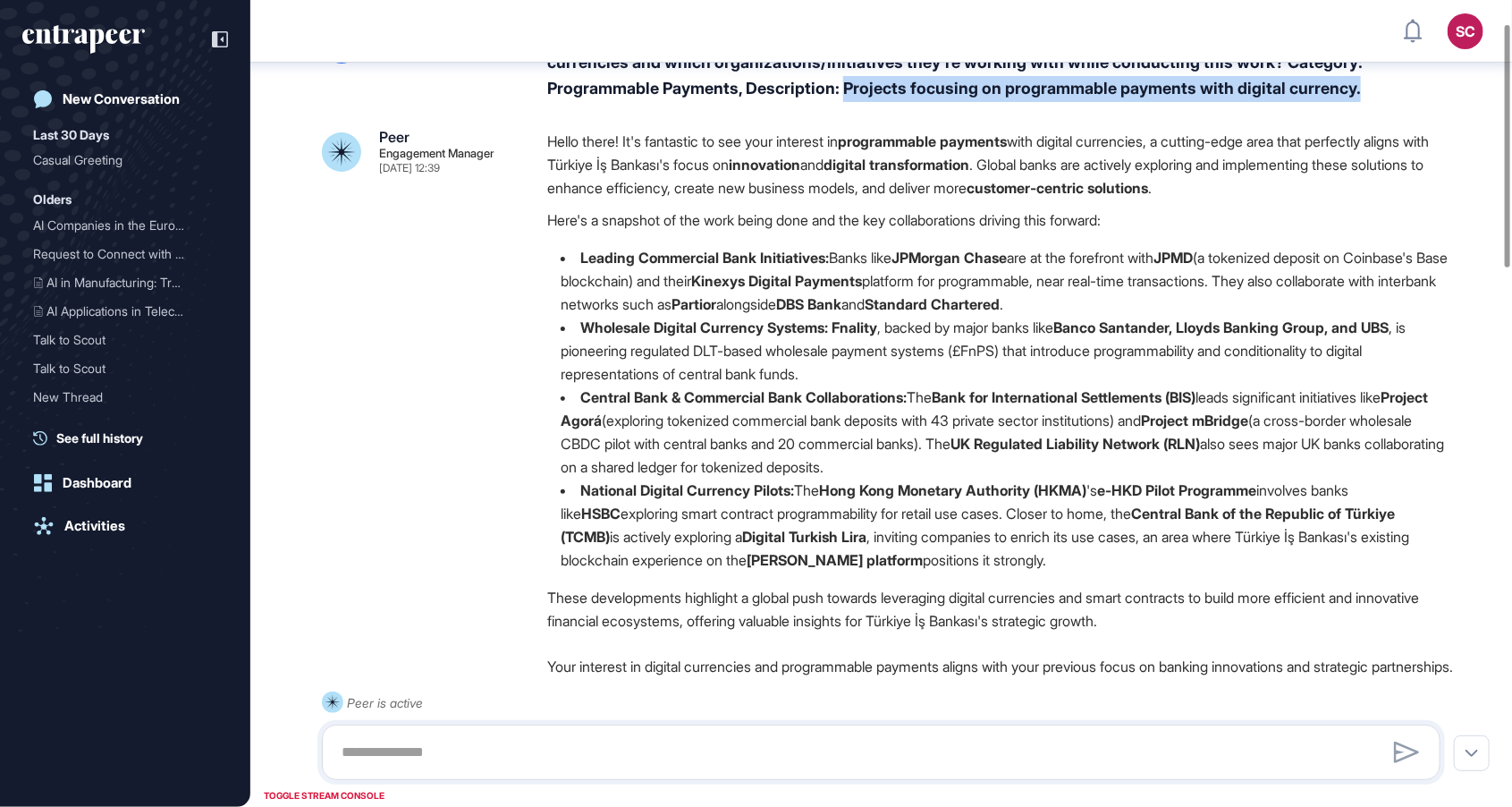
scroll to position [57, 0]
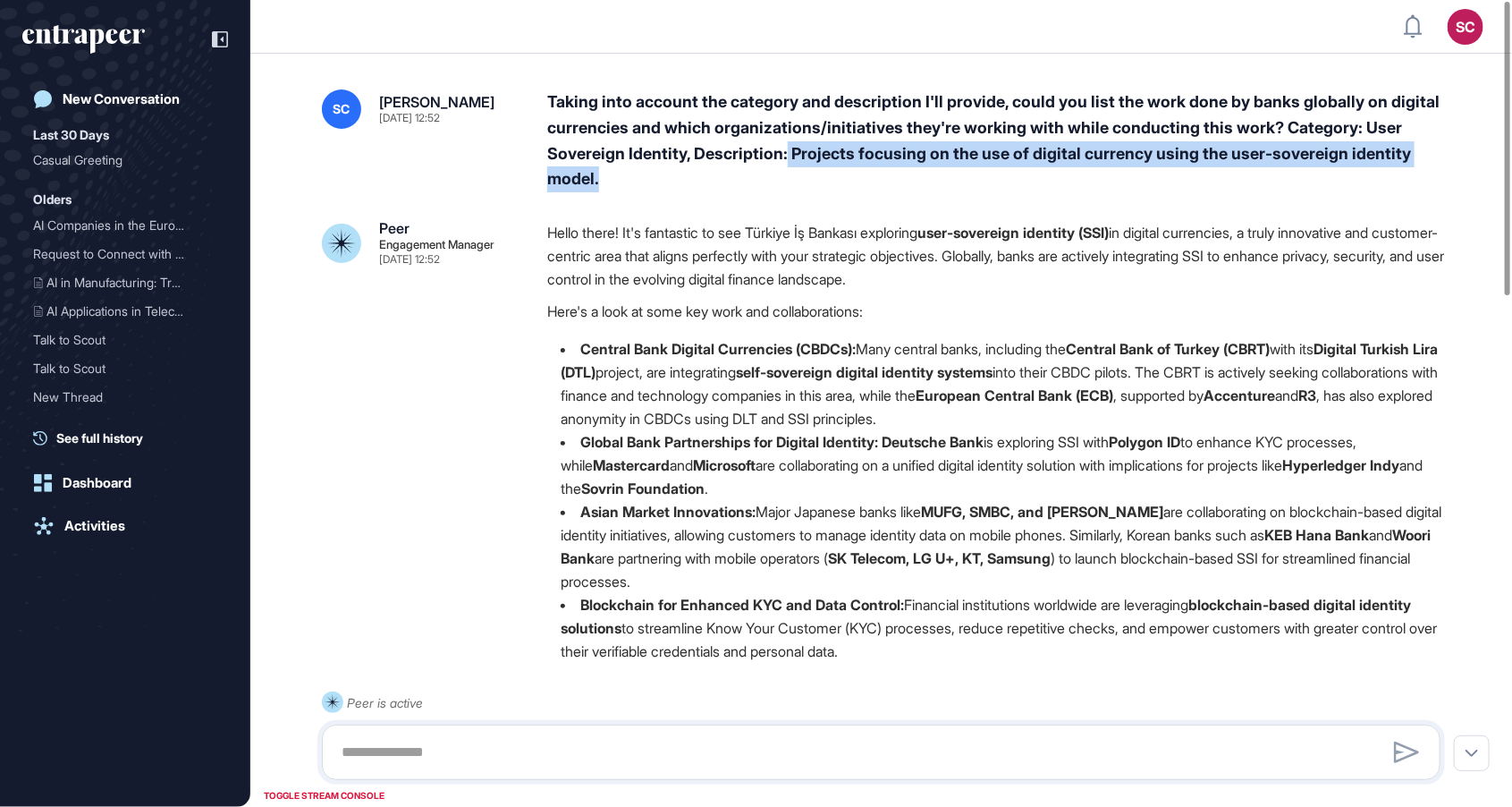
drag, startPoint x: 792, startPoint y: 154, endPoint x: 829, endPoint y: 176, distance: 43.0
click at [829, 176] on div "Taking into account the category and description I'll provide, could you list t…" at bounding box center [1001, 141] width 908 height 103
copy div "Projects focusing on the use of digital currency using the user-sovereign ident…"
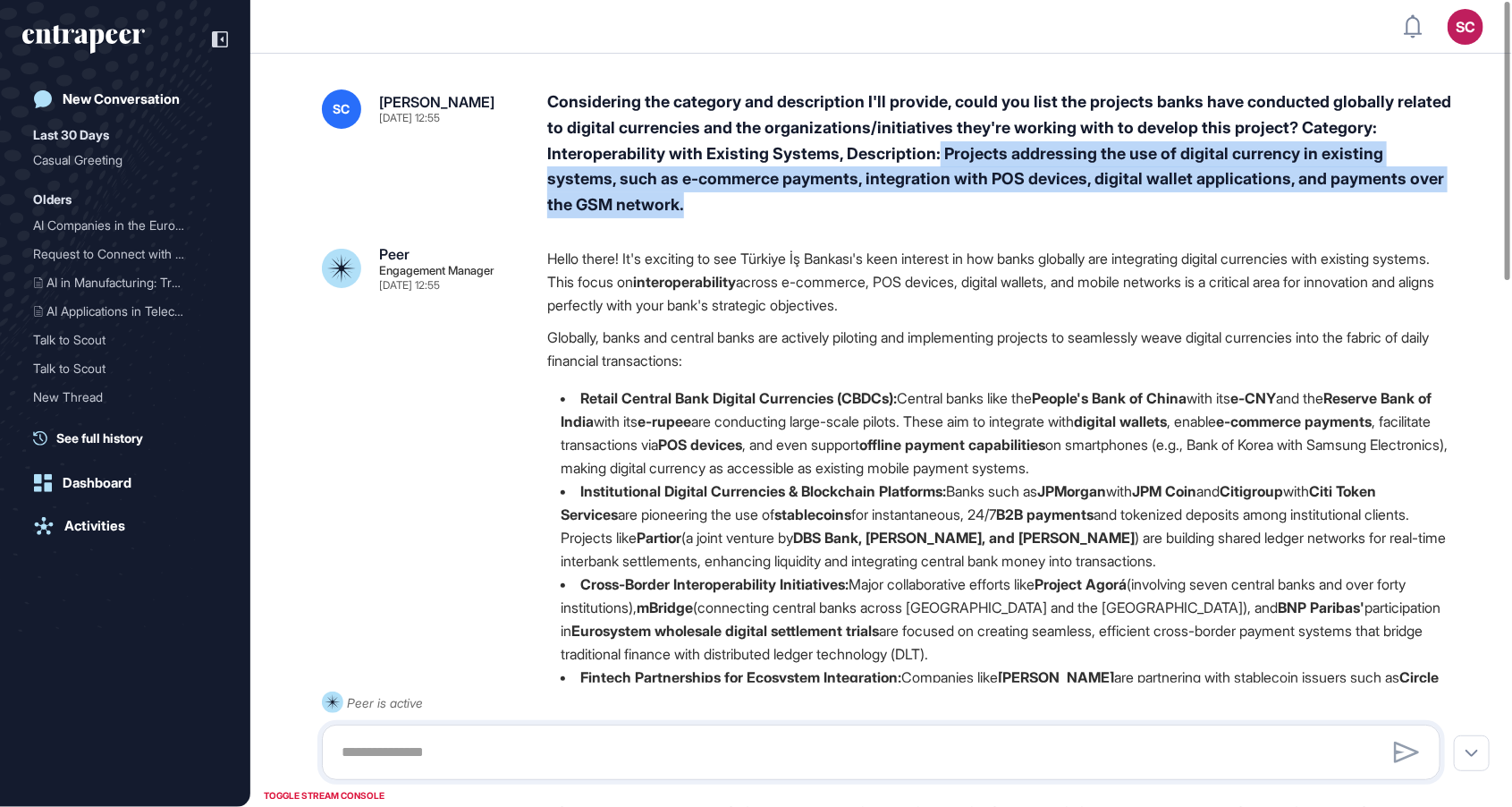
drag, startPoint x: 945, startPoint y: 157, endPoint x: 1033, endPoint y: 207, distance: 101.2
click at [1033, 207] on div "Considering the category and description I'll provide, could you list the proje…" at bounding box center [1001, 154] width 908 height 129
copy div "Projects addressing the use of digital currency in existing systems, such as e-…"
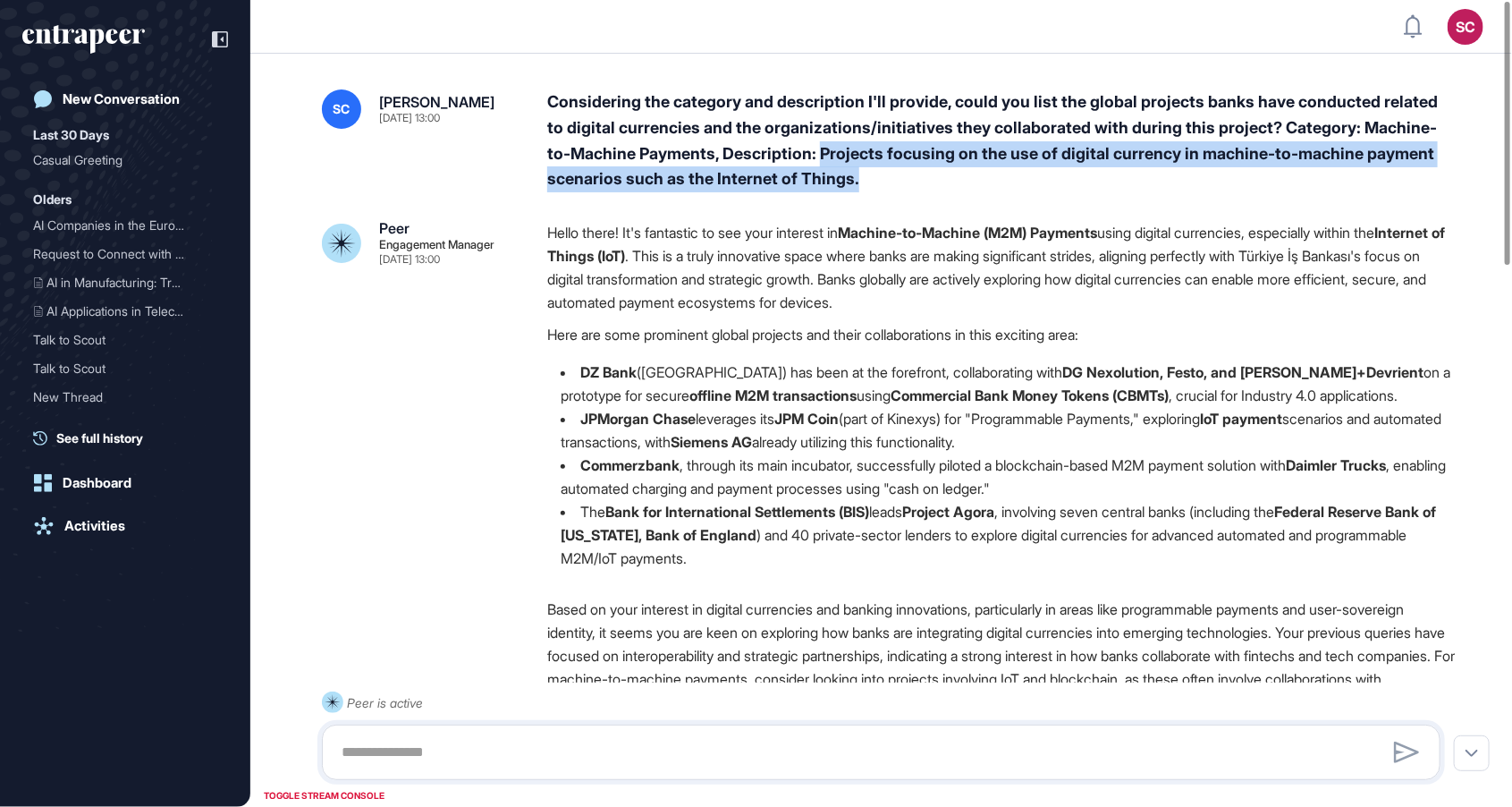
drag, startPoint x: 935, startPoint y: 189, endPoint x: 828, endPoint y: 154, distance: 112.6
click at [828, 154] on div "Considering the category and description I'll provide, could you list the globa…" at bounding box center [1001, 141] width 908 height 103
copy div "Projects focusing on the use of digital currency in machine-to-machine payment …"
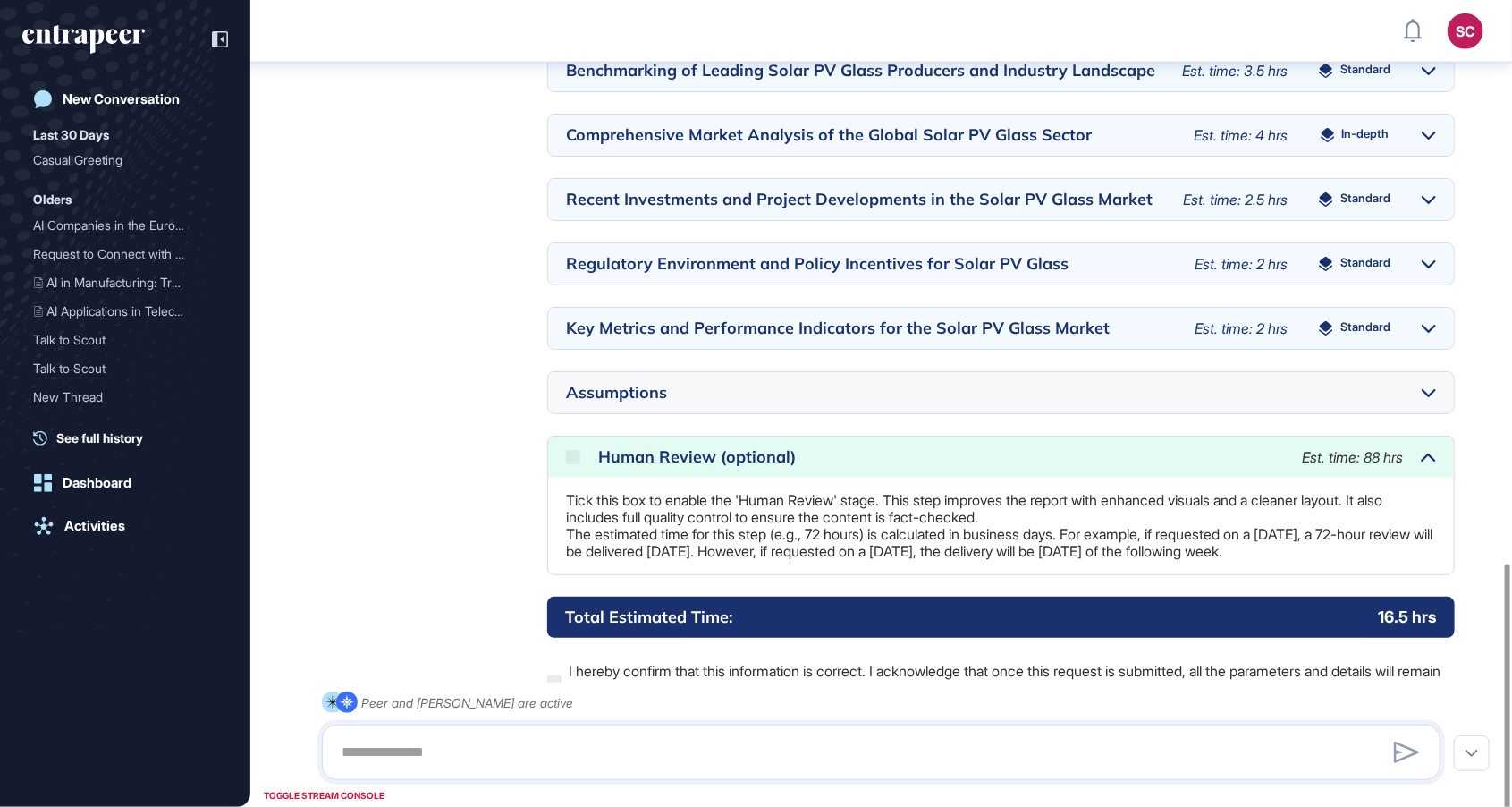
scroll to position [1626, 0]
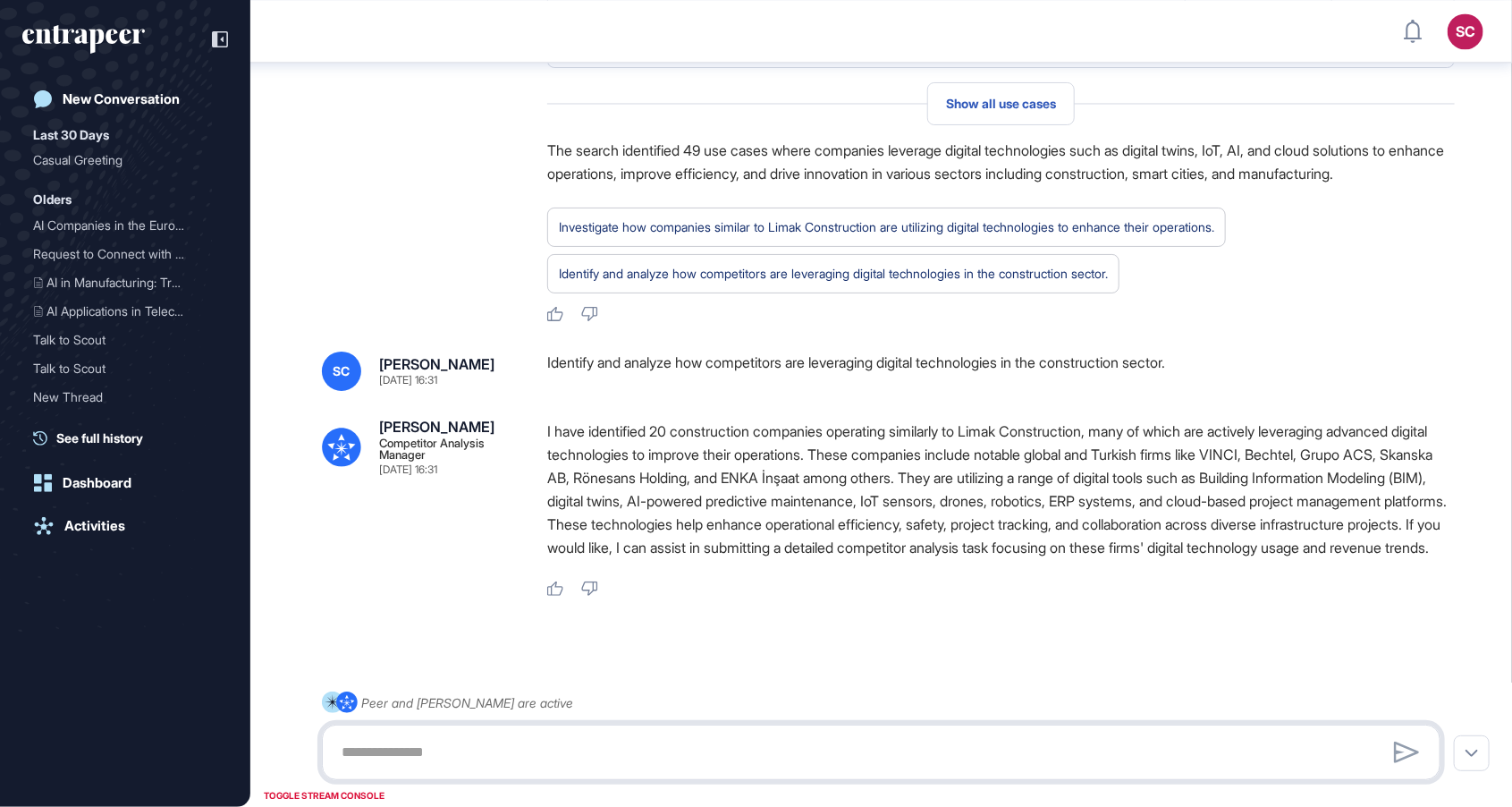
scroll to position [5600, 0]
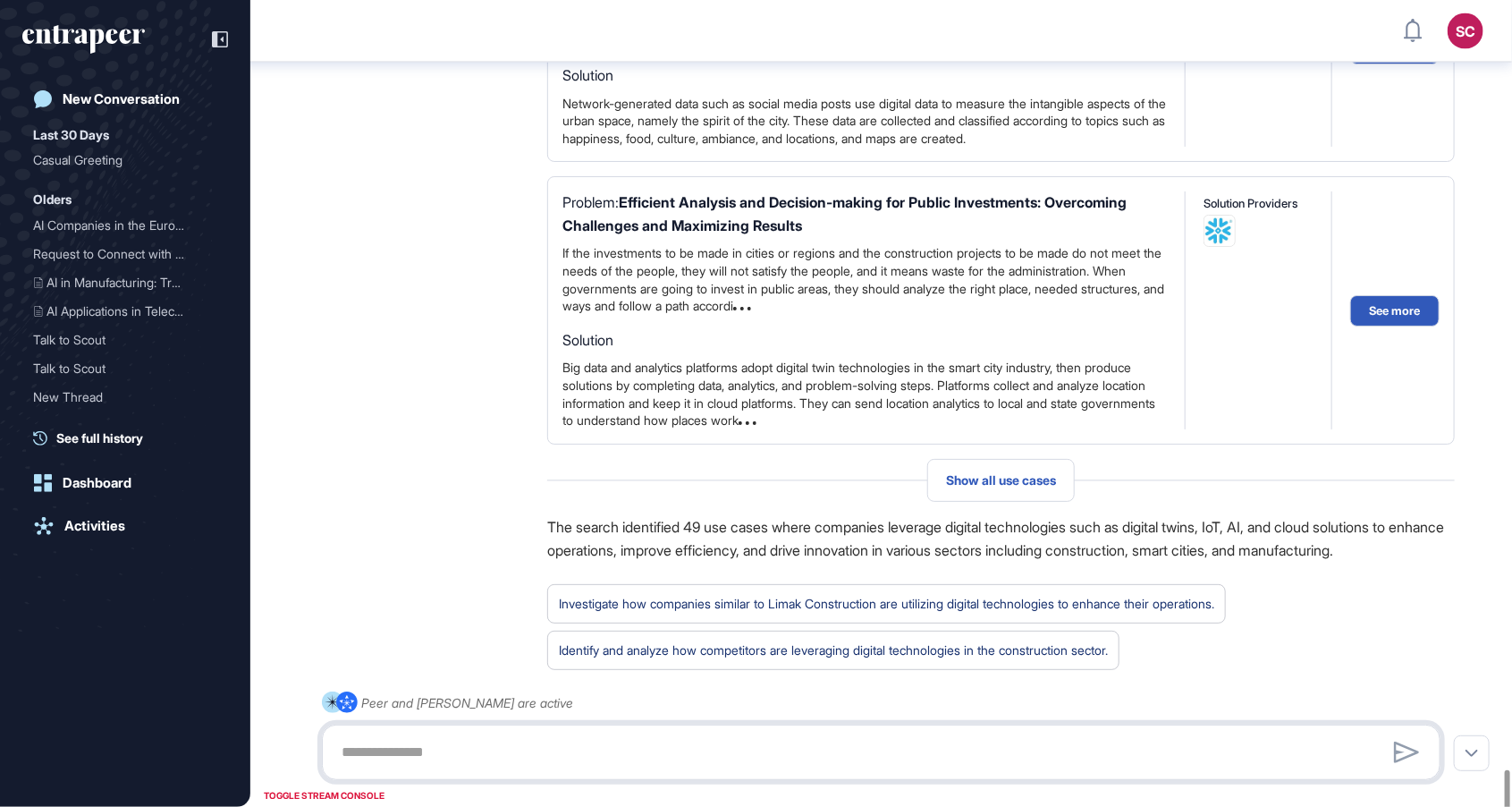
scroll to position [5600, 0]
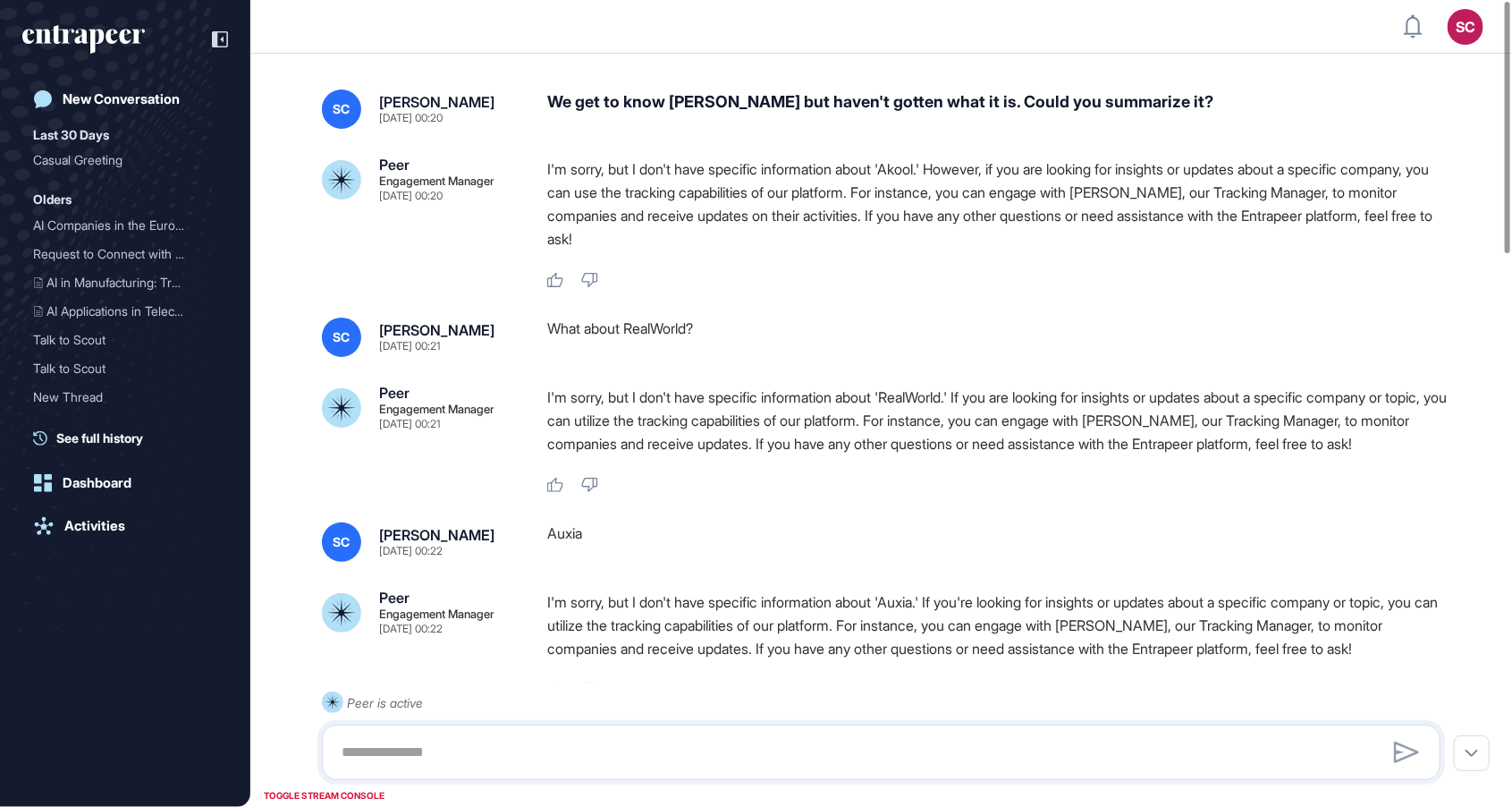
click at [688, 100] on div "We get to know Akool but haven't gotten what it is. Could you summarize it?" at bounding box center [1001, 109] width 908 height 39
copy div "Akool"
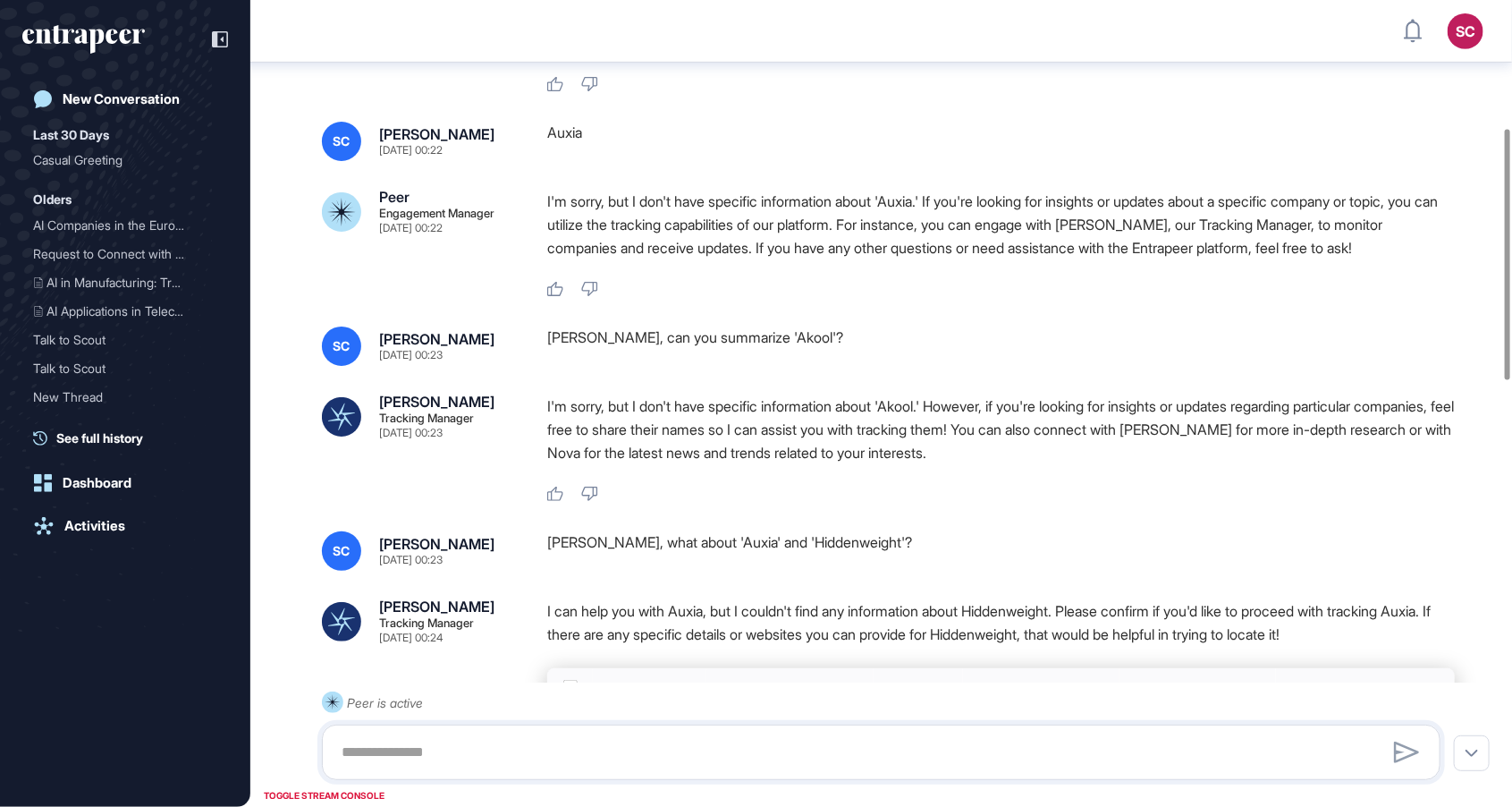
scroll to position [409, 0]
click at [776, 565] on div "Tracy, what about 'Auxia' and 'Hiddenweight'?" at bounding box center [1001, 552] width 908 height 39
copy div "Hiddenweight"
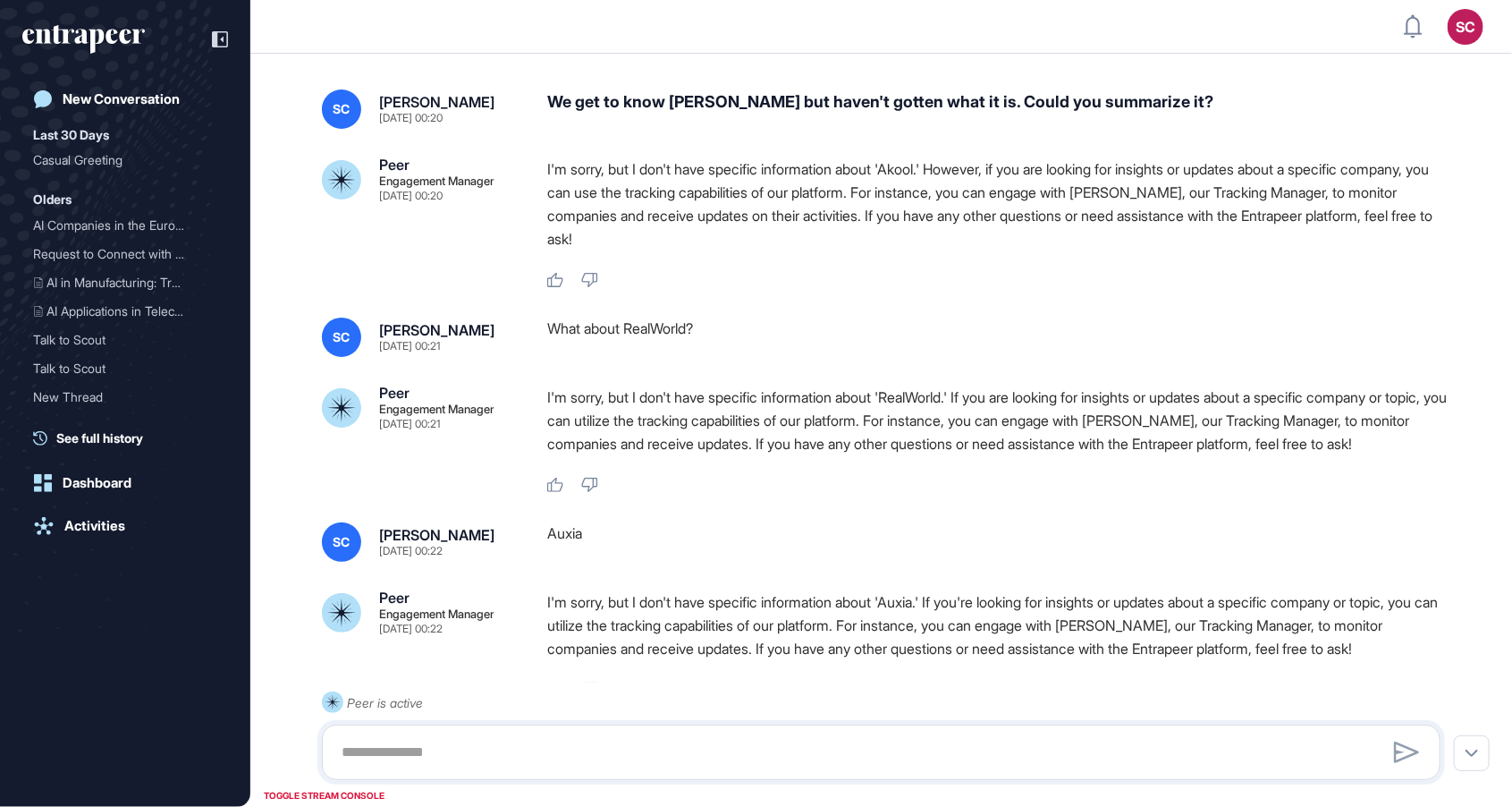
scroll to position [894, 1512]
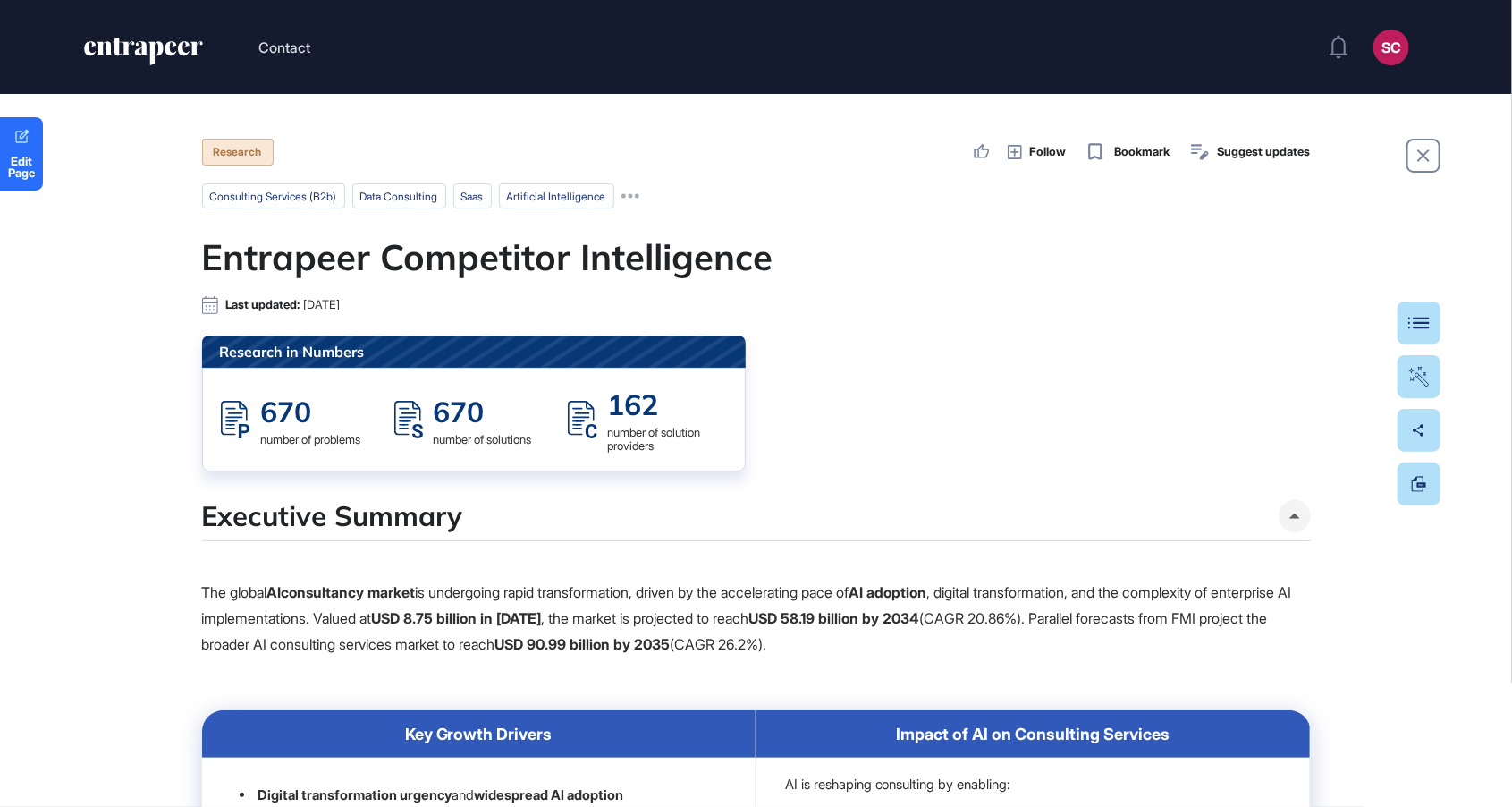
click at [1375, 50] on div "SC" at bounding box center [1391, 48] width 36 height 36
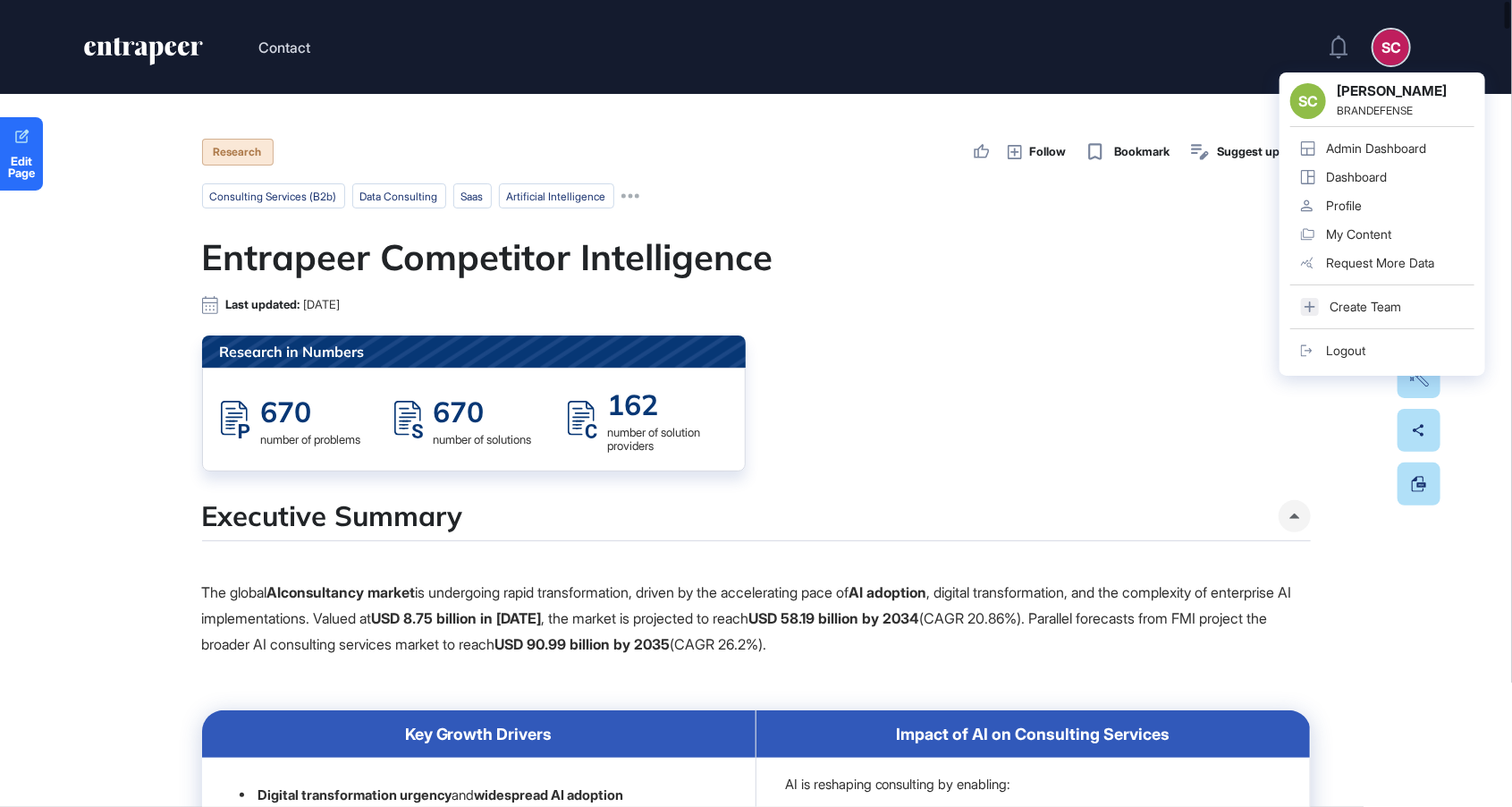
click at [1417, 148] on div "Admin Dashboard" at bounding box center [1375, 148] width 100 height 14
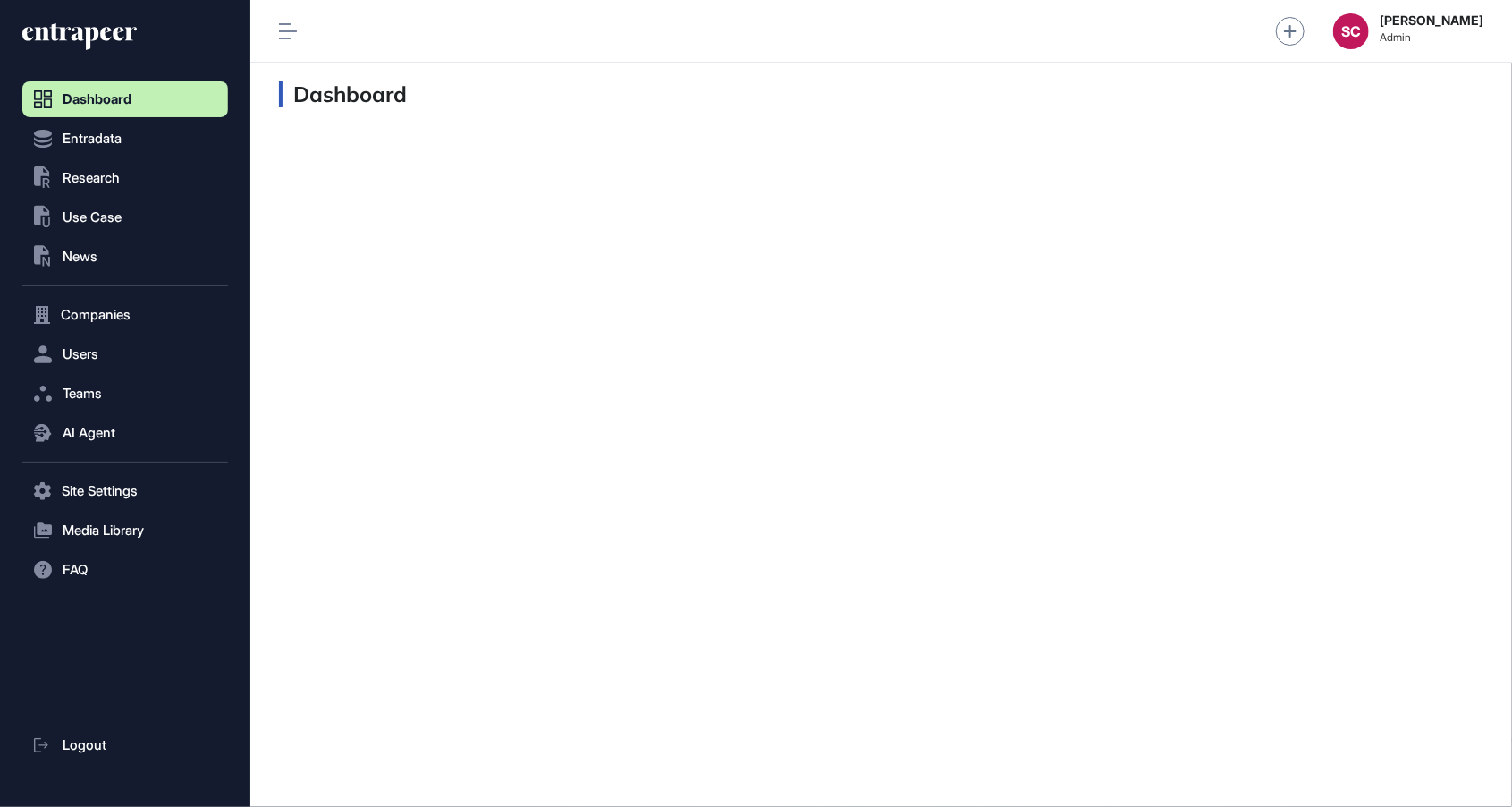
scroll to position [1, 1]
click at [148, 309] on button "Companies" at bounding box center [125, 315] width 206 height 36
click at [133, 349] on span "Company List" at bounding box center [96, 352] width 77 height 14
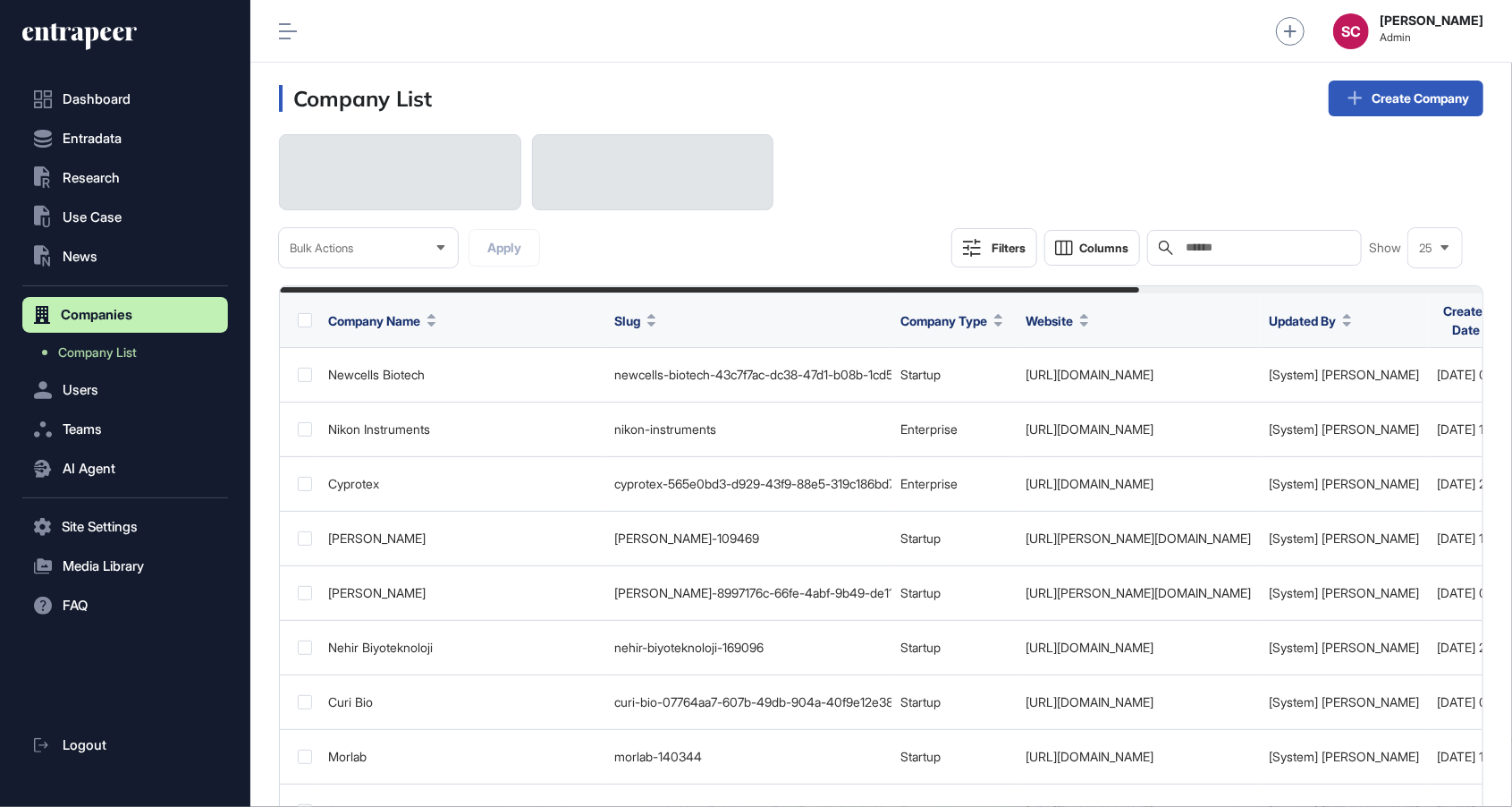
click at [1240, 247] on input "text" at bounding box center [1267, 247] width 166 height 14
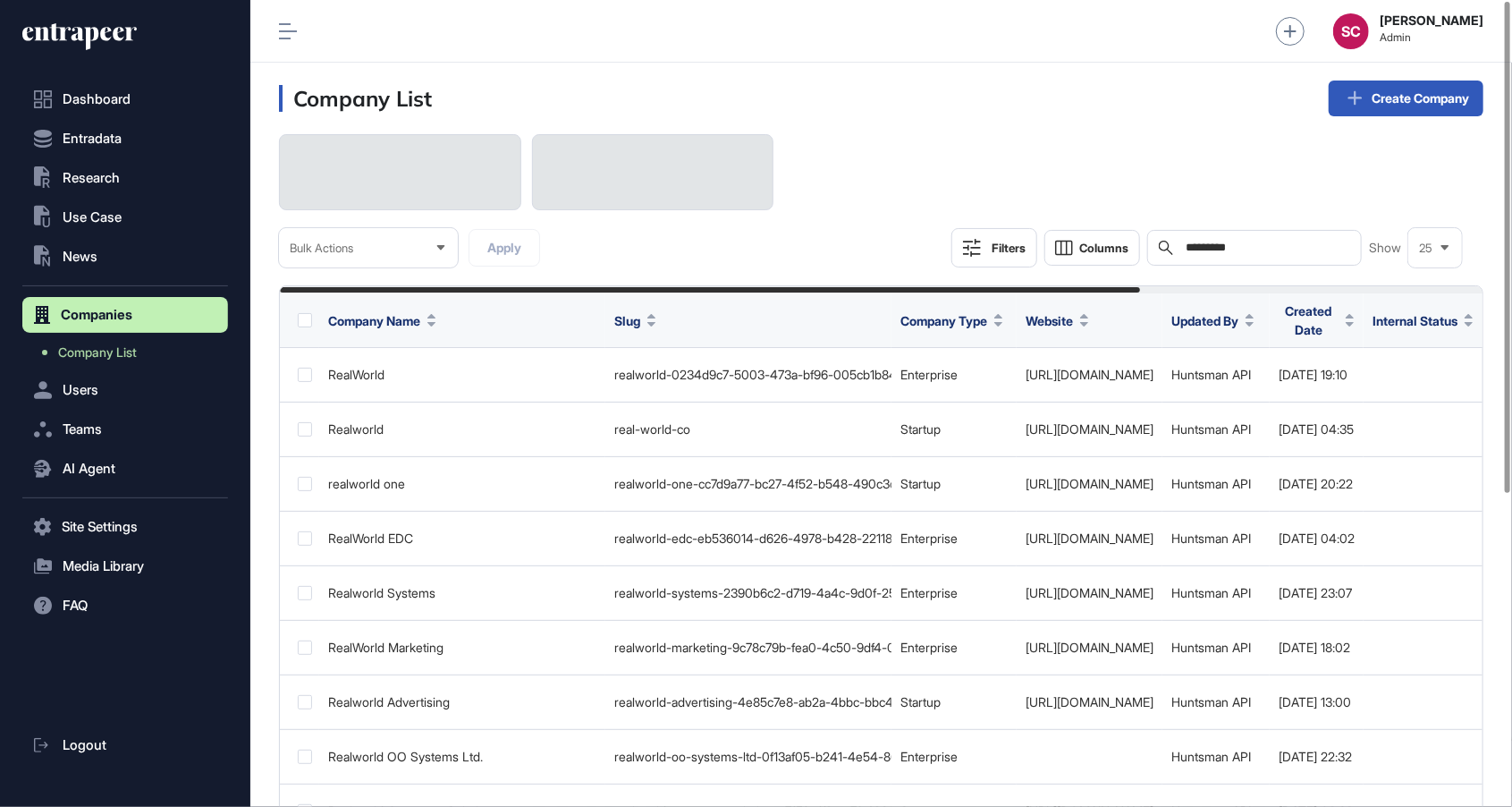
click at [1215, 248] on input "*********" at bounding box center [1267, 247] width 166 height 14
click at [1213, 252] on input "*********" at bounding box center [1267, 247] width 166 height 14
click at [1184, 252] on input "*********" at bounding box center [1267, 247] width 166 height 14
click at [1189, 254] on input "*********" at bounding box center [1267, 247] width 166 height 14
click at [1267, 251] on input "*********" at bounding box center [1267, 247] width 166 height 14
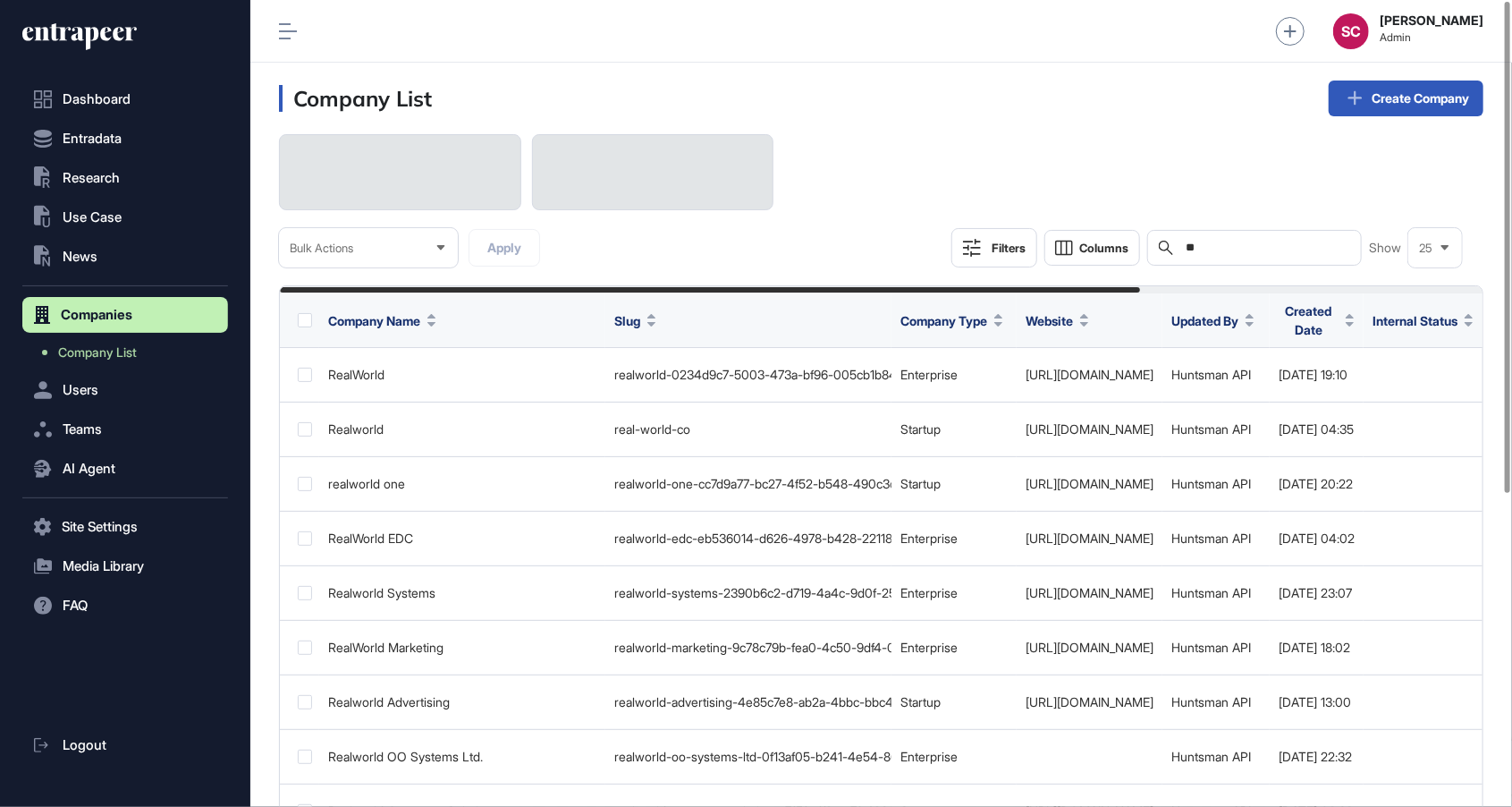
type input "*"
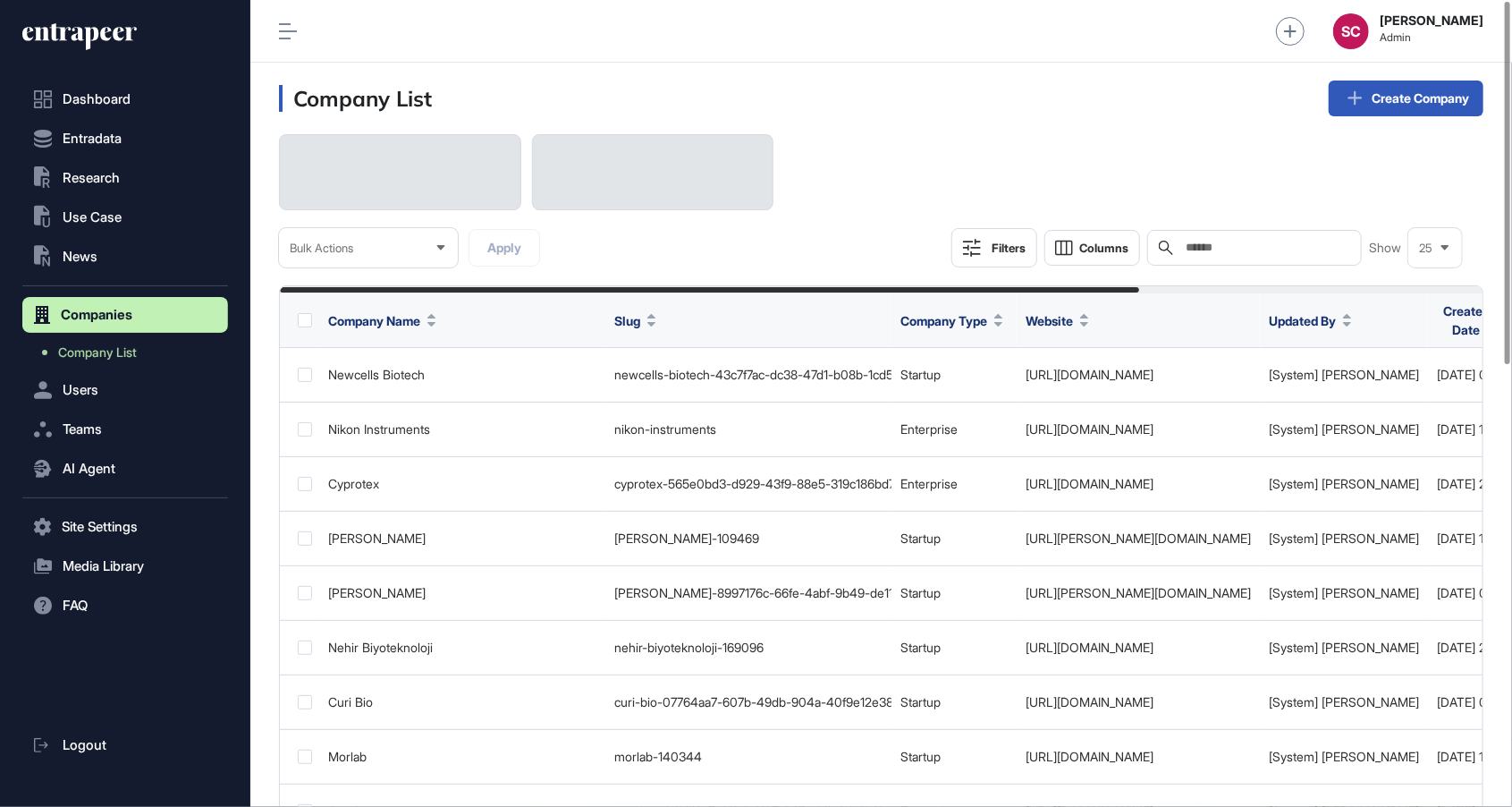
click at [1272, 238] on div "Search" at bounding box center [1255, 248] width 215 height 36
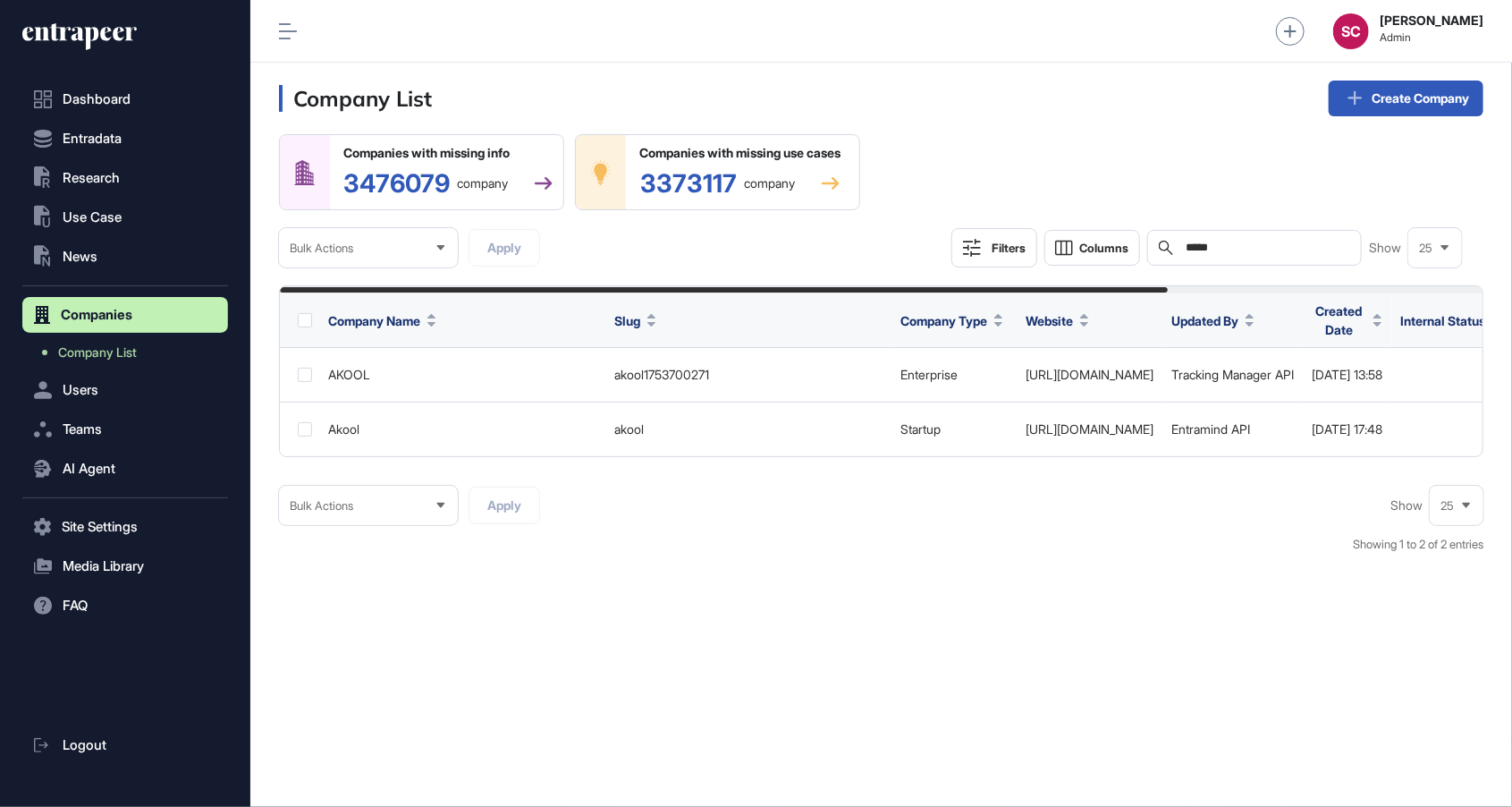
click at [1245, 246] on input "*****" at bounding box center [1267, 247] width 166 height 14
click at [1236, 243] on input "*****" at bounding box center [1267, 247] width 166 height 14
type input "**********"
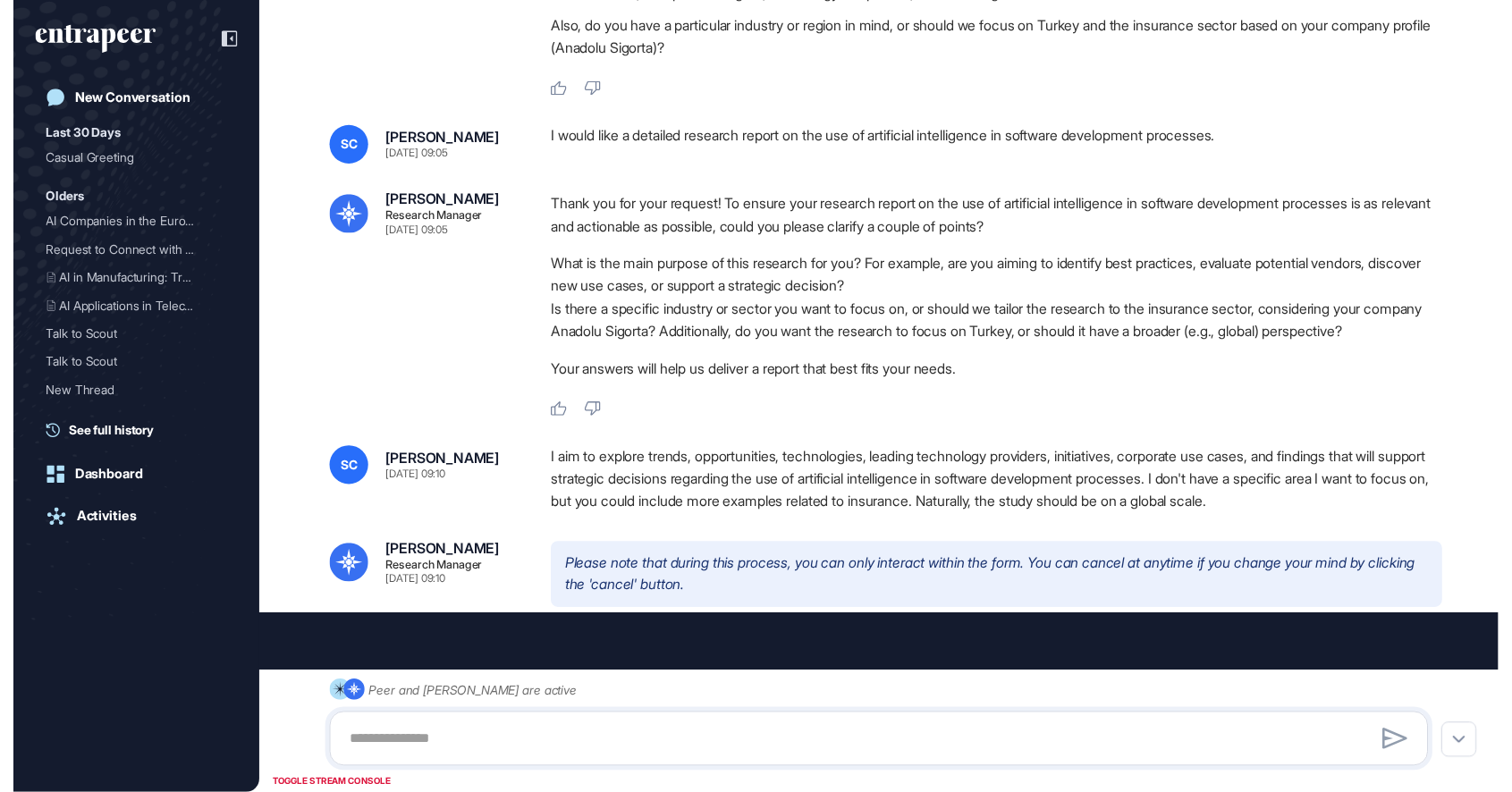
scroll to position [88, 0]
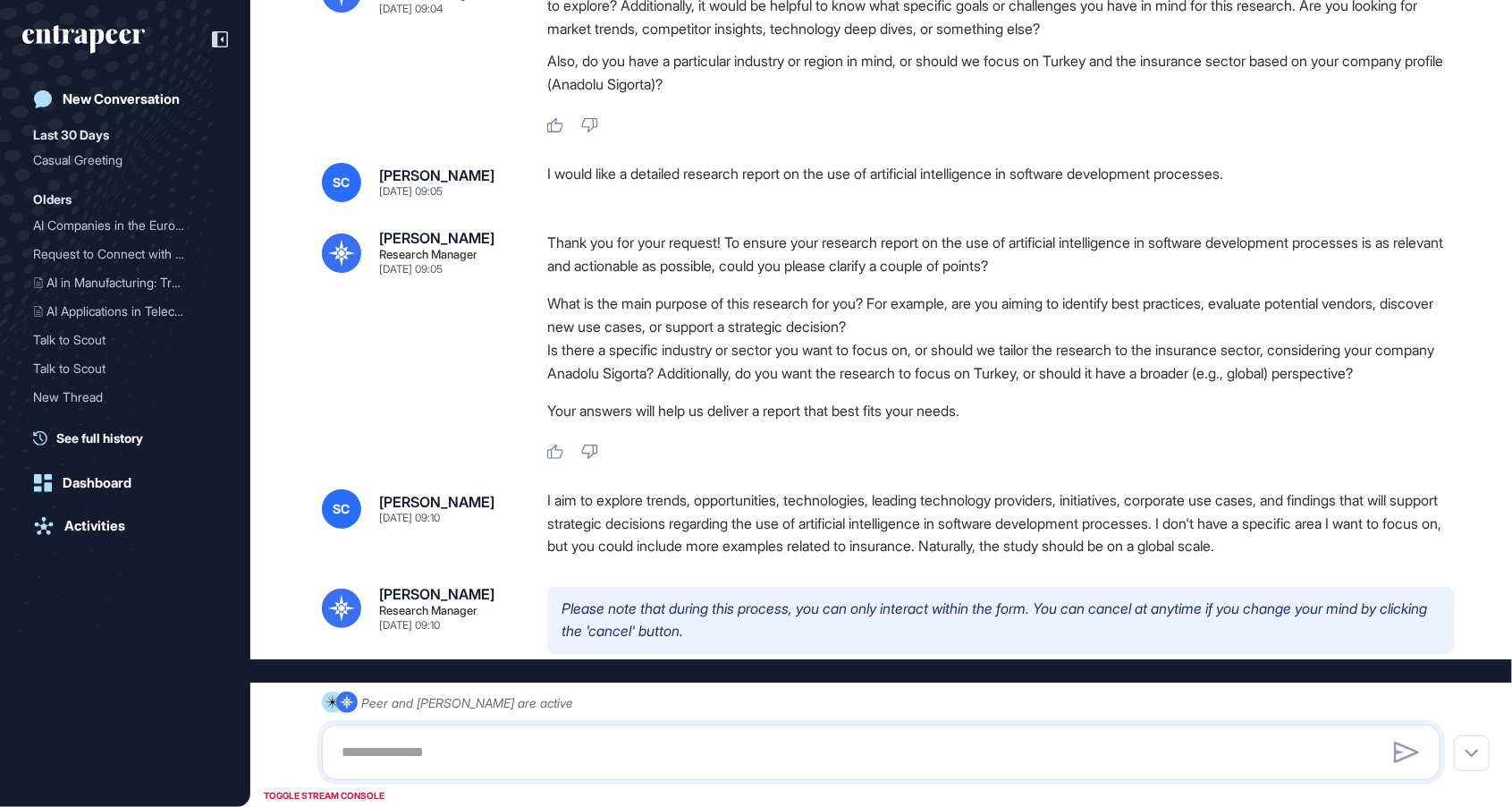
type input "*"
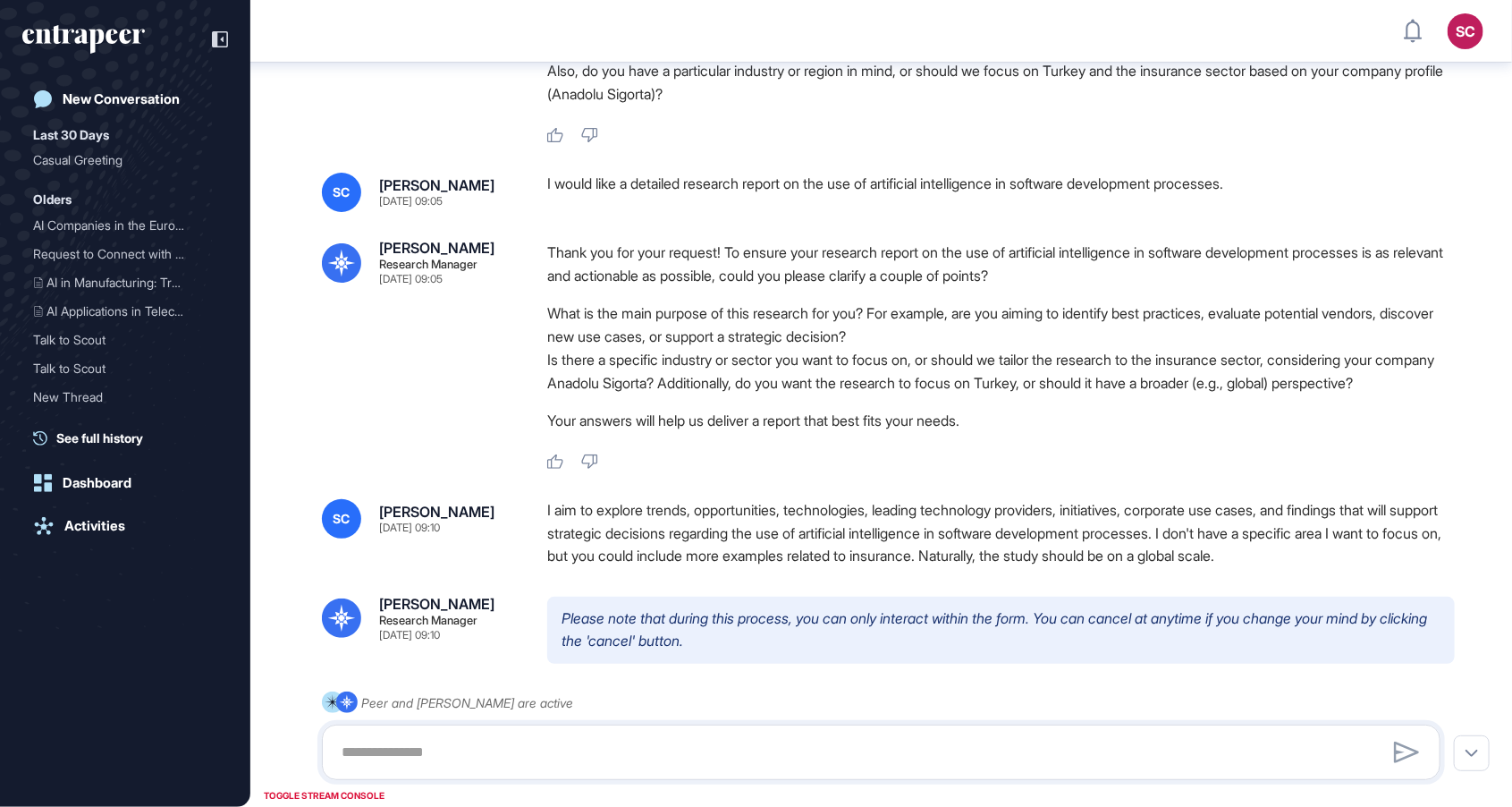
scroll to position [0, 0]
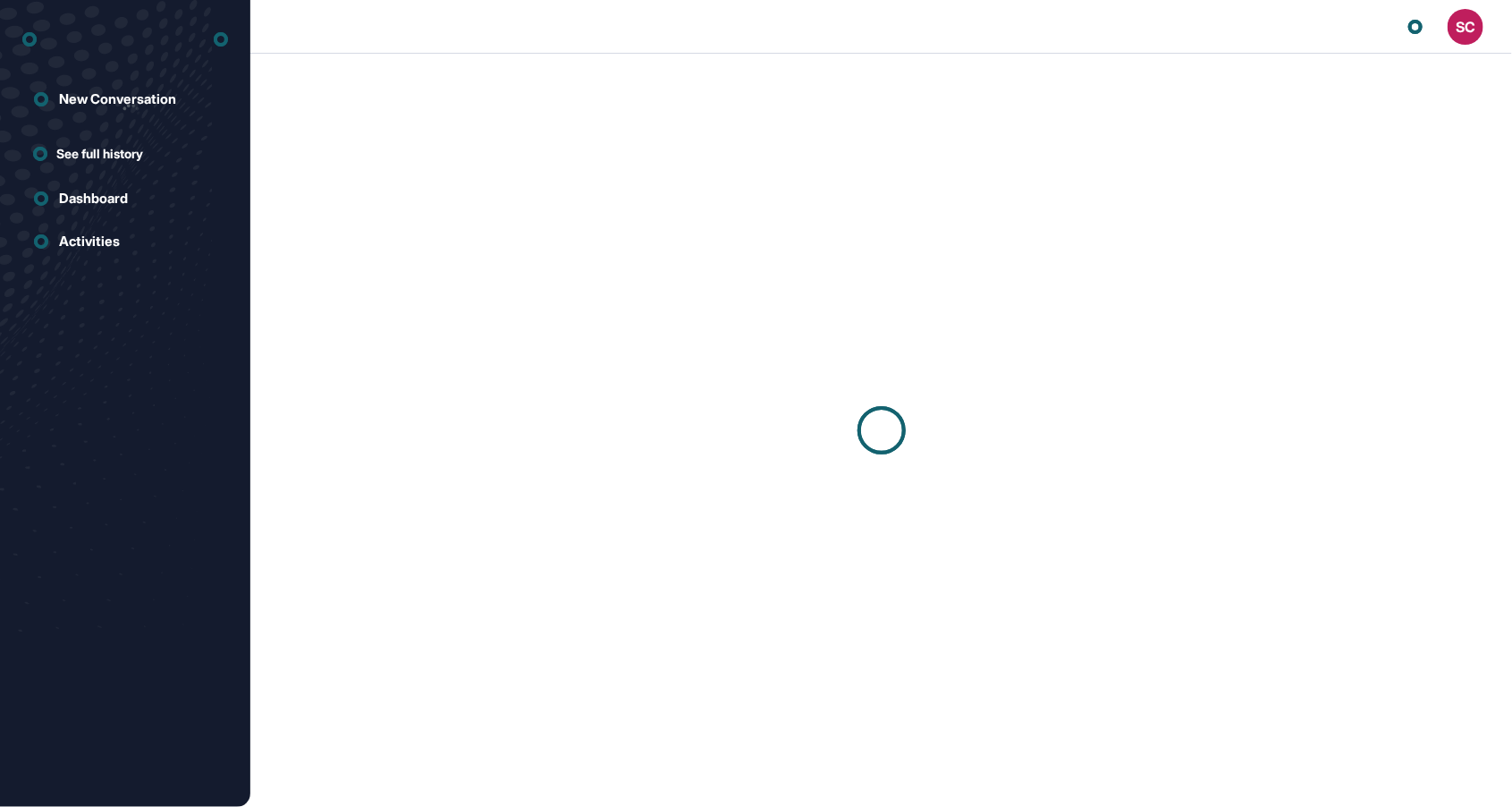
scroll to position [1, 1]
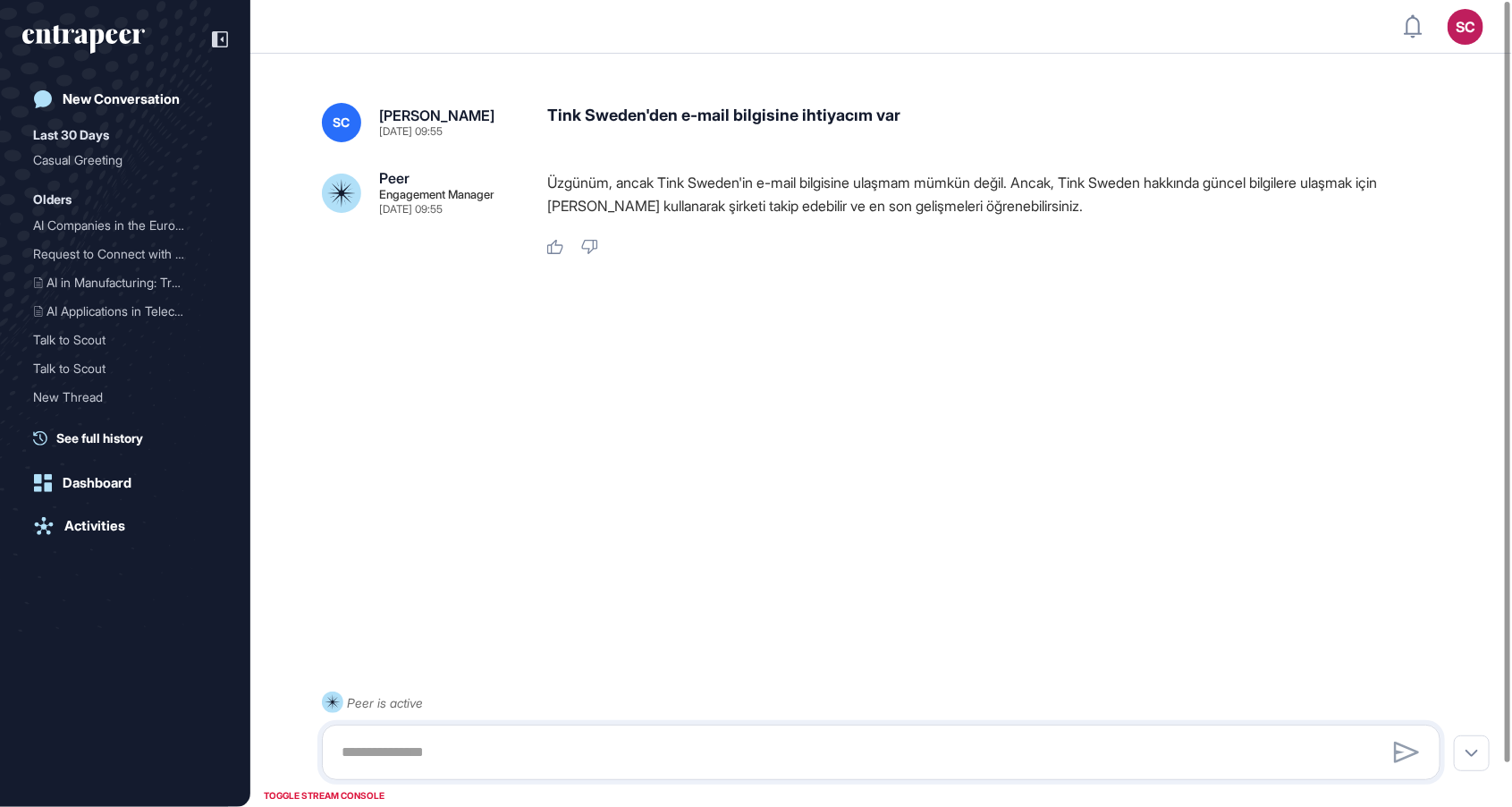
click at [806, 116] on div "Tink Sweden'den e-mail bilgisine ihtiyacım var" at bounding box center [1001, 122] width 908 height 39
copy div "Tink Sweden'den e-mail bilgisine ihtiyacım var"
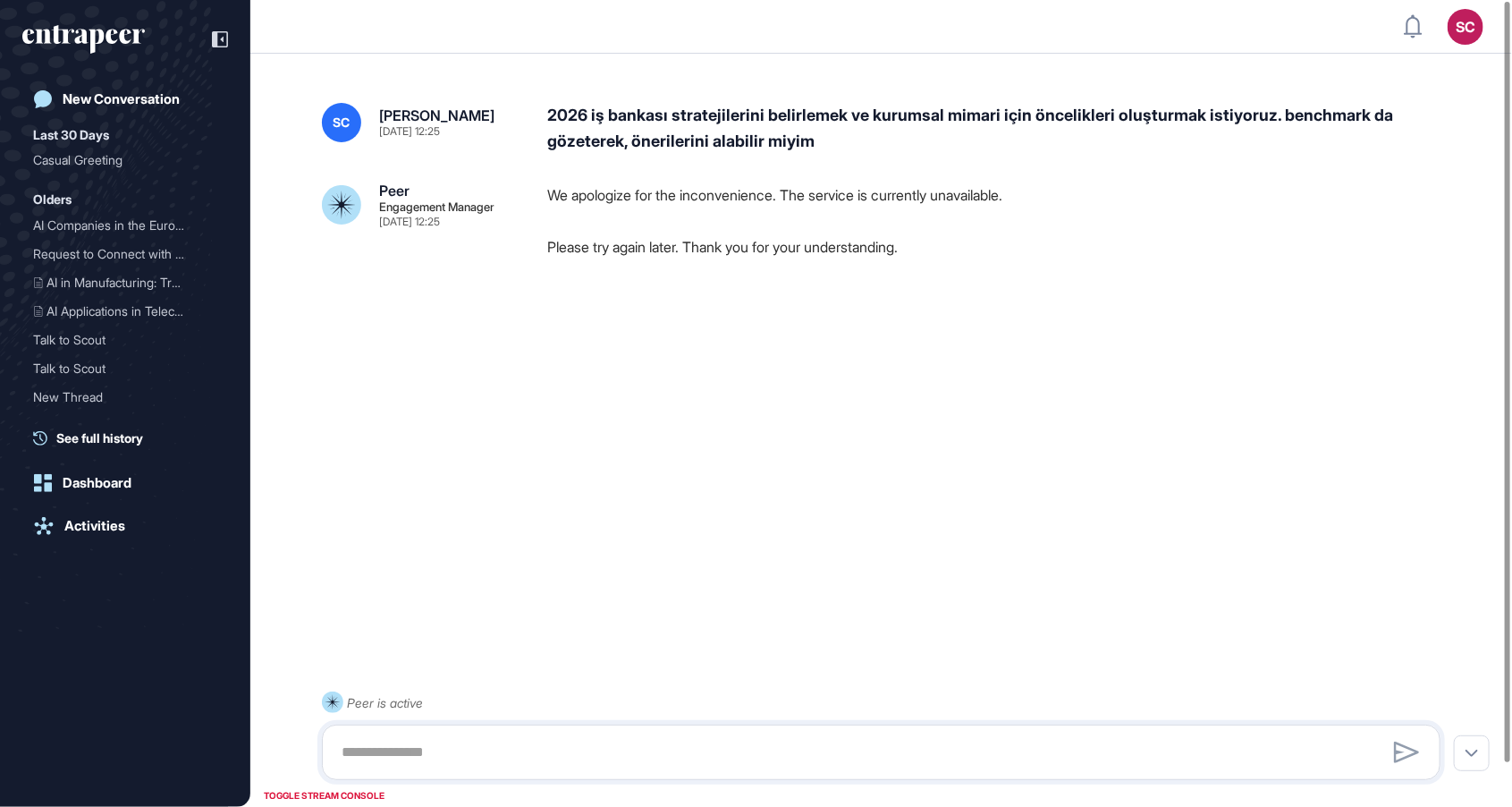
click at [822, 122] on div "2026 iş bankası stratejilerini belirlemek ve kurumsal mimari için öncelikleri o…" at bounding box center [1001, 128] width 908 height 51
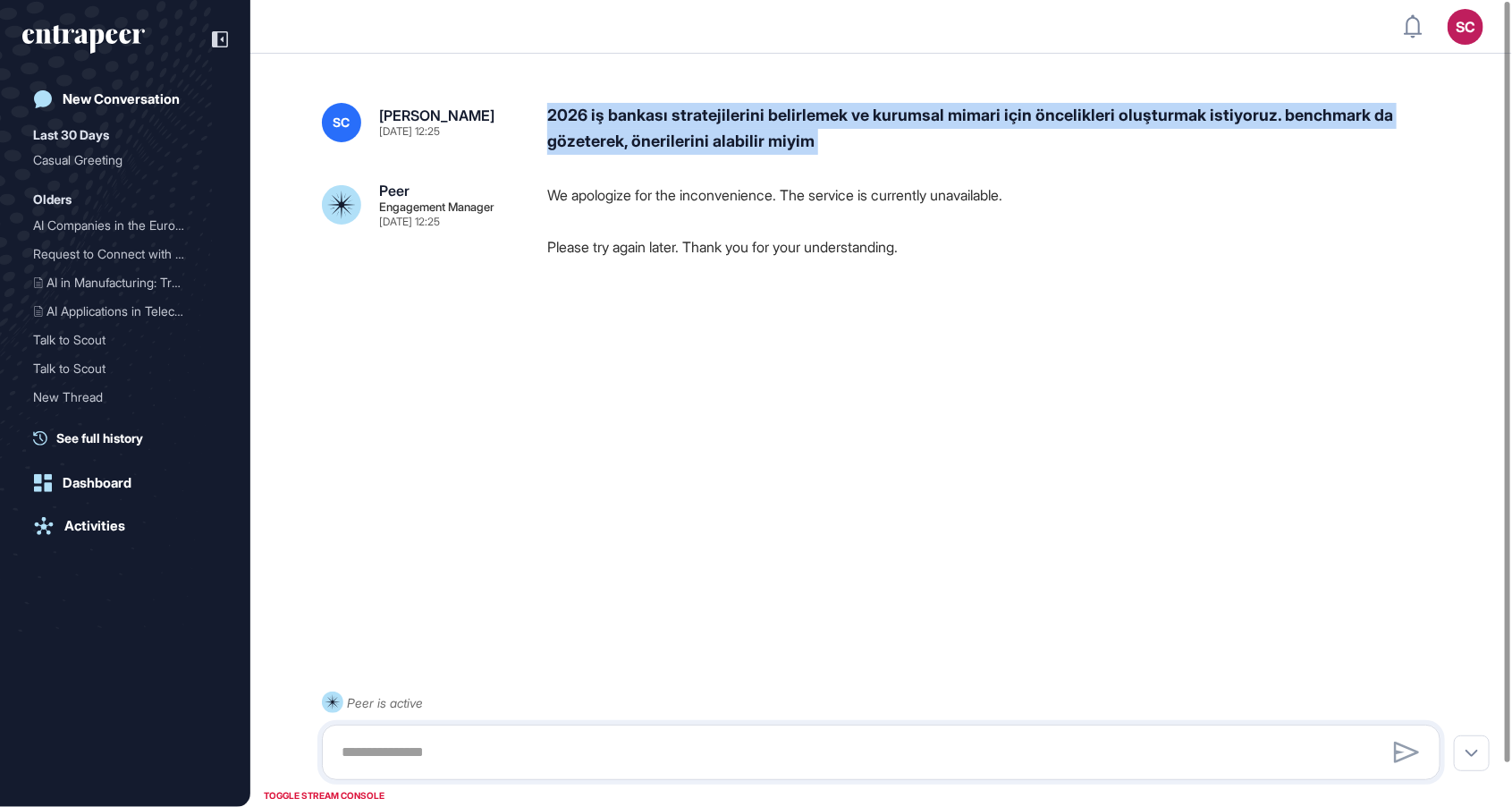
copy div "2026 iş bankası stratejilerini belirlemek ve kurumsal mimari için öncelikleri o…"
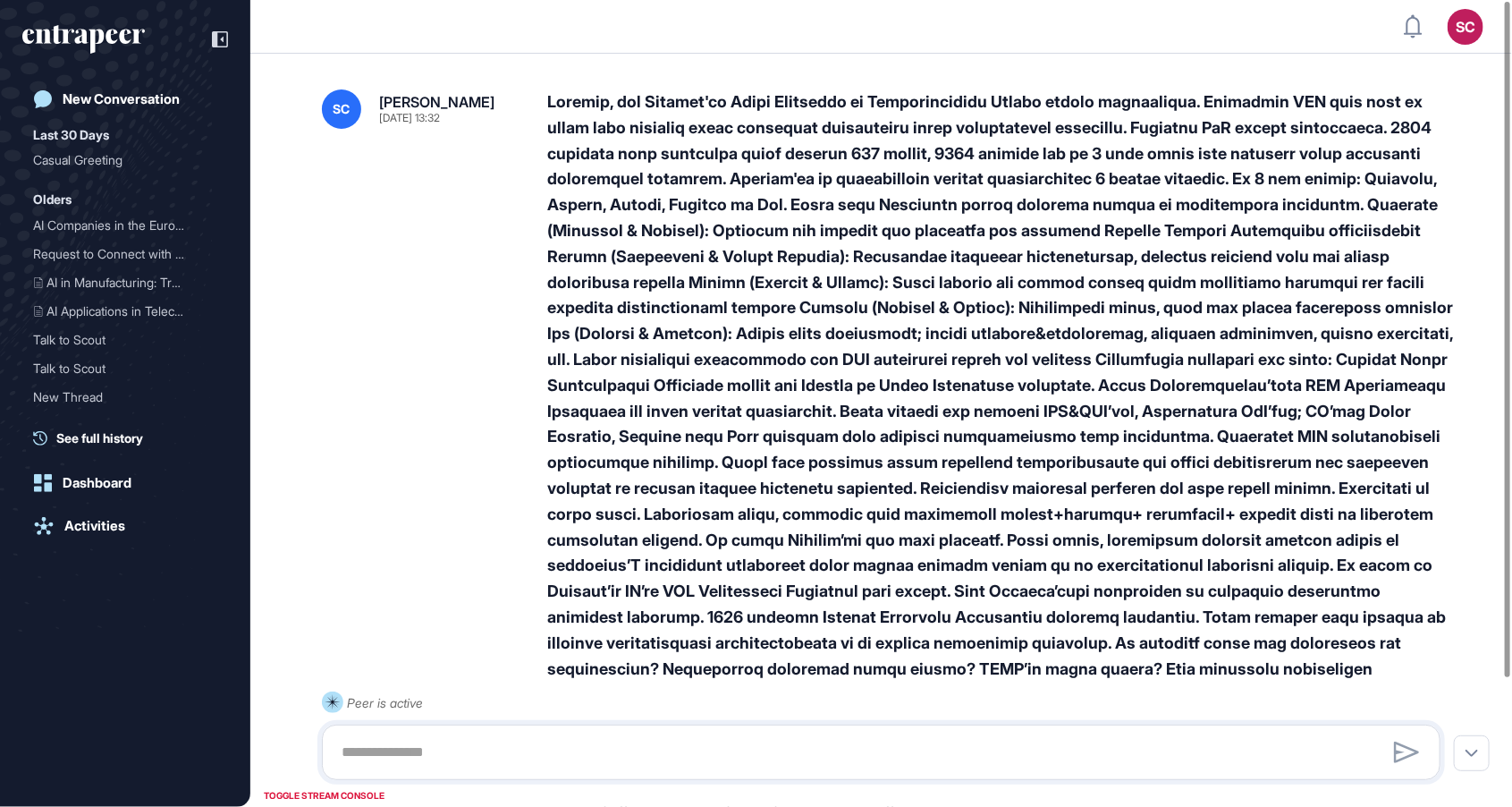
click at [1127, 120] on div at bounding box center [1001, 398] width 908 height 618
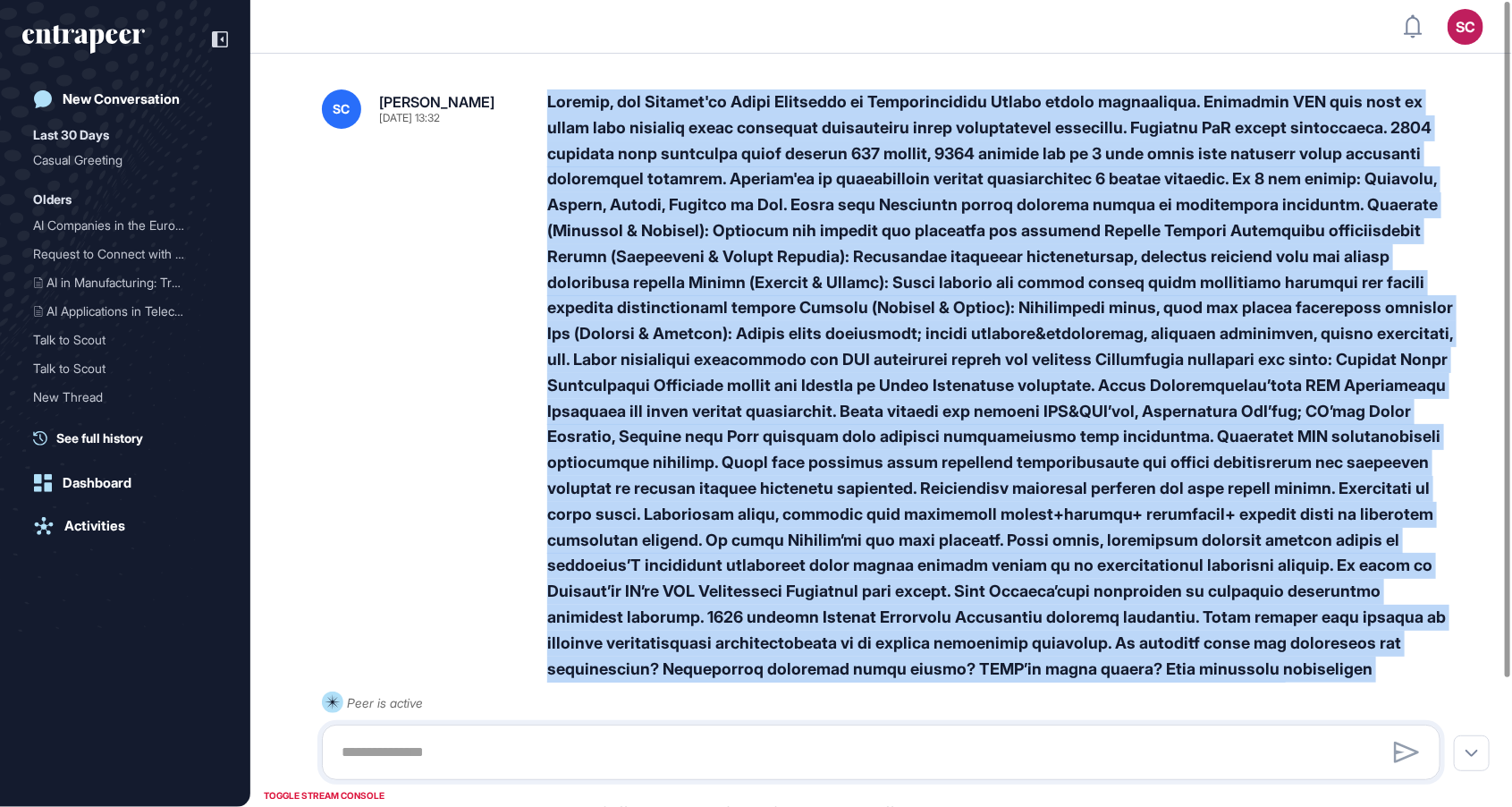
click at [1127, 120] on div at bounding box center [1001, 398] width 908 height 618
click at [1073, 289] on div at bounding box center [1001, 398] width 908 height 618
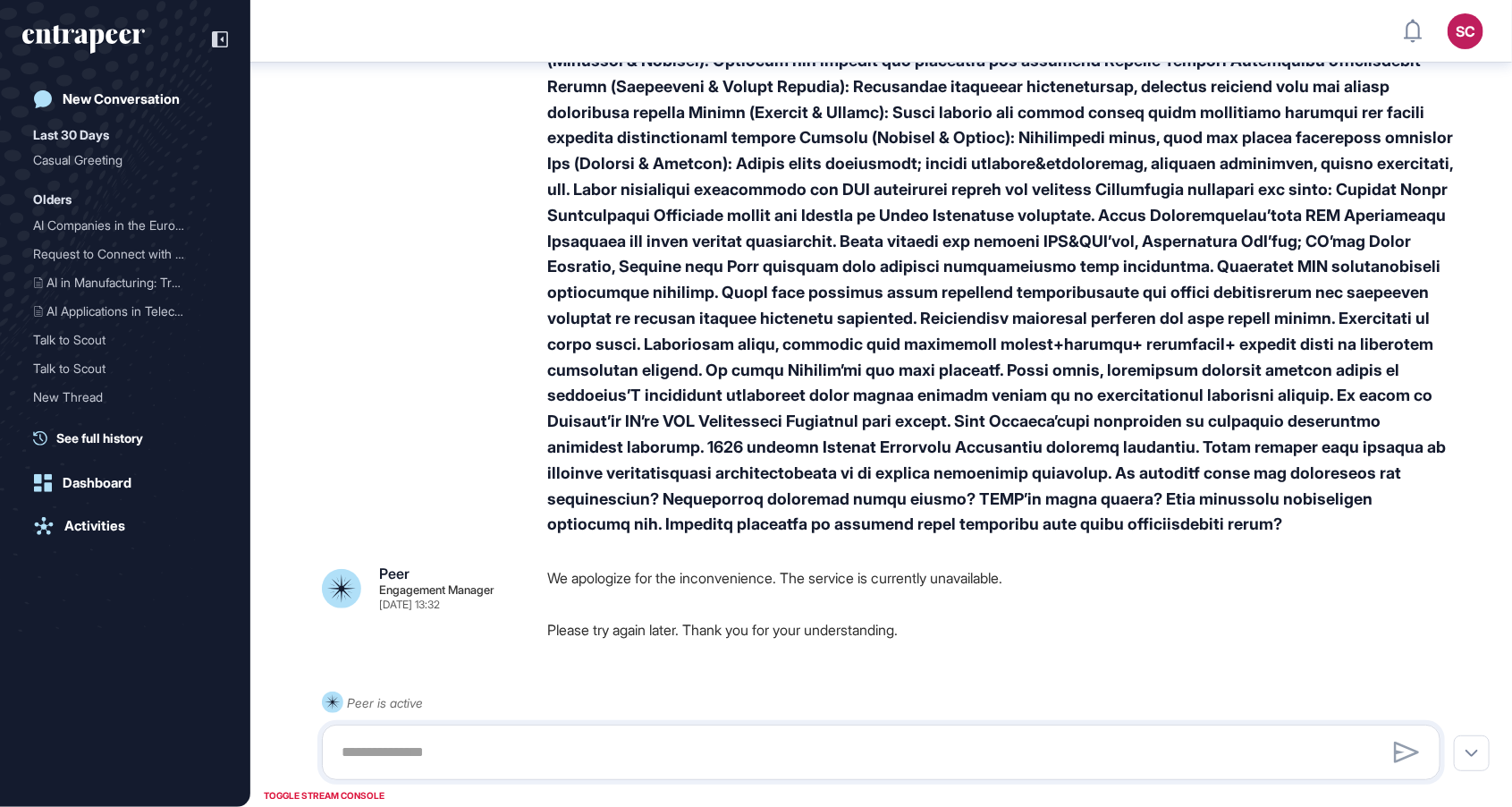
scroll to position [894, 1512]
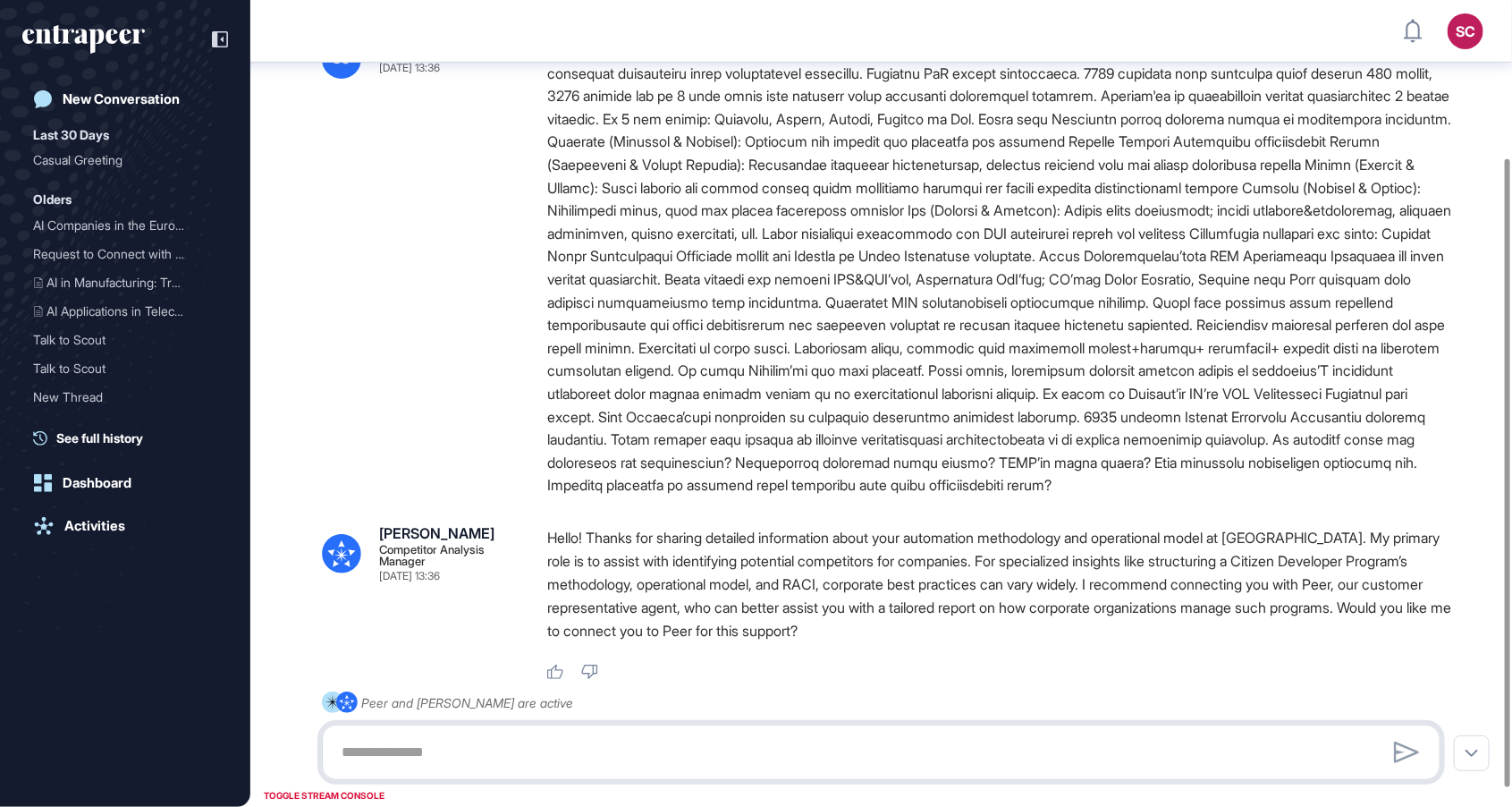
scroll to position [201, 0]
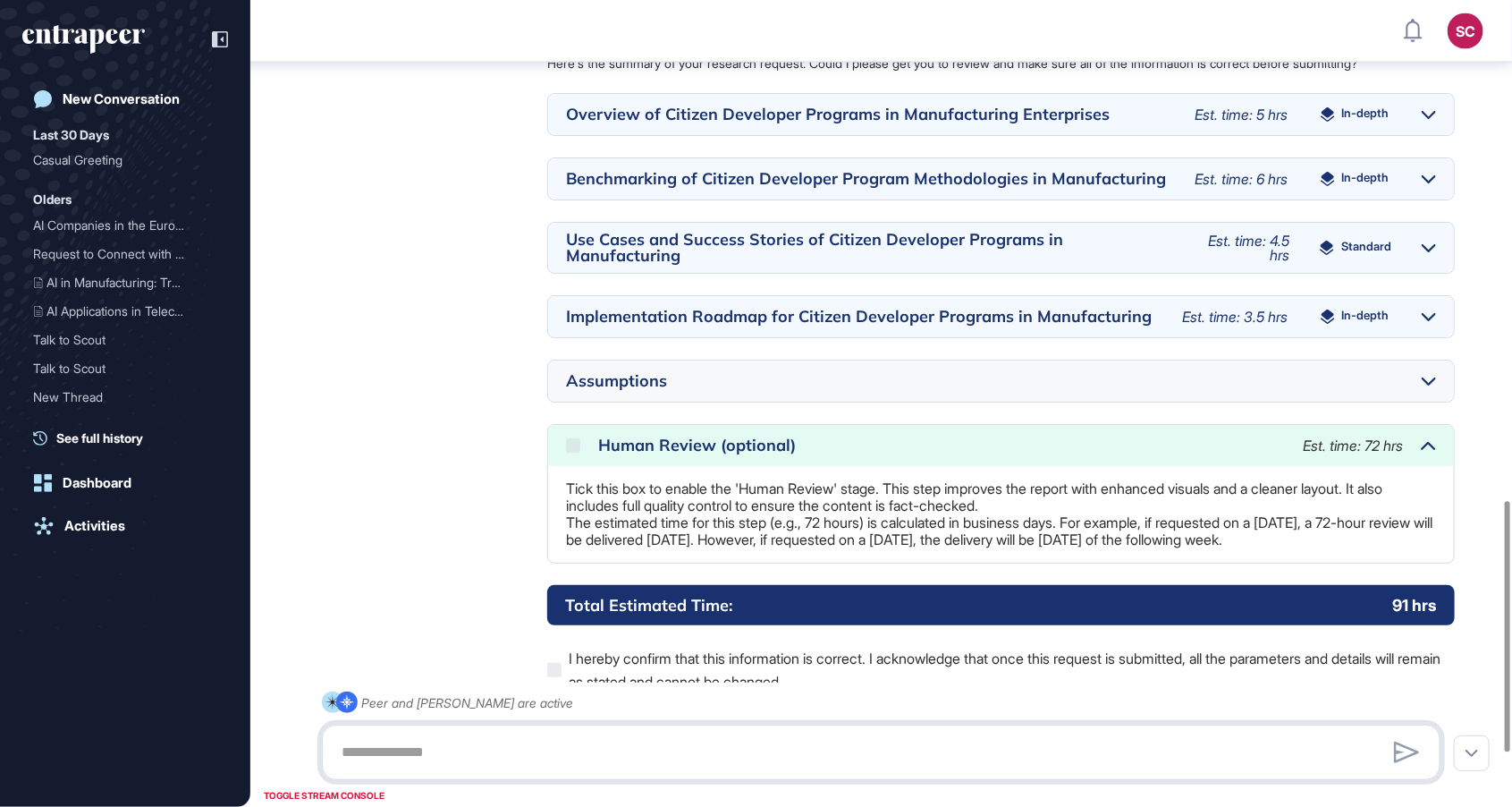
scroll to position [1979, 0]
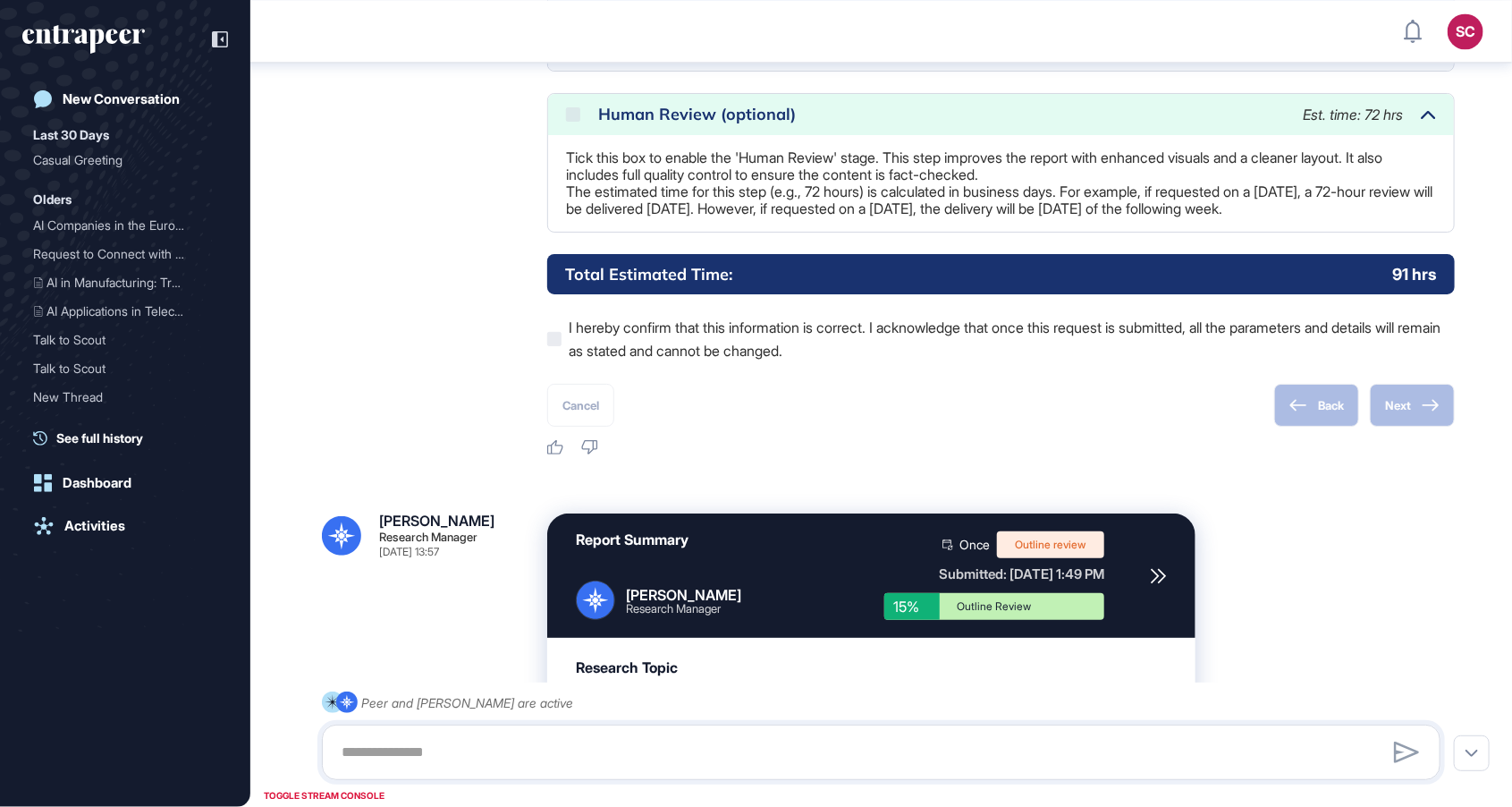
scroll to position [1979, 0]
